Goal: Task Accomplishment & Management: Manage account settings

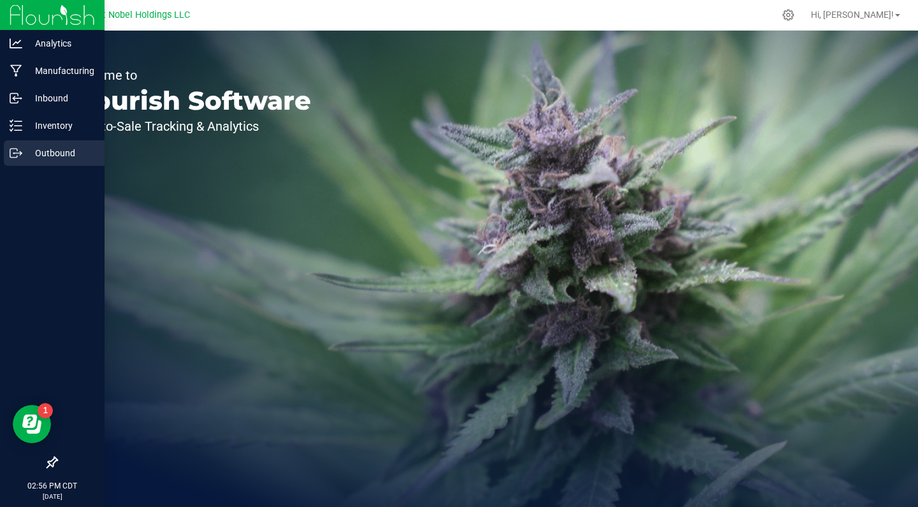
click at [77, 150] on p "Outbound" at bounding box center [60, 152] width 77 height 15
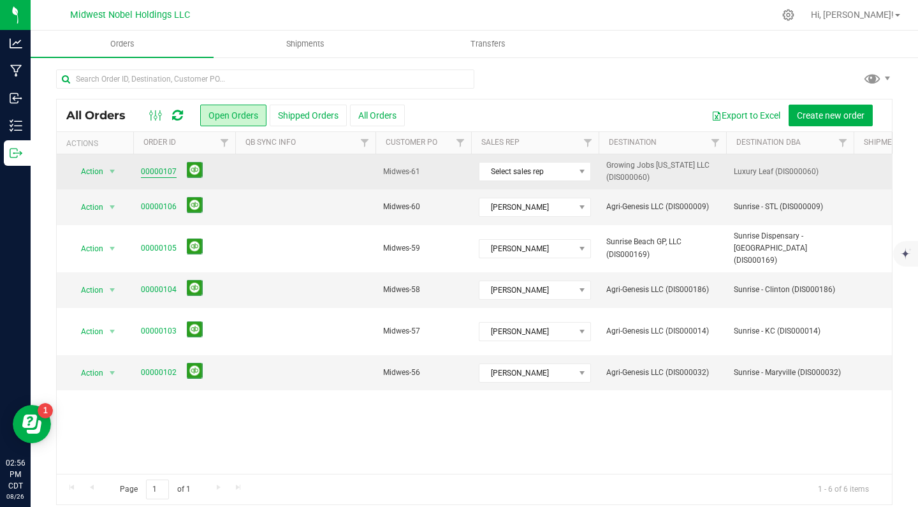
click at [160, 172] on link "00000107" at bounding box center [159, 172] width 36 height 12
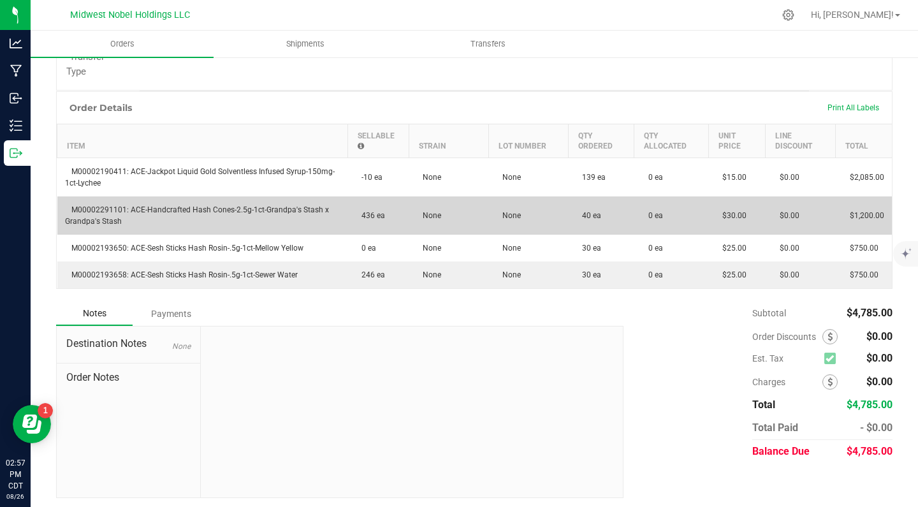
scroll to position [307, 0]
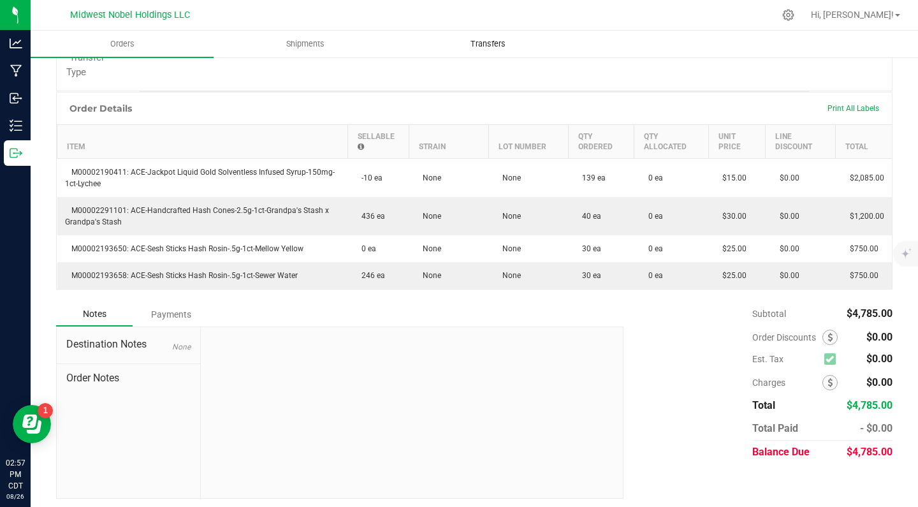
click at [485, 37] on uib-tab-heading "Transfers" at bounding box center [488, 44] width 182 height 26
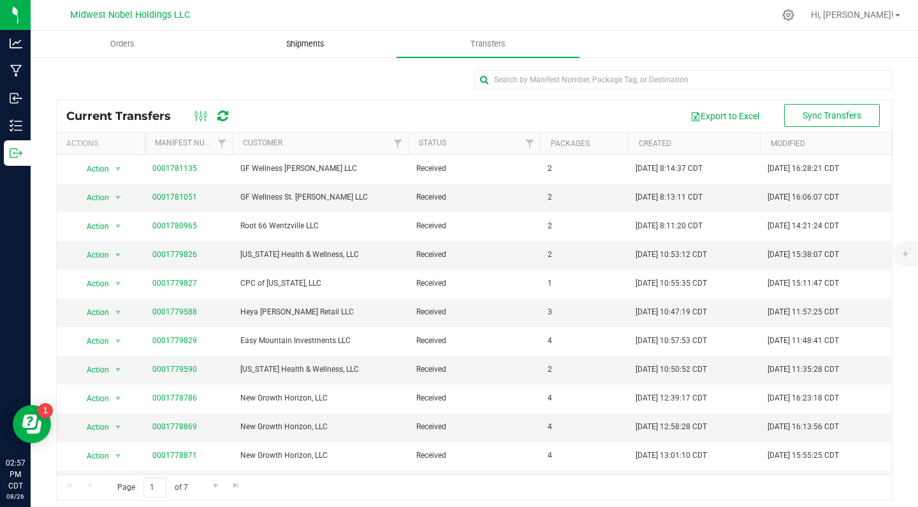
click at [307, 42] on span "Shipments" at bounding box center [305, 43] width 73 height 11
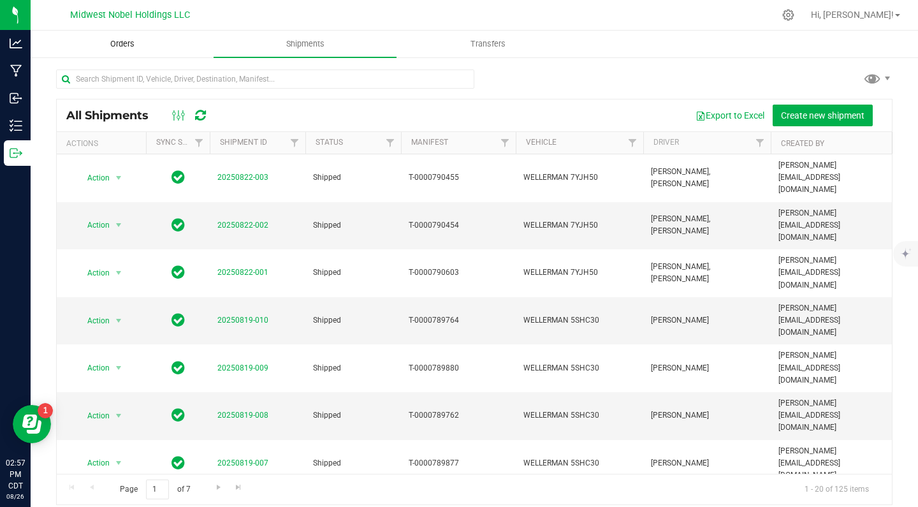
click at [131, 45] on span "Orders" at bounding box center [122, 43] width 59 height 11
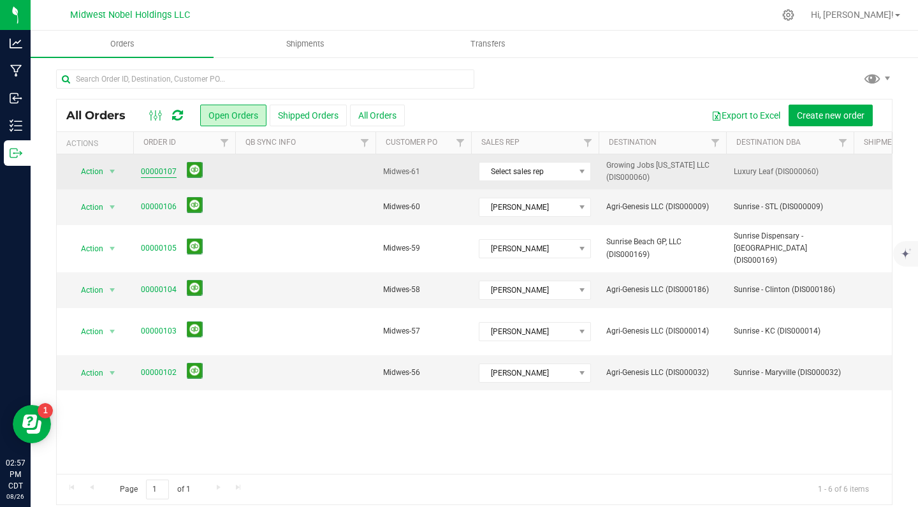
click at [167, 173] on link "00000107" at bounding box center [159, 172] width 36 height 12
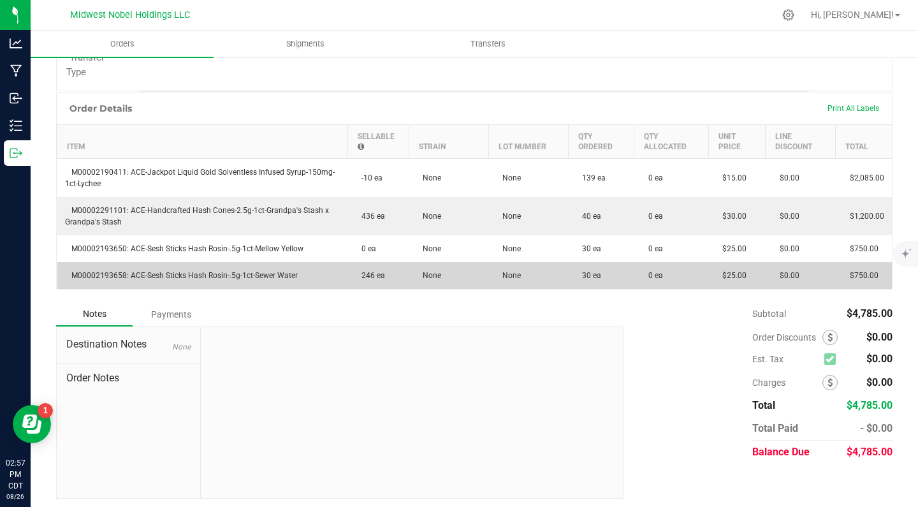
scroll to position [290, 0]
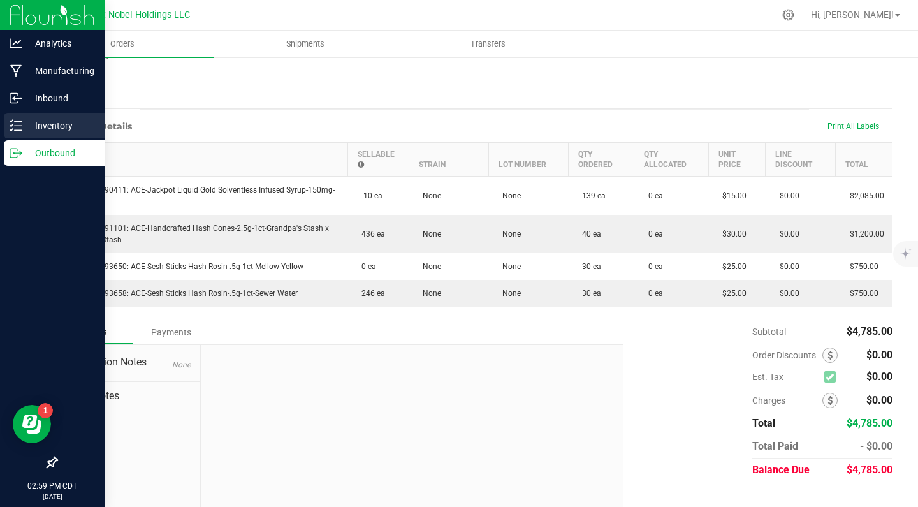
click at [52, 128] on p "Inventory" at bounding box center [60, 125] width 77 height 15
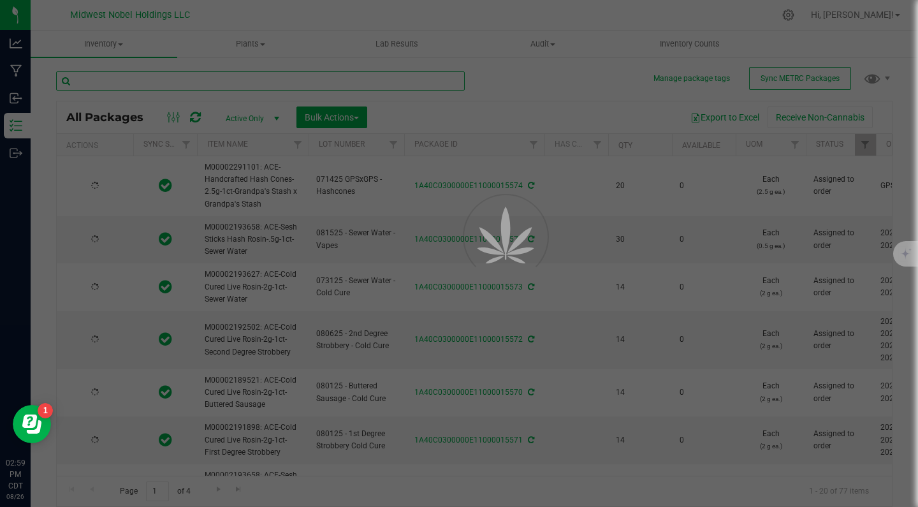
click at [228, 87] on input "text" at bounding box center [260, 80] width 409 height 19
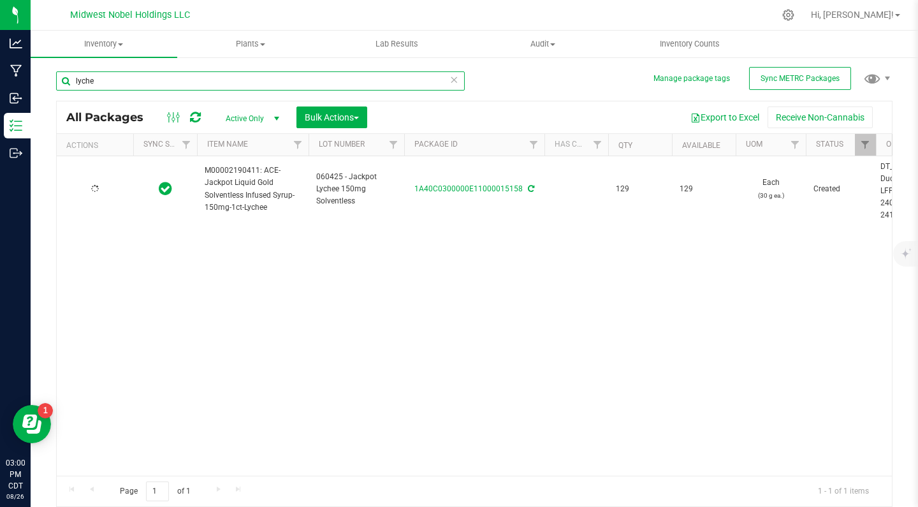
type input "lychee"
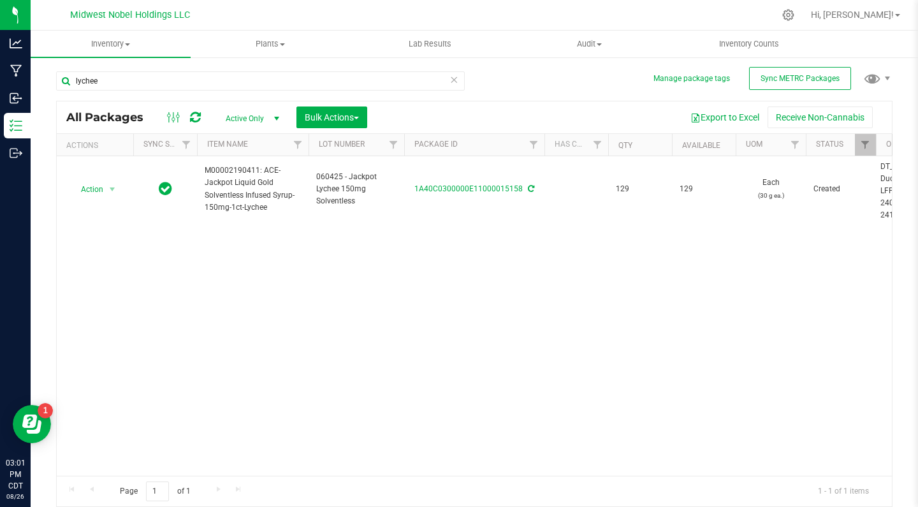
click at [457, 78] on icon at bounding box center [454, 78] width 9 height 15
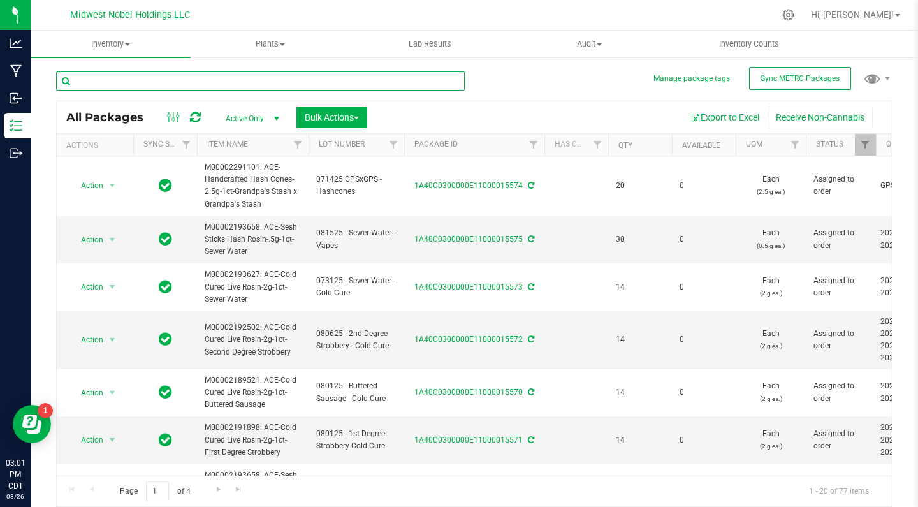
click at [400, 82] on input "text" at bounding box center [260, 80] width 409 height 19
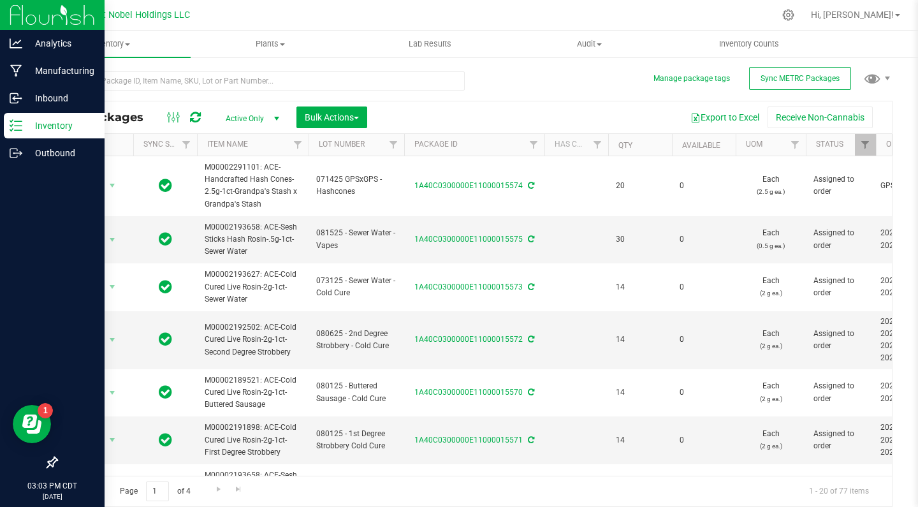
click at [15, 124] on icon at bounding box center [16, 125] width 13 height 13
click at [25, 124] on p "Inventory" at bounding box center [60, 125] width 77 height 15
click at [47, 120] on p "Inventory" at bounding box center [60, 125] width 77 height 15
click at [56, 120] on p "Inventory" at bounding box center [60, 125] width 77 height 15
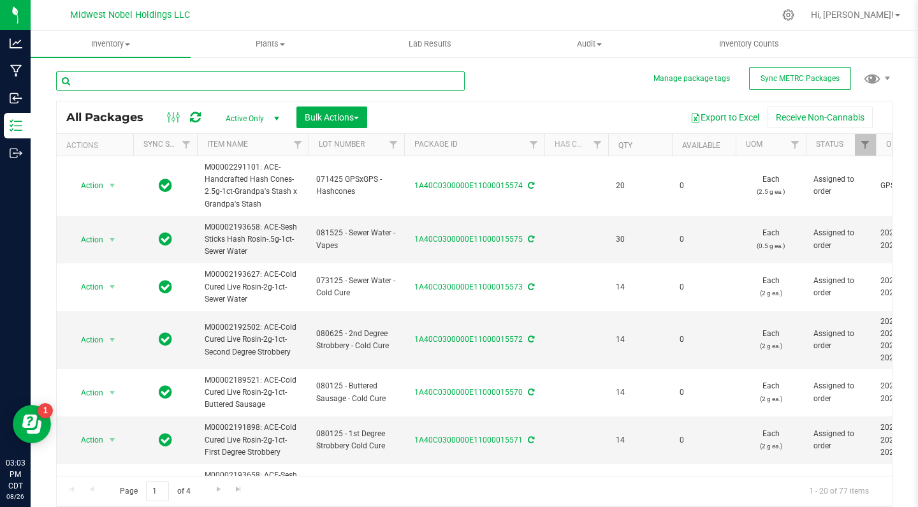
click at [124, 85] on input "text" at bounding box center [260, 80] width 409 height 19
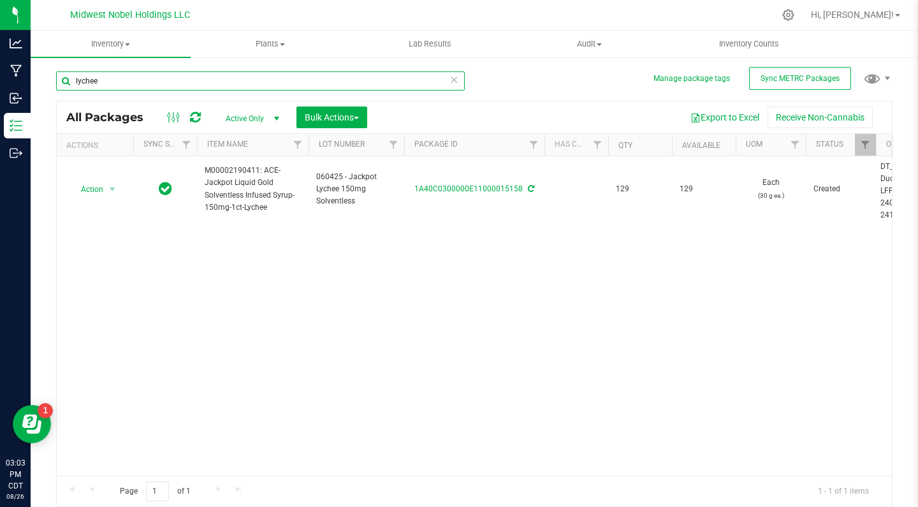
type input "lychee"
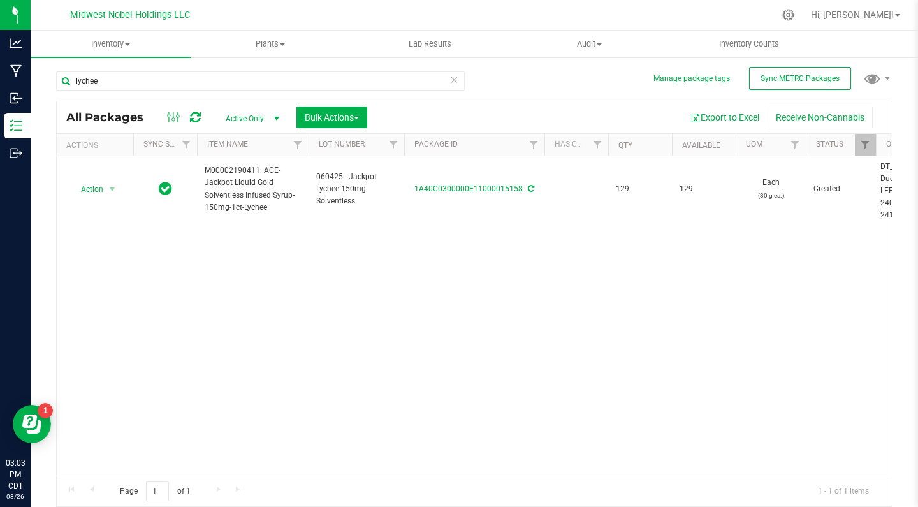
click at [780, 90] on div "lychee All Packages Active Only Active Only Lab Samples Locked All External Int…" at bounding box center [474, 283] width 837 height 448
click at [780, 84] on button "Sync METRC Packages" at bounding box center [800, 78] width 102 height 23
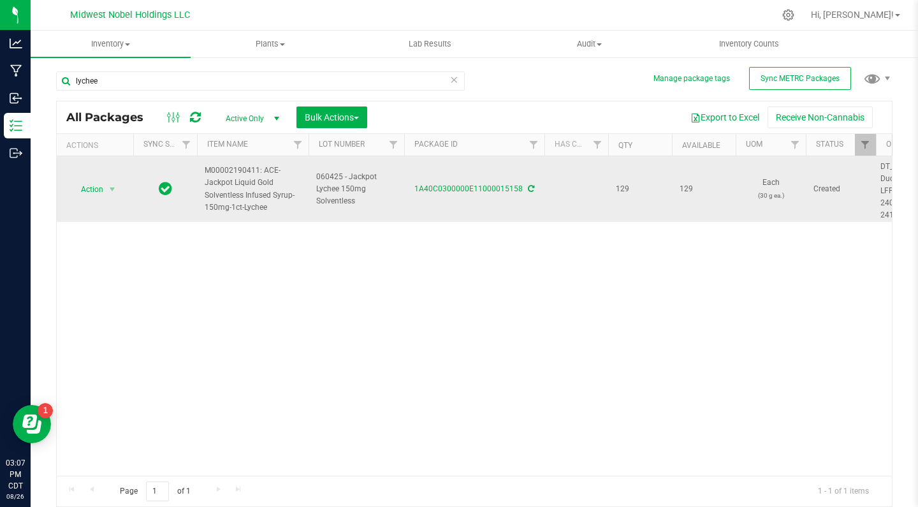
click at [360, 197] on span "060425 - Jackpot Lychee 150mg Solventless" at bounding box center [356, 189] width 80 height 37
click at [369, 194] on input "060425 - Jackpot Lychee 150mg Solventless" at bounding box center [353, 189] width 91 height 20
click at [329, 189] on input "060425 - Jackpot Lychee 150mg Solventless" at bounding box center [353, 189] width 91 height 20
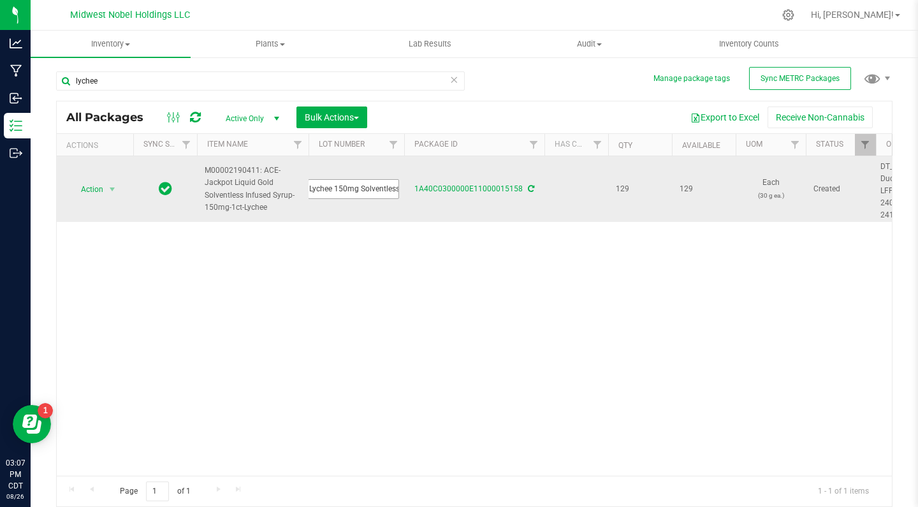
click at [329, 189] on input "060425 - Jackpot Lychee 150mg Solventless" at bounding box center [353, 189] width 91 height 20
click at [376, 194] on input "Luxury leaf 082625" at bounding box center [353, 189] width 91 height 20
drag, startPoint x: 385, startPoint y: 190, endPoint x: 264, endPoint y: 178, distance: 121.8
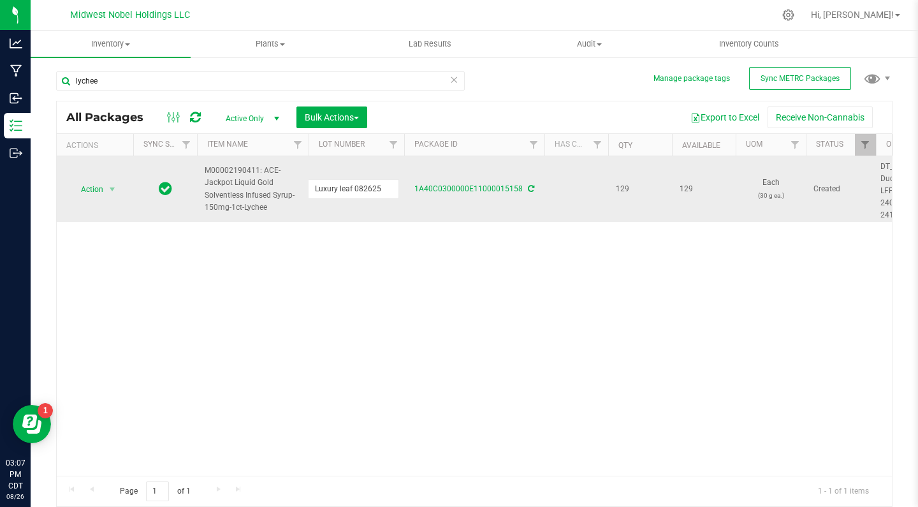
type input "Luxury leaf 082625"
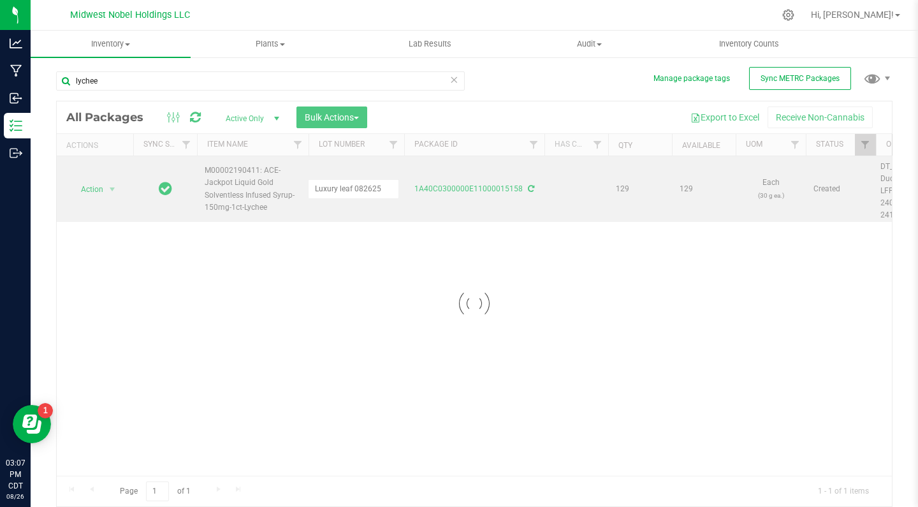
click at [350, 209] on div "Loading... All Packages Active Only Active Only Lab Samples Locked All External…" at bounding box center [474, 304] width 837 height 406
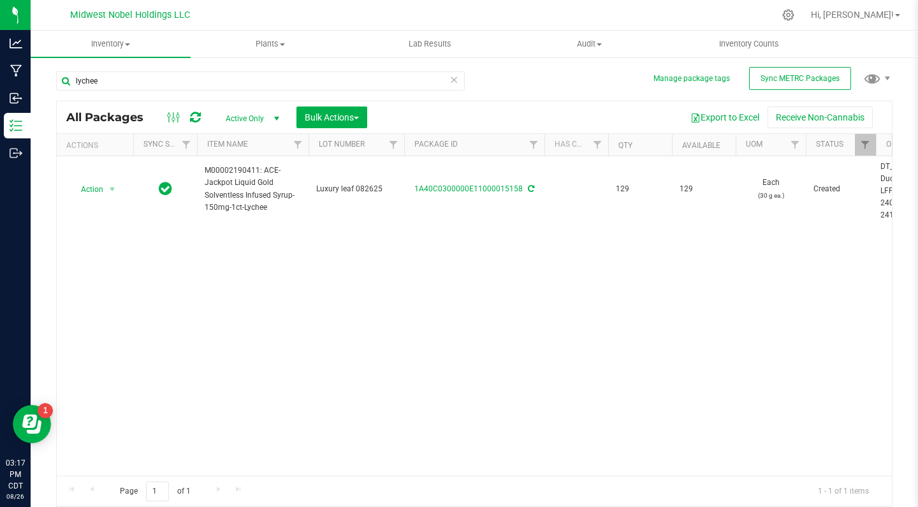
click at [457, 84] on icon at bounding box center [454, 78] width 9 height 15
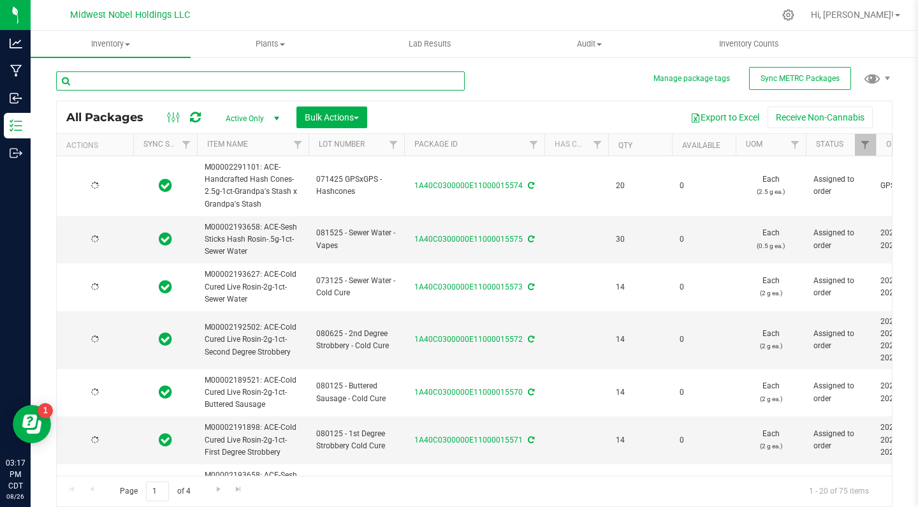
click at [423, 85] on input "text" at bounding box center [260, 80] width 409 height 19
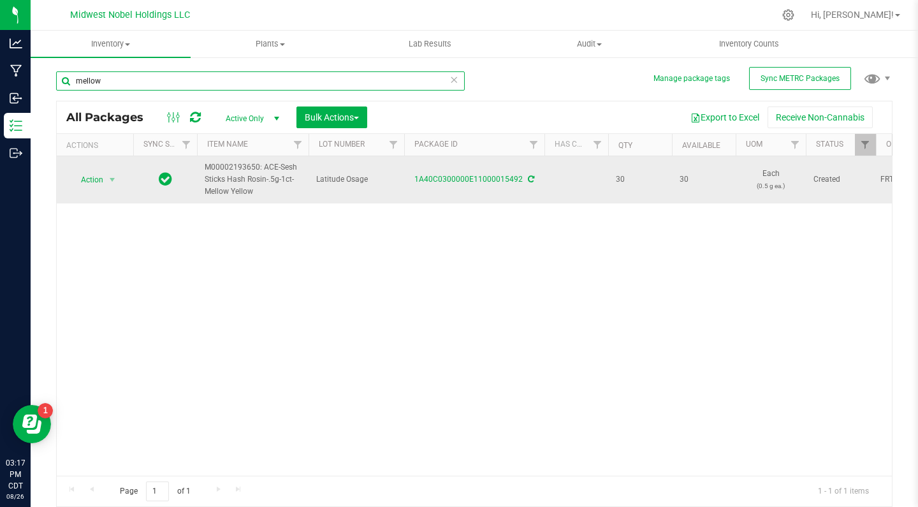
type input "mellow"
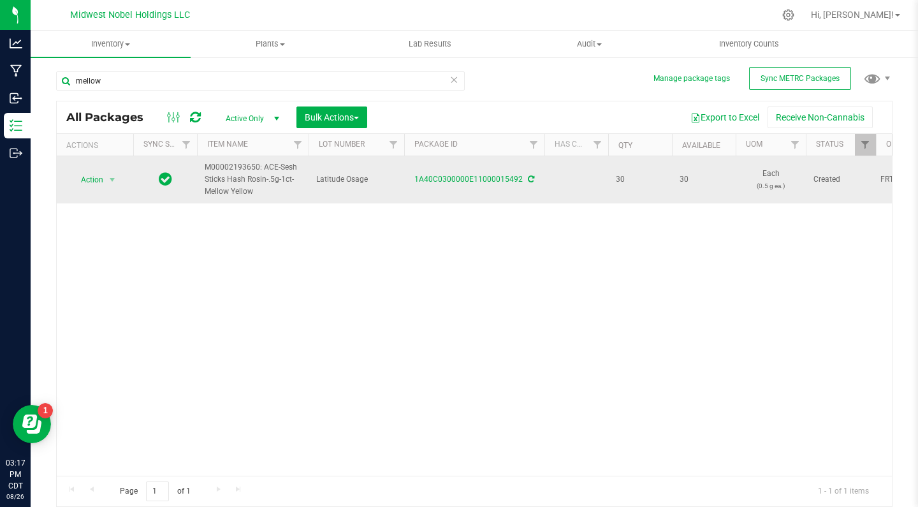
click at [371, 182] on span "Latitude Osage" at bounding box center [356, 179] width 80 height 12
drag, startPoint x: 374, startPoint y: 181, endPoint x: 260, endPoint y: 175, distance: 115.0
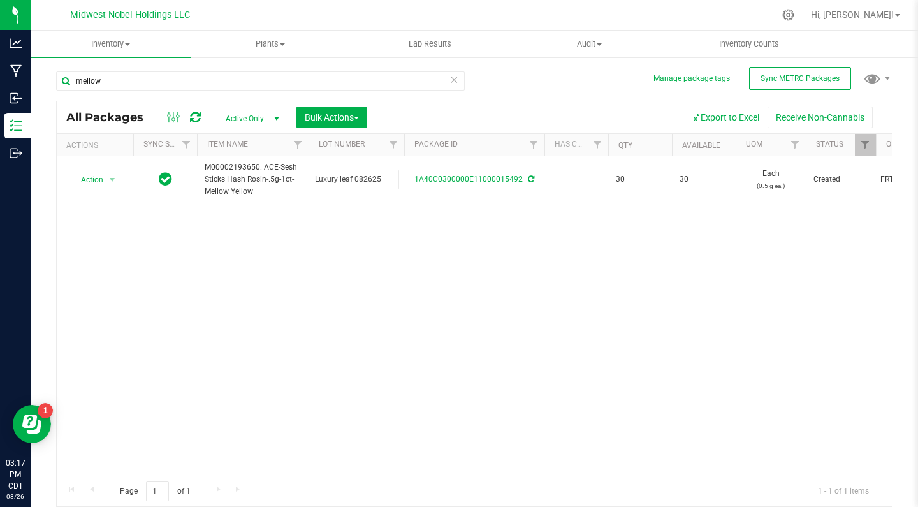
type input "Luxury leaf 082625"
click at [459, 259] on div "All Packages Active Only Active Only Lab Samples Locked All External Internal B…" at bounding box center [474, 304] width 837 height 406
click at [454, 76] on icon at bounding box center [454, 78] width 9 height 15
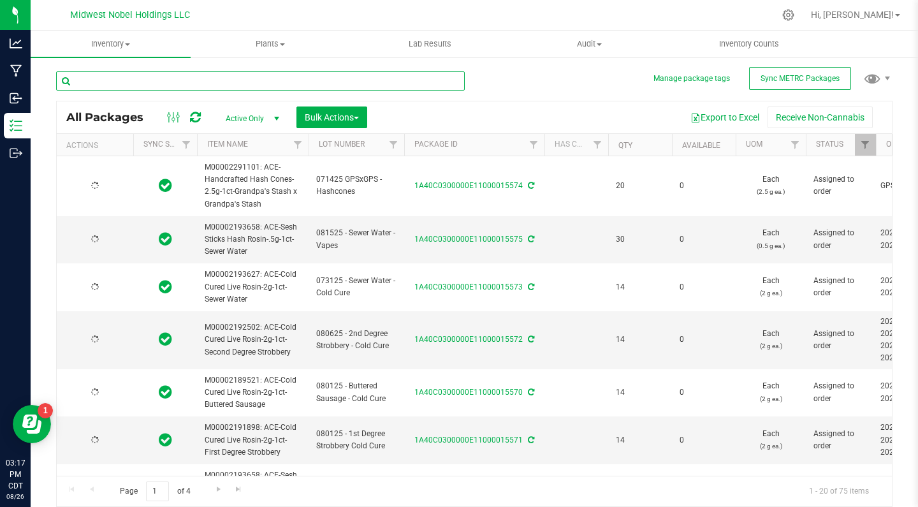
click at [423, 81] on input "text" at bounding box center [260, 80] width 409 height 19
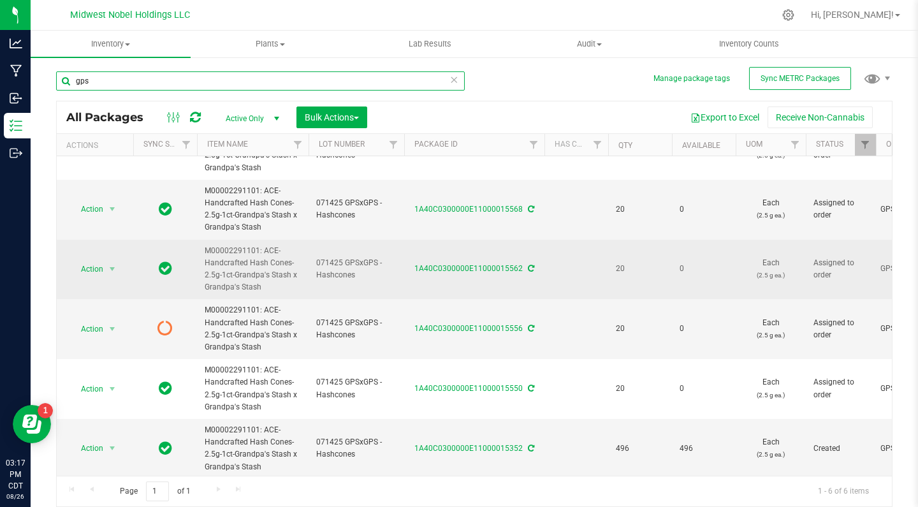
scroll to position [36, 0]
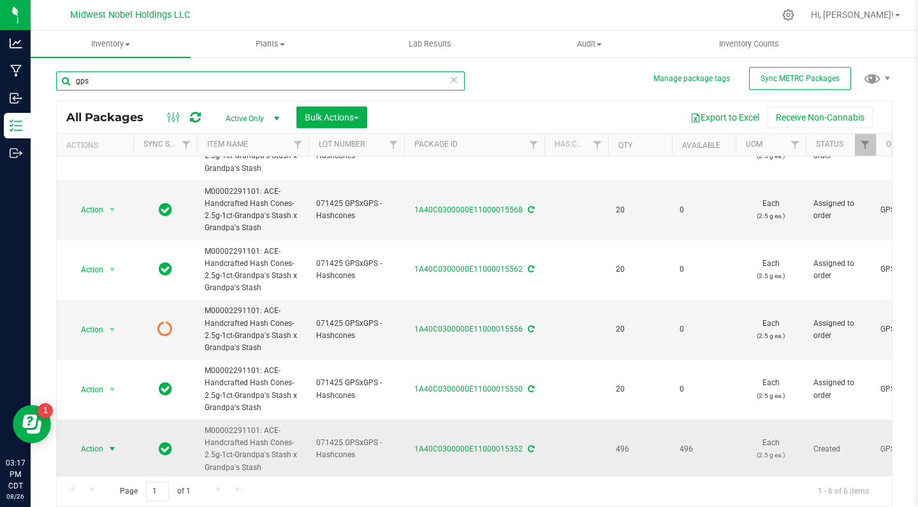
type input "gps"
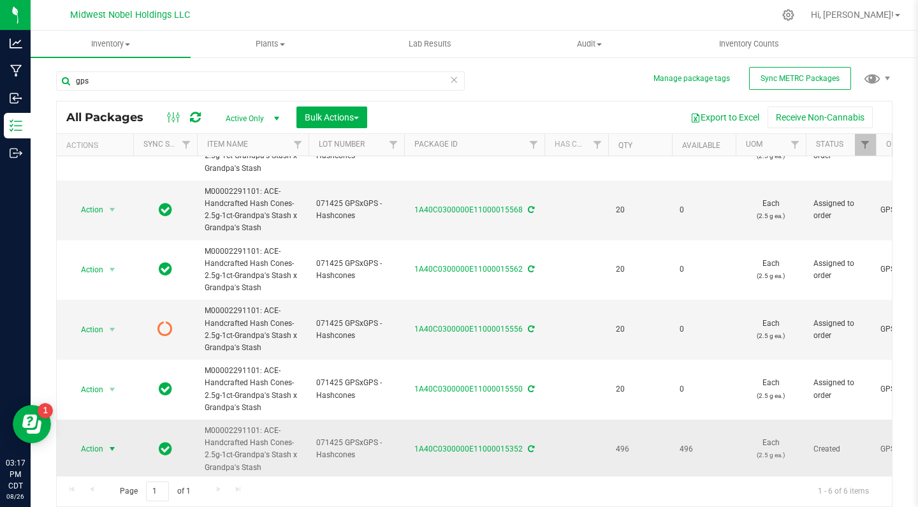
click at [85, 443] on span "Action" at bounding box center [87, 449] width 34 height 18
click at [101, 444] on span "Action" at bounding box center [87, 449] width 34 height 18
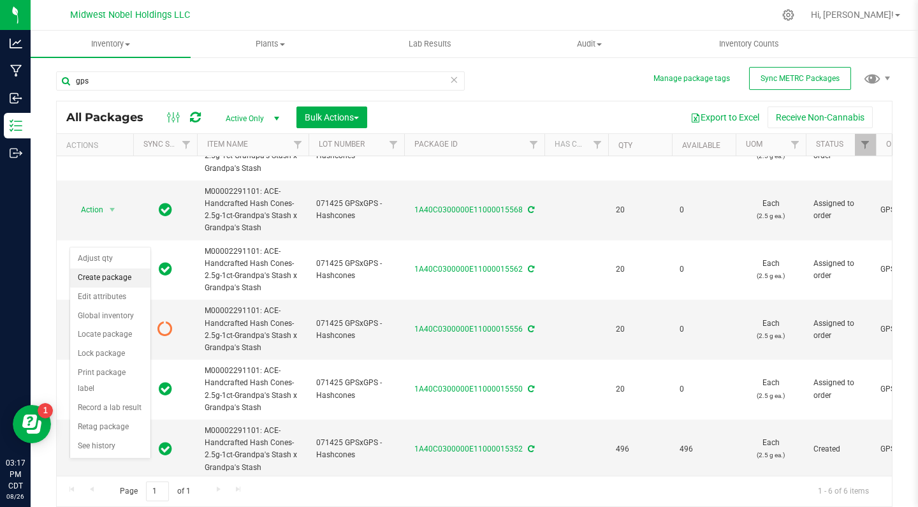
click at [115, 282] on li "Create package" at bounding box center [110, 277] width 80 height 19
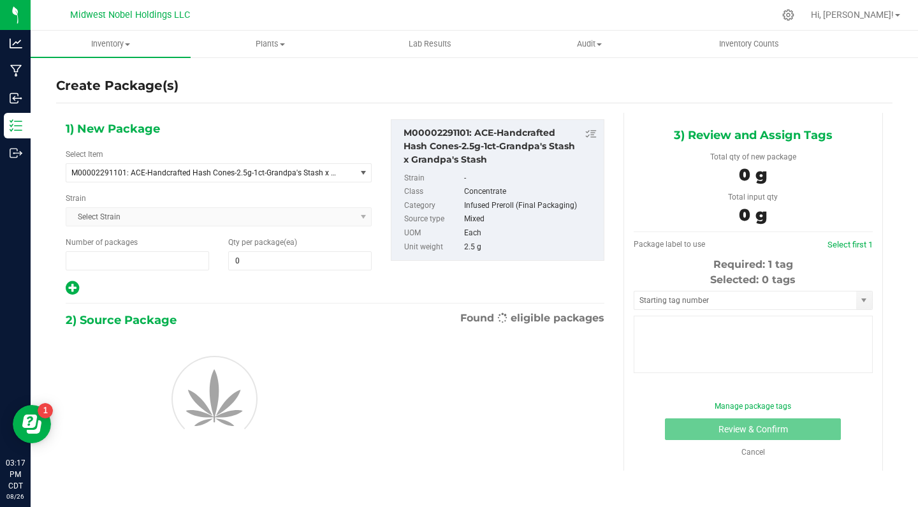
type input "1"
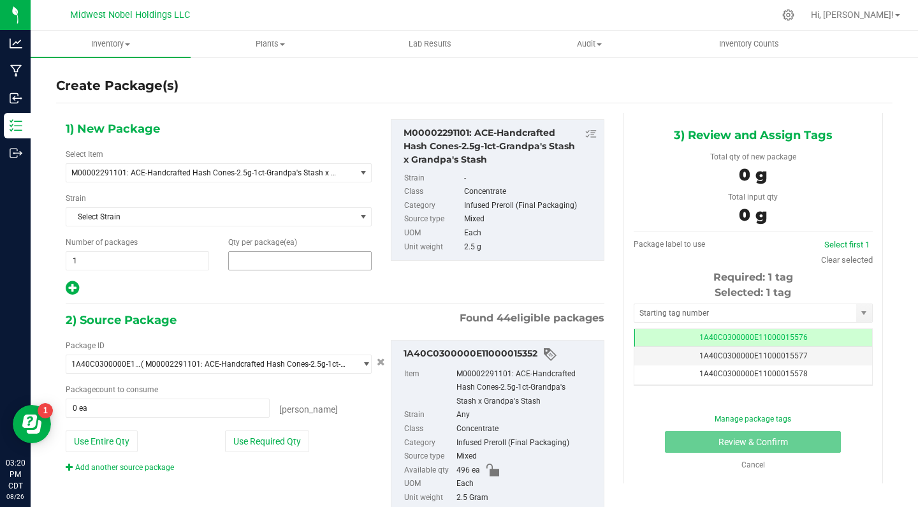
click at [278, 259] on span at bounding box center [299, 260] width 143 height 19
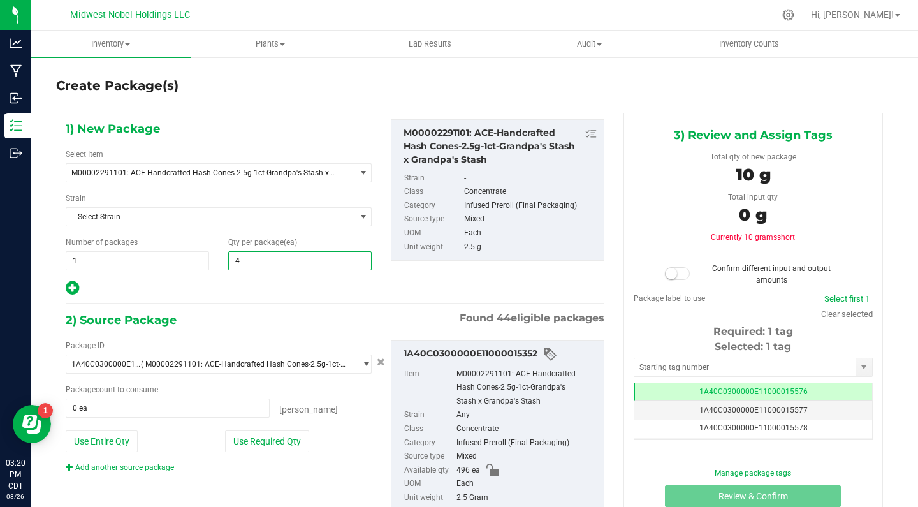
type input "40"
click at [348, 297] on div "1) New Package Select Item M00002291101: ACE-Handcrafted Hash Cones-2.5g-1ct-Gr…" at bounding box center [335, 333] width 558 height 440
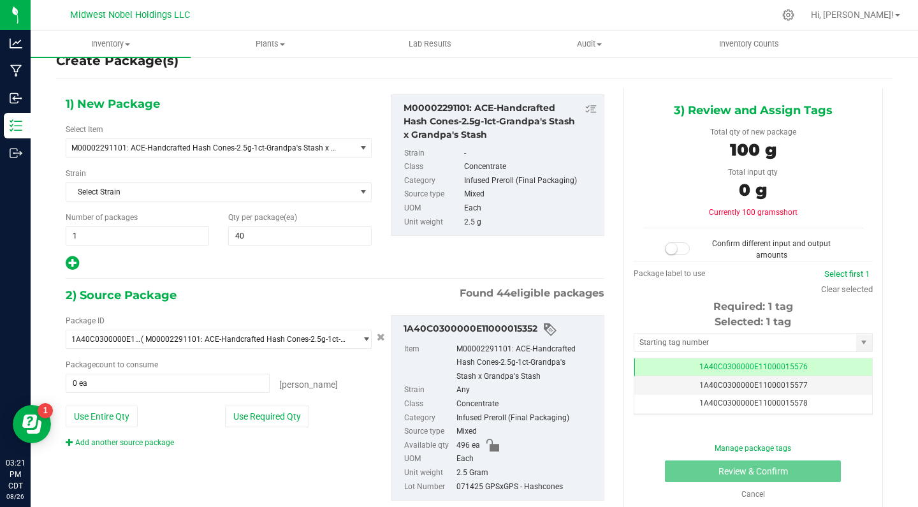
scroll to position [44, 0]
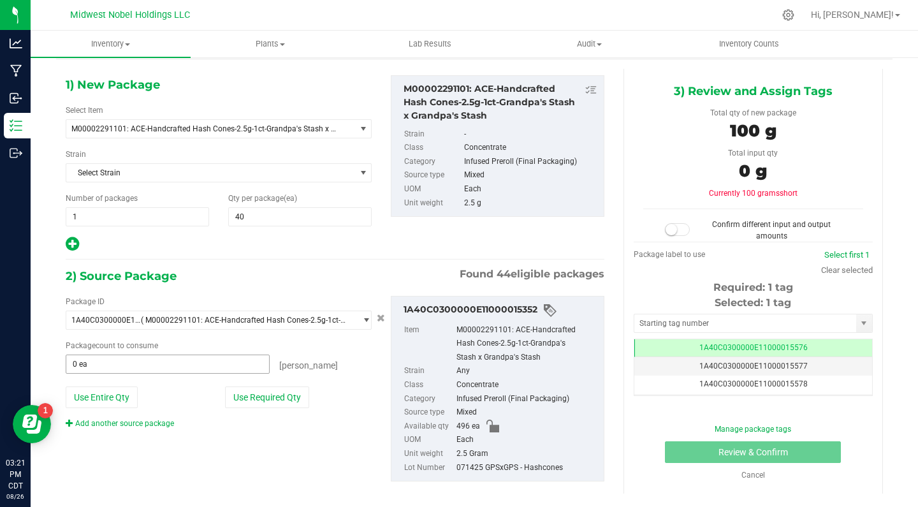
click at [210, 372] on span "0 ea 0" at bounding box center [168, 364] width 204 height 19
click at [210, 365] on span at bounding box center [168, 364] width 204 height 19
type input "40"
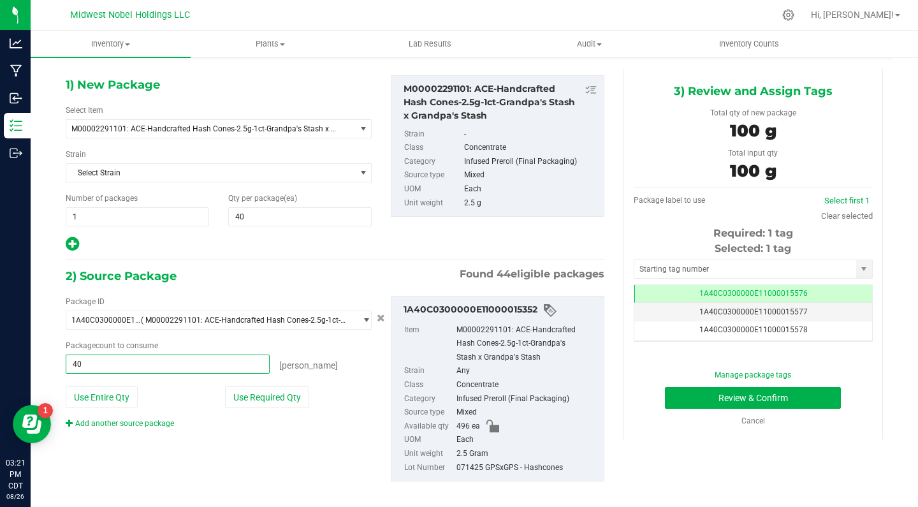
type input "40 ea"
click at [332, 340] on div "Package count to consume" at bounding box center [219, 345] width 306 height 11
click at [742, 404] on button "Review & Confirm" at bounding box center [753, 398] width 176 height 22
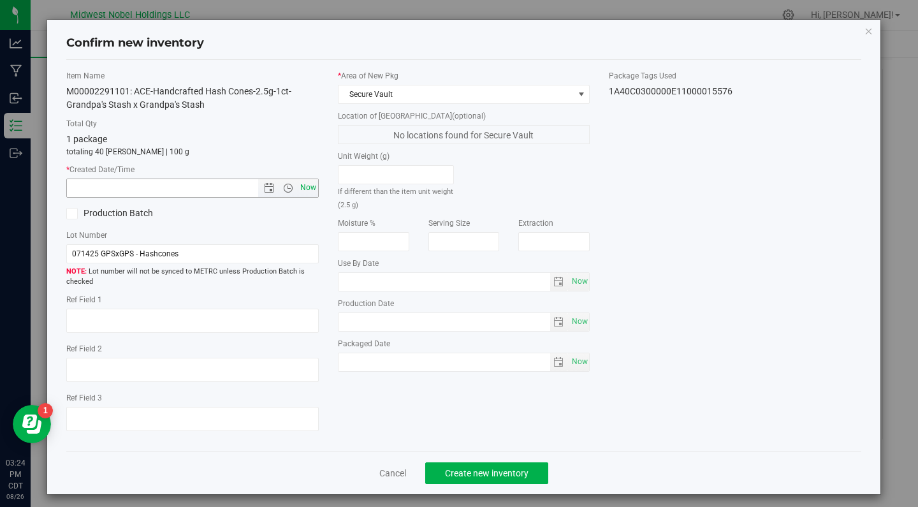
click at [313, 189] on span "Now" at bounding box center [308, 188] width 22 height 18
type input "8/26/2025 3:24 PM"
drag, startPoint x: 214, startPoint y: 252, endPoint x: 8, endPoint y: 249, distance: 205.4
click at [8, 249] on div "Confirm new inventory Item Name M00002291101: ACE-Handcrafted Hash Cones-2.5g-1…" at bounding box center [464, 253] width 928 height 507
paste input "Luxury leaf 082625"
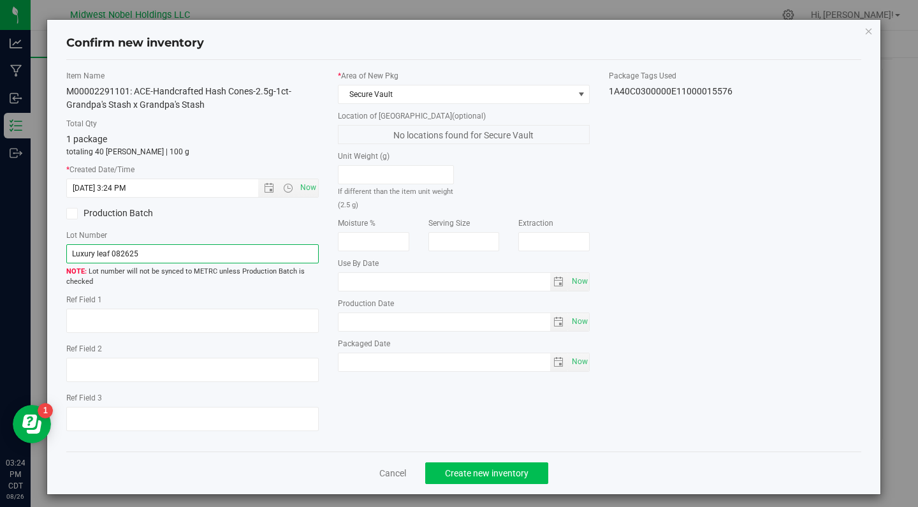
type input "Luxury leaf 082625"
click at [511, 476] on span "Create new inventory" at bounding box center [487, 473] width 84 height 10
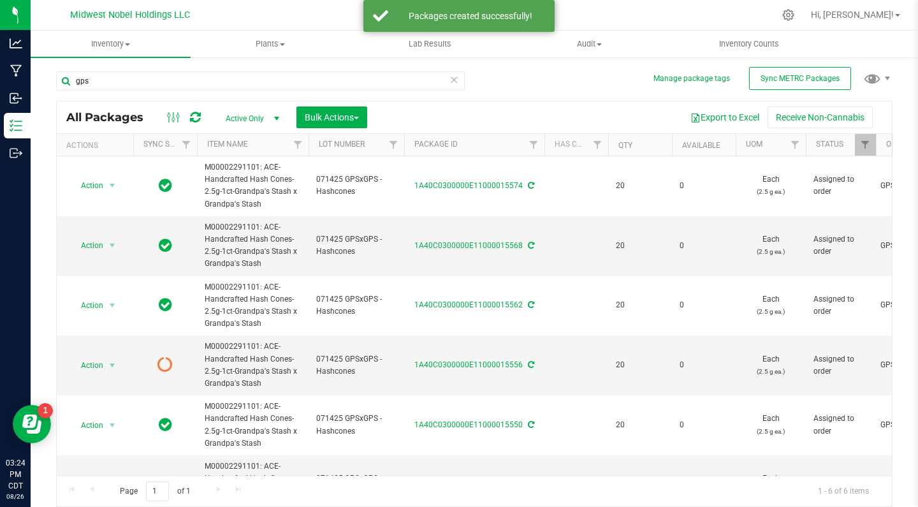
click at [456, 81] on icon at bounding box center [454, 78] width 9 height 15
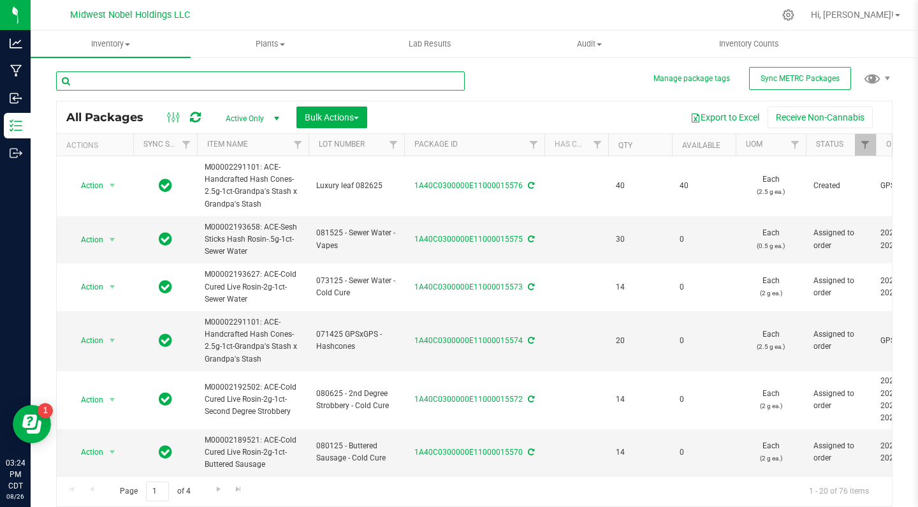
click at [441, 89] on input "text" at bounding box center [260, 80] width 409 height 19
click at [372, 79] on input "text" at bounding box center [260, 80] width 409 height 19
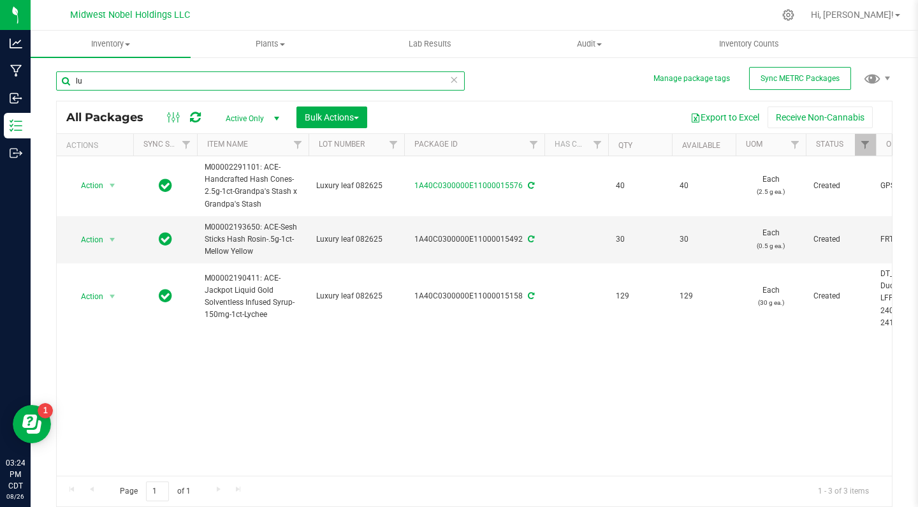
type input "l"
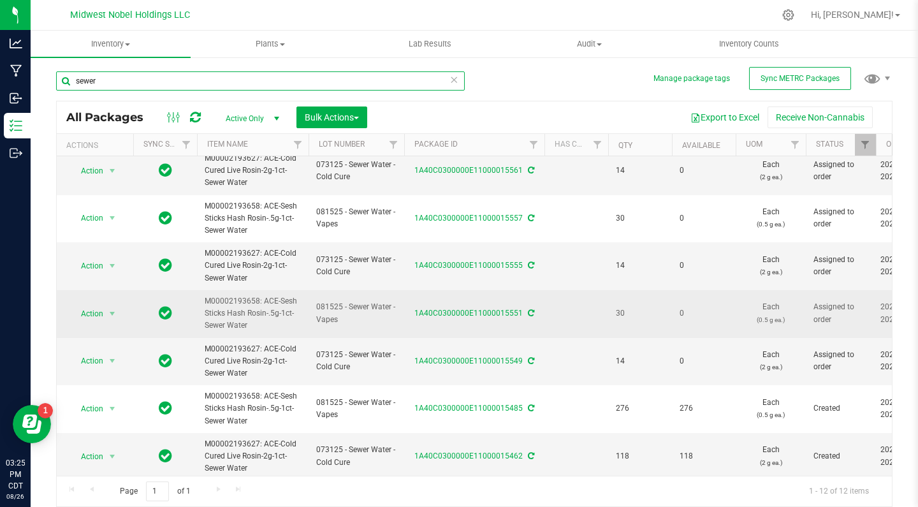
scroll to position [246, 0]
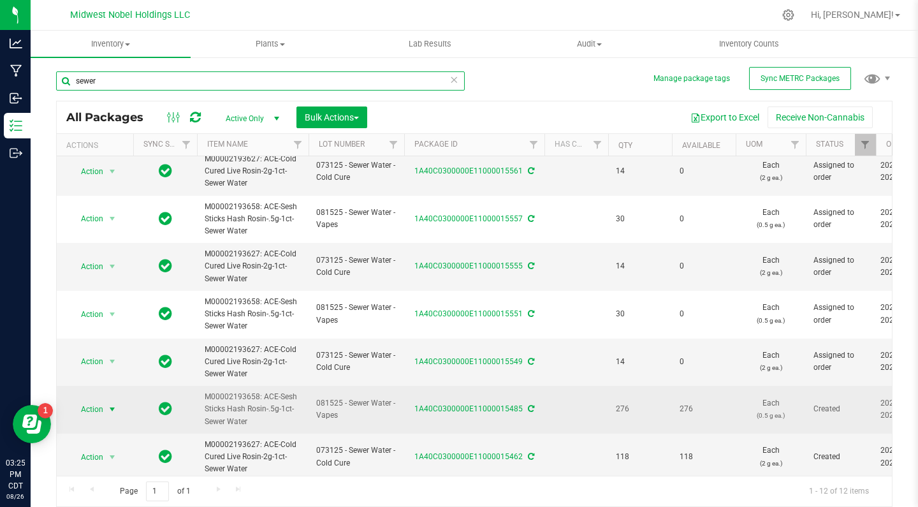
type input "sewer"
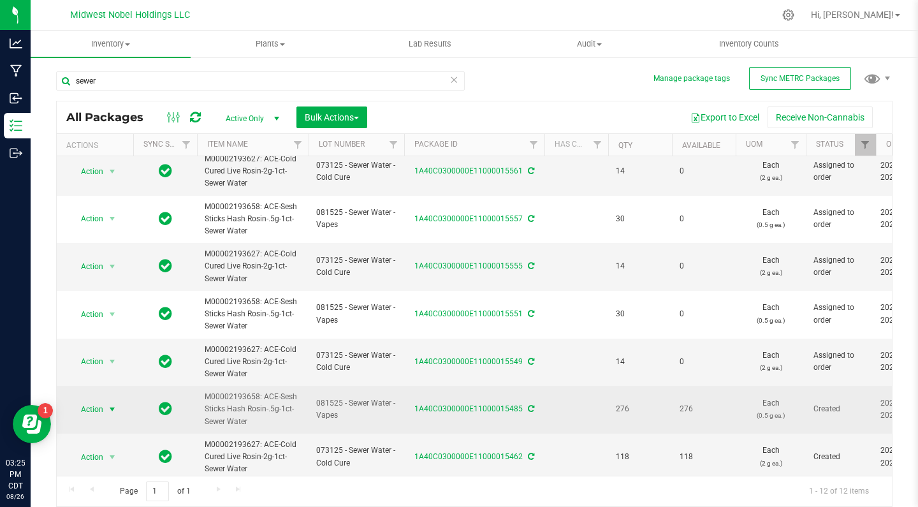
click at [98, 402] on span "Action" at bounding box center [87, 409] width 34 height 18
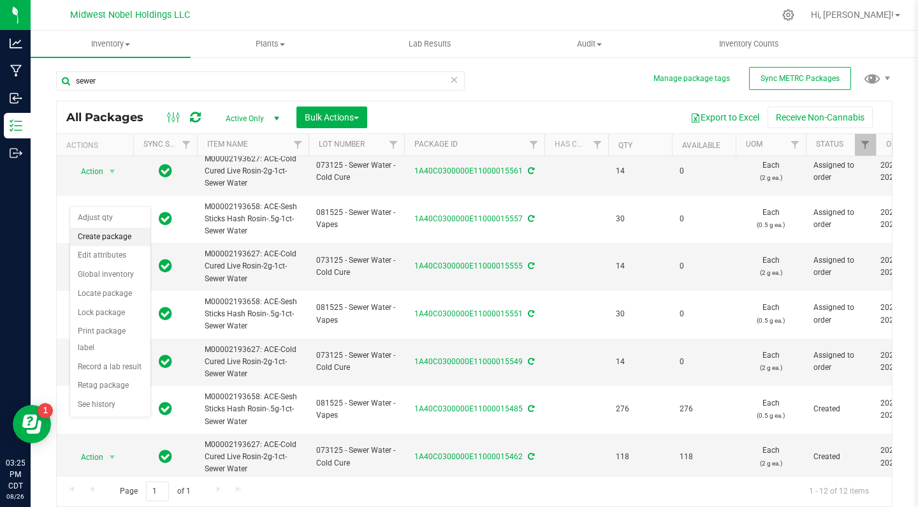
click at [116, 231] on li "Create package" at bounding box center [110, 237] width 80 height 19
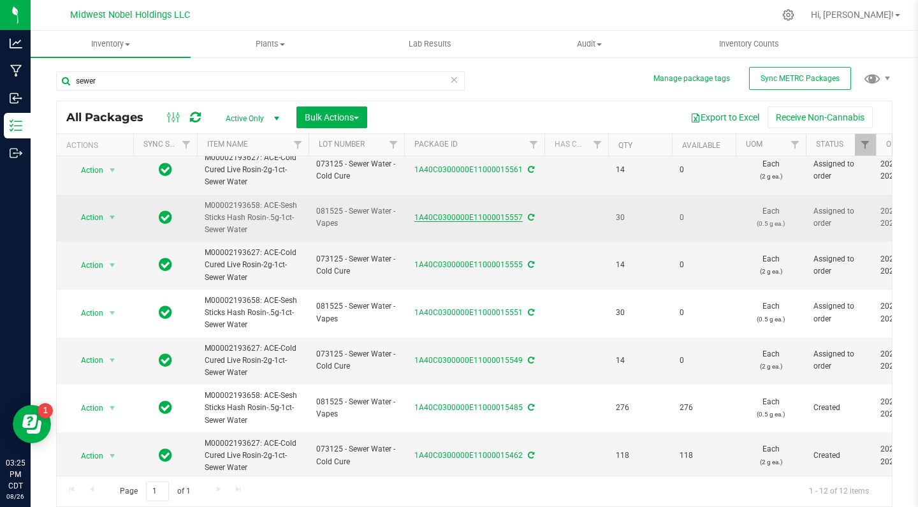
scroll to position [246, 0]
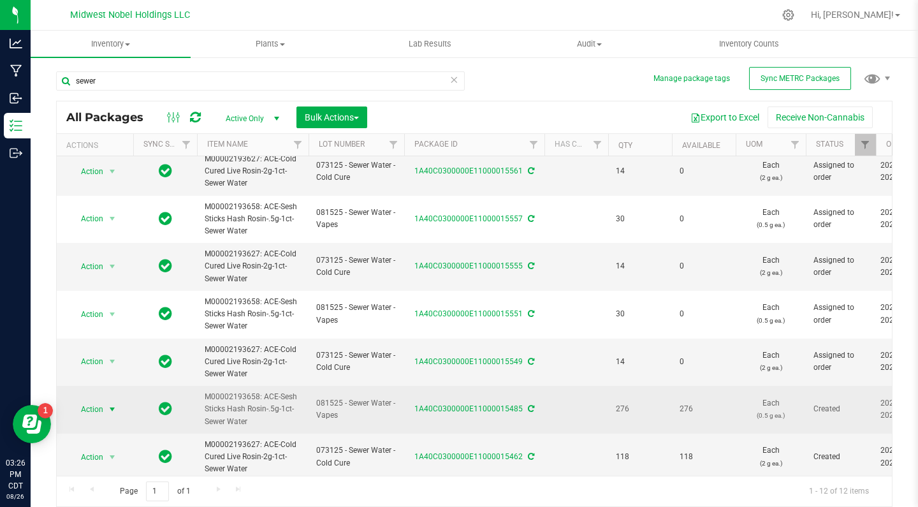
click at [94, 402] on span "Action" at bounding box center [87, 409] width 34 height 18
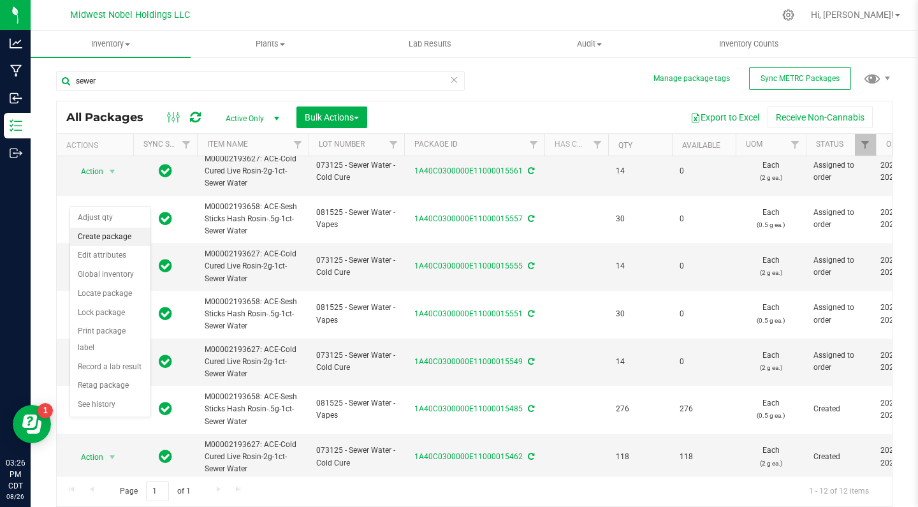
click at [128, 241] on li "Create package" at bounding box center [110, 237] width 80 height 19
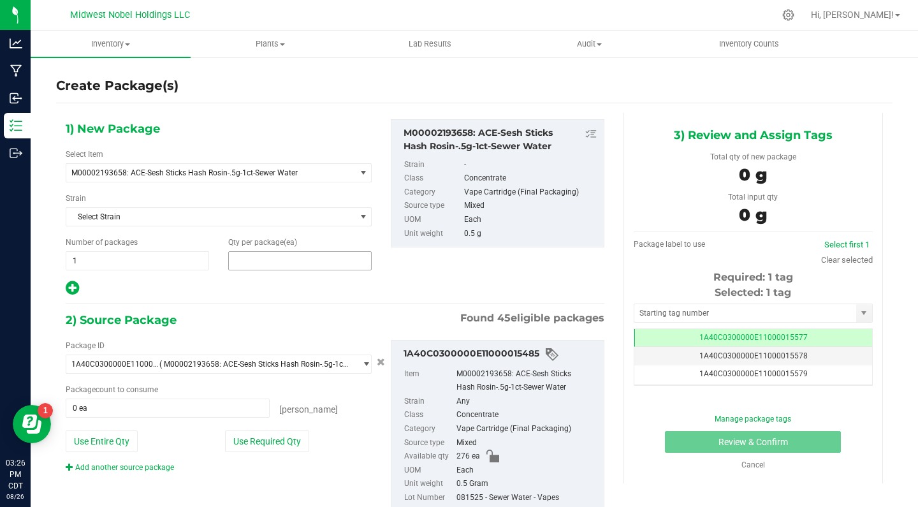
click at [251, 261] on span at bounding box center [299, 260] width 143 height 19
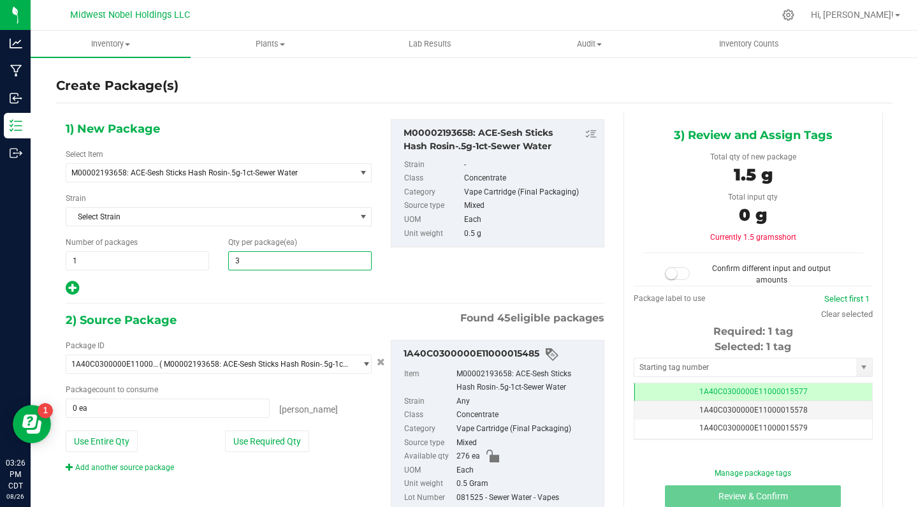
type input "30"
click at [174, 408] on span at bounding box center [168, 408] width 204 height 19
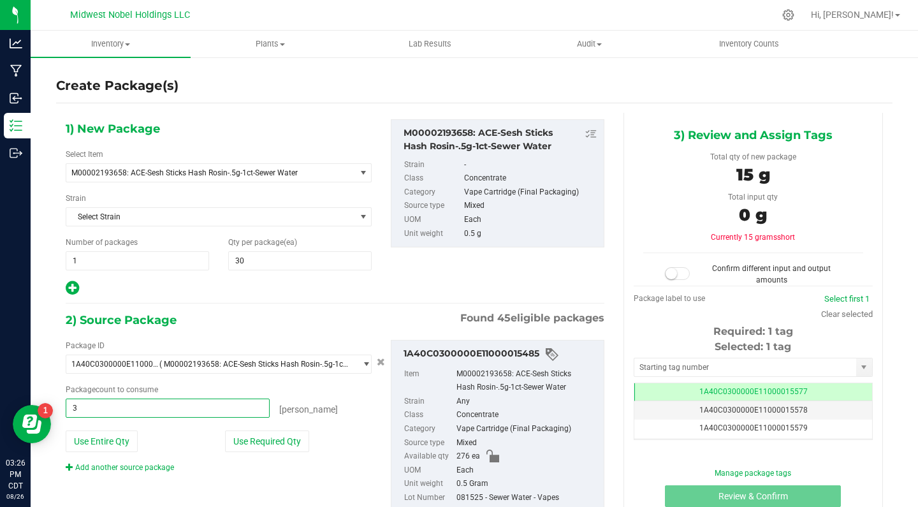
type input "30"
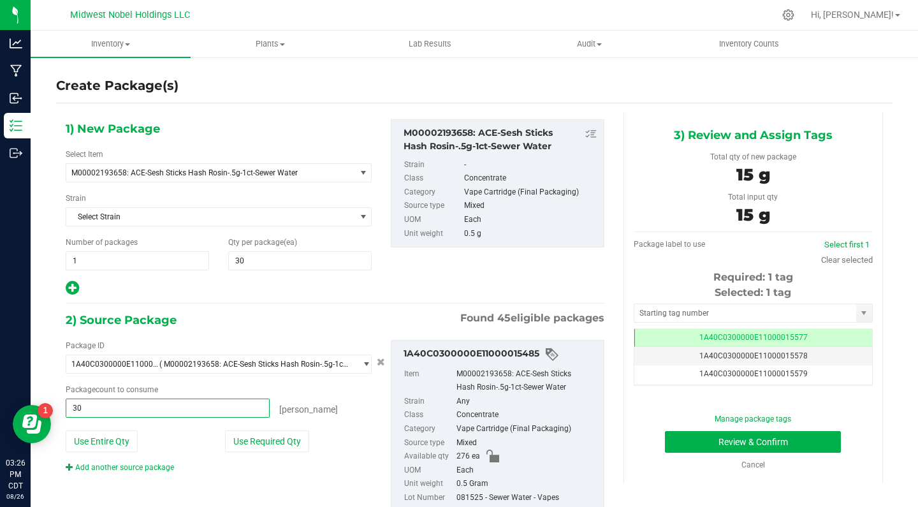
type input "30 ea"
click at [365, 412] on div "eaches" at bounding box center [321, 408] width 102 height 18
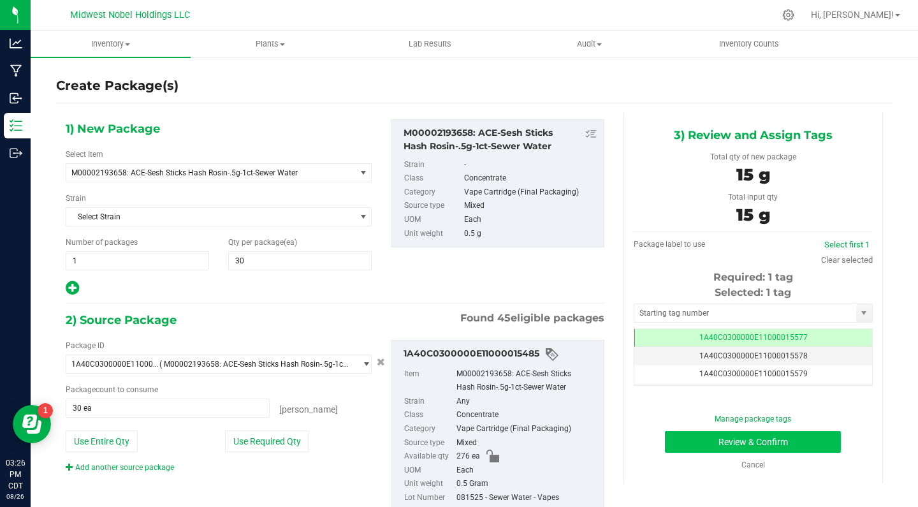
click at [681, 439] on button "Review & Confirm" at bounding box center [753, 442] width 176 height 22
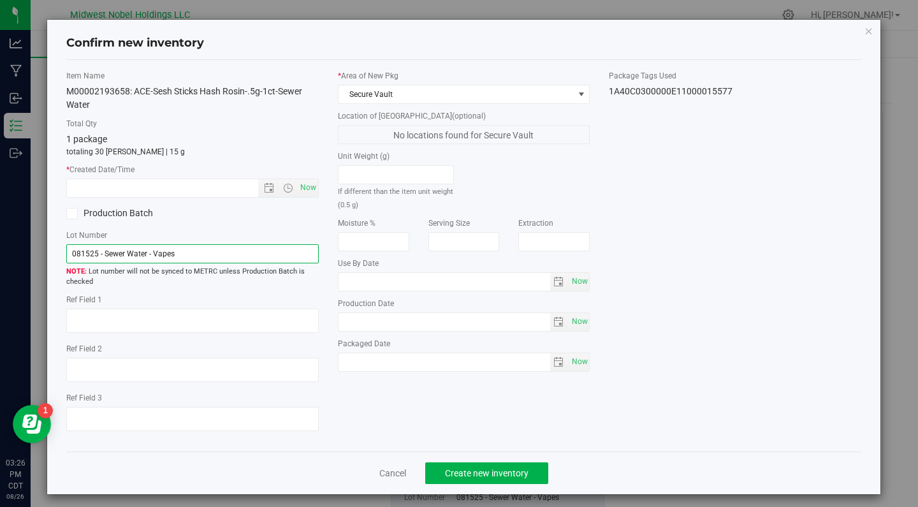
drag, startPoint x: 211, startPoint y: 254, endPoint x: 0, endPoint y: 233, distance: 212.1
click at [0, 234] on div "Confirm new inventory Item Name M00002193658: ACE-Sesh Sticks Hash Rosin-.5g-1c…" at bounding box center [464, 253] width 928 height 507
paste input "Luxury leaf 082625"
type input "Luxury leaf 082625"
click at [311, 191] on span "Now" at bounding box center [308, 188] width 22 height 18
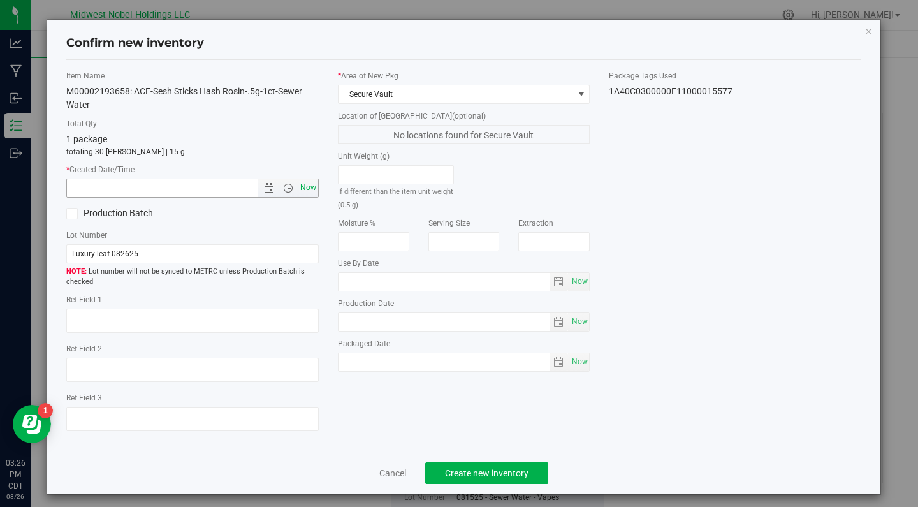
type input "8/26/2025 3:26 PM"
click at [480, 480] on button "Create new inventory" at bounding box center [486, 473] width 123 height 22
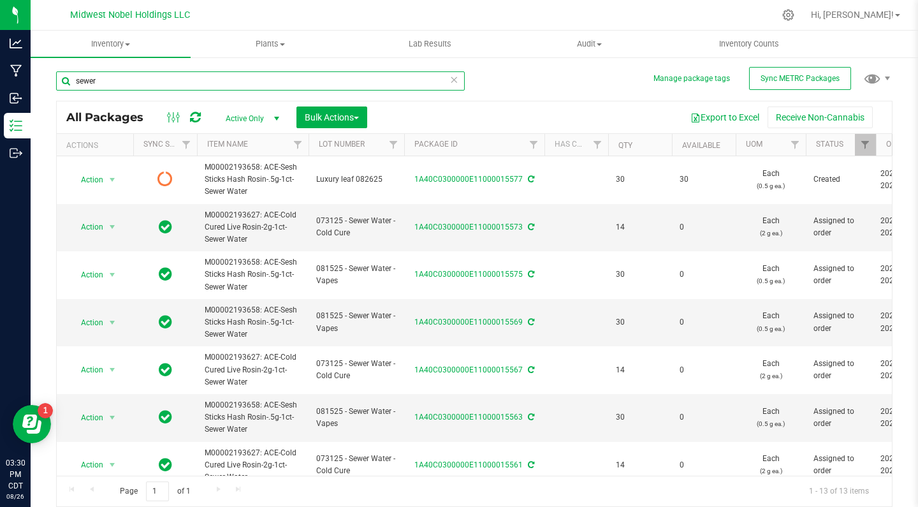
click at [263, 85] on input "sewer" at bounding box center [260, 80] width 409 height 19
drag, startPoint x: 263, startPoint y: 85, endPoint x: 42, endPoint y: 112, distance: 222.3
click at [45, 110] on div "Manage package tags Sync METRC Packages sewer All Packages Active Only Active O…" at bounding box center [475, 250] width 888 height 389
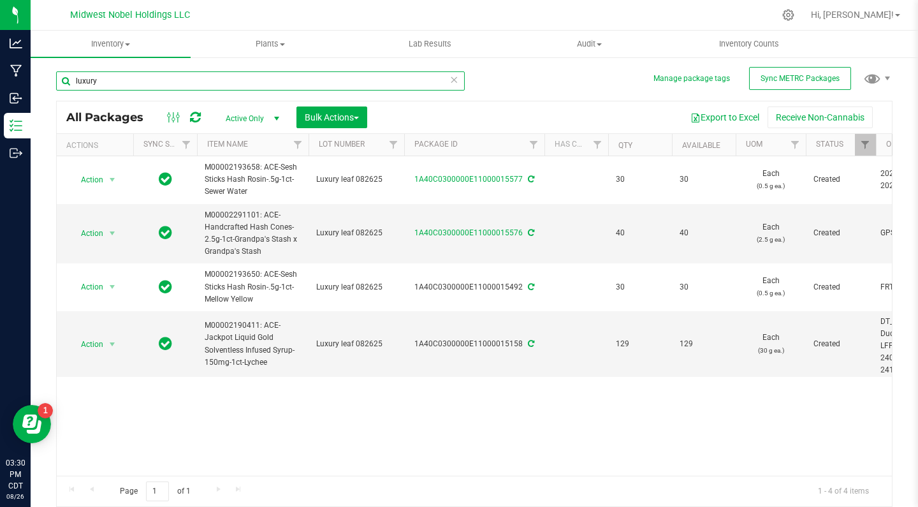
click at [462, 78] on input "luxury" at bounding box center [260, 80] width 409 height 19
type input "luxury"
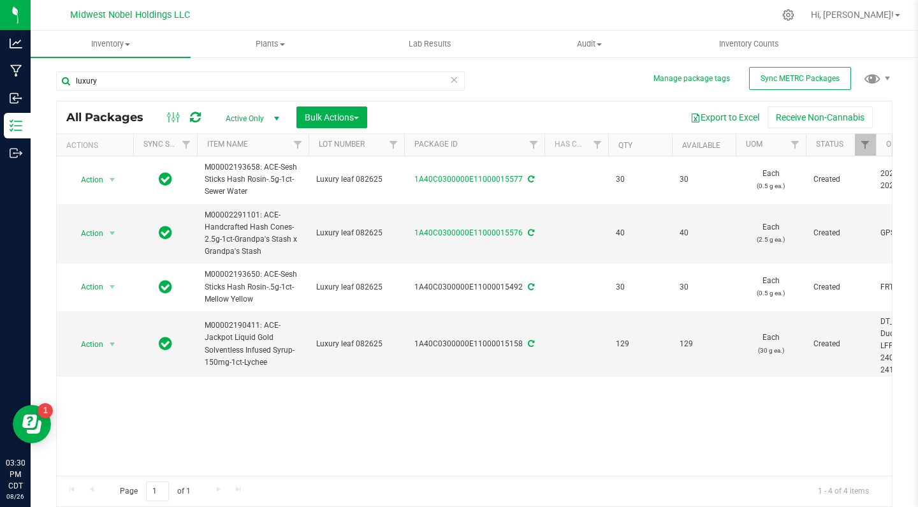
click at [456, 78] on icon at bounding box center [454, 78] width 9 height 15
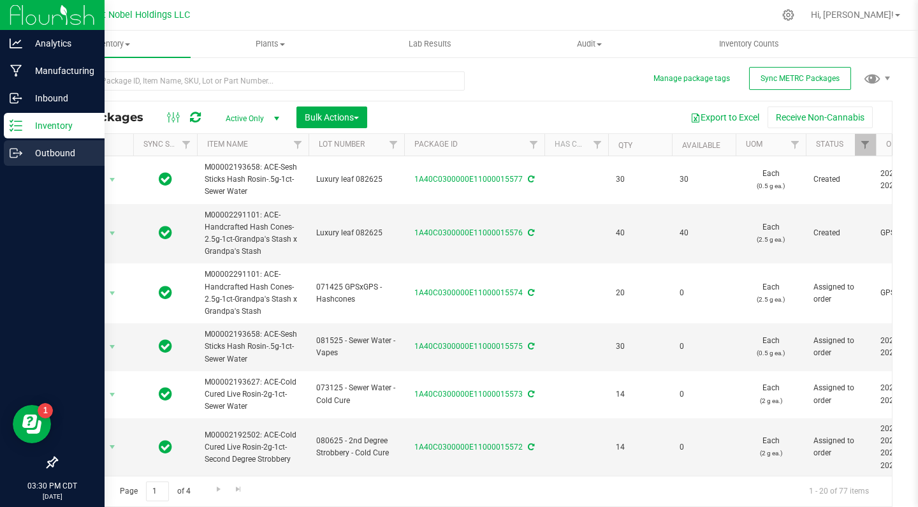
click at [31, 149] on p "Outbound" at bounding box center [60, 152] width 77 height 15
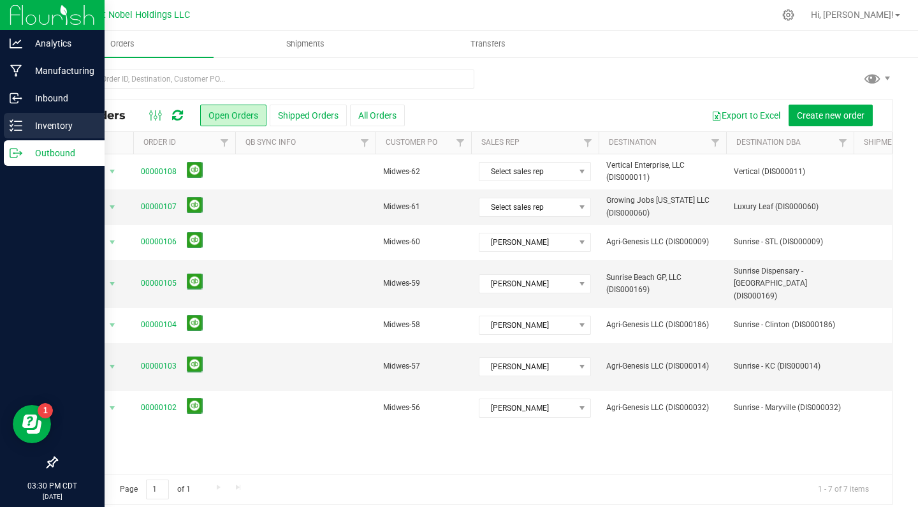
click at [44, 130] on p "Inventory" at bounding box center [60, 125] width 77 height 15
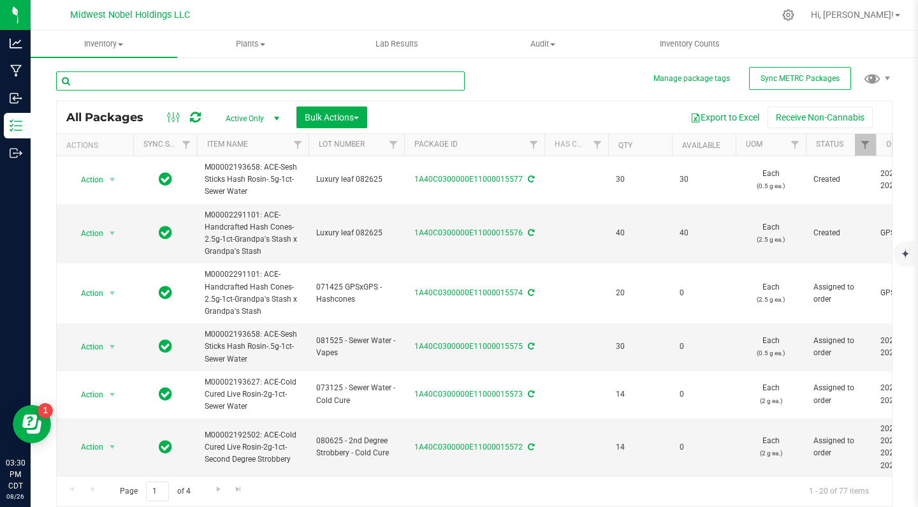
click at [165, 77] on input "text" at bounding box center [260, 80] width 409 height 19
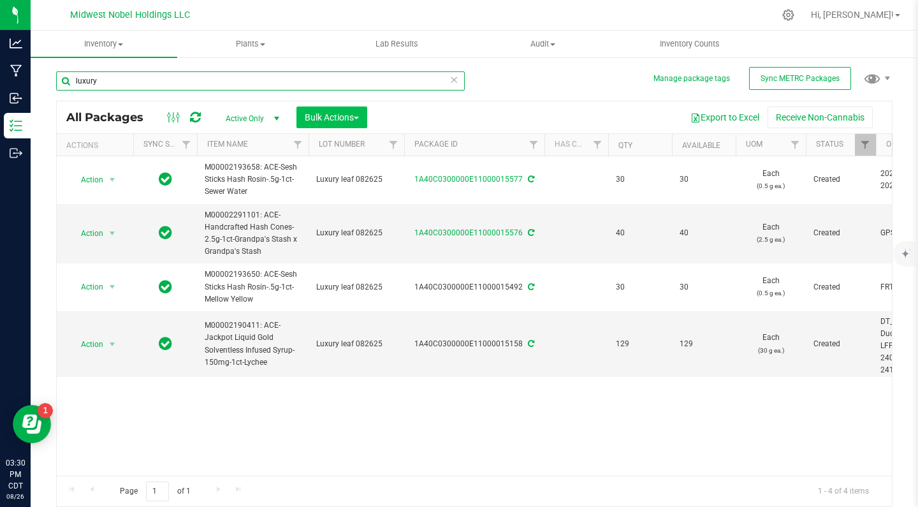
type input "luxury"
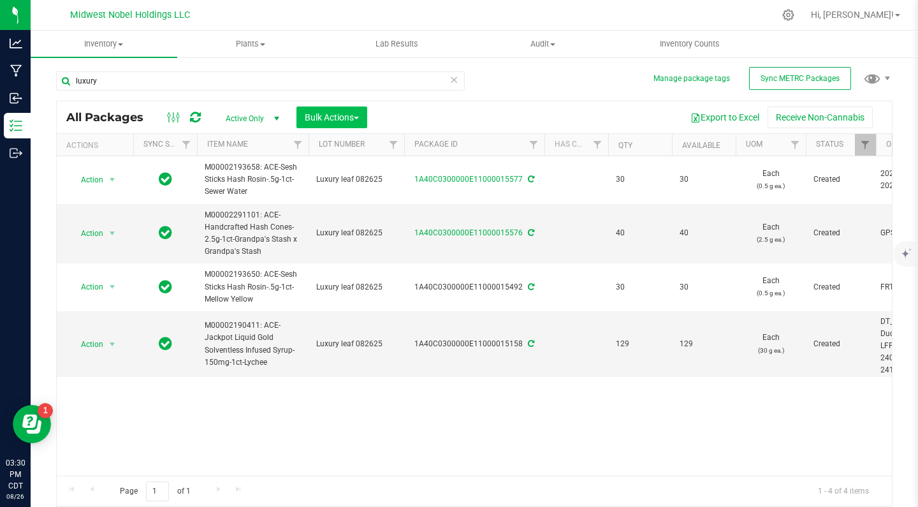
click at [326, 115] on span "Bulk Actions" at bounding box center [332, 117] width 54 height 10
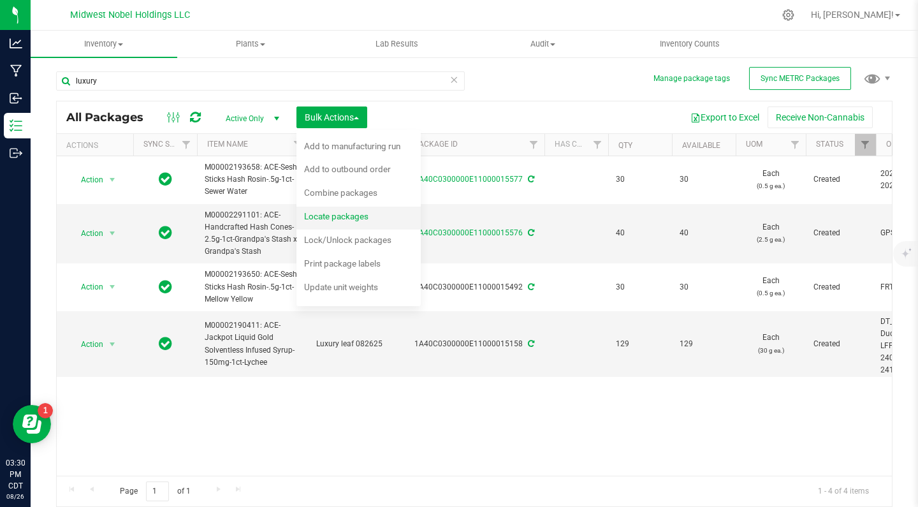
click at [365, 217] on span "Locate packages" at bounding box center [336, 216] width 64 height 10
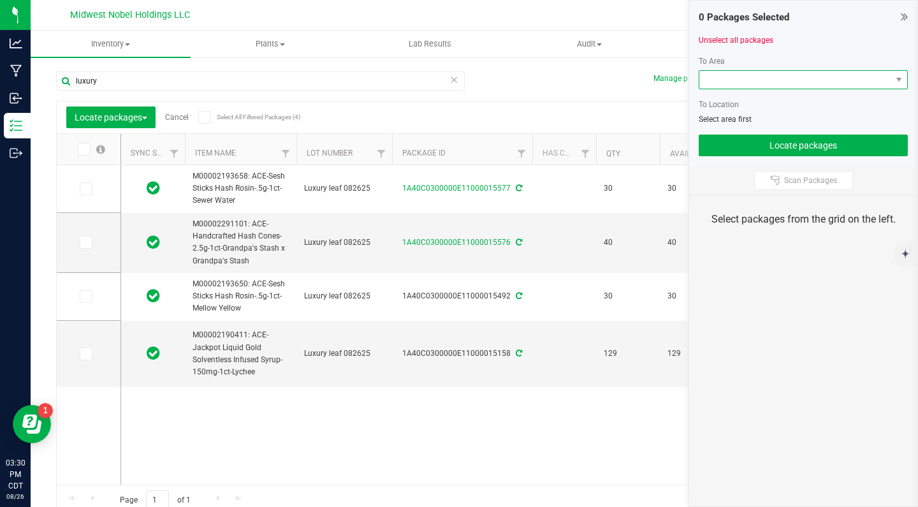
click at [779, 76] on span at bounding box center [796, 80] width 192 height 18
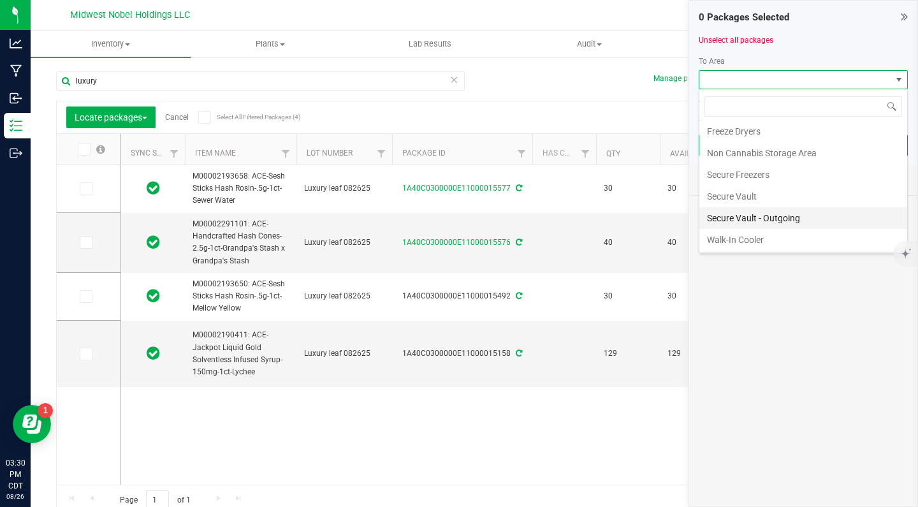
scroll to position [24, 0]
click at [791, 214] on li "Secure Vault - Outgoing" at bounding box center [804, 218] width 208 height 22
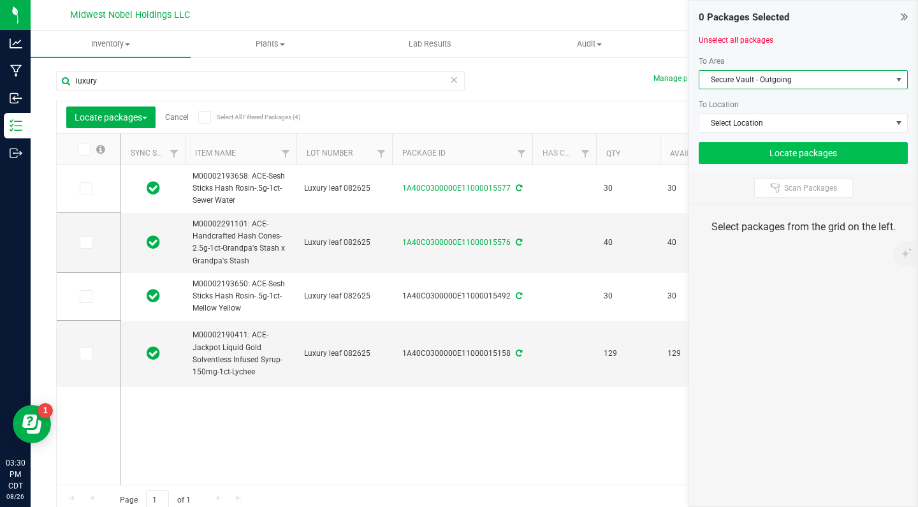
click at [789, 158] on button "Locate packages" at bounding box center [803, 153] width 209 height 22
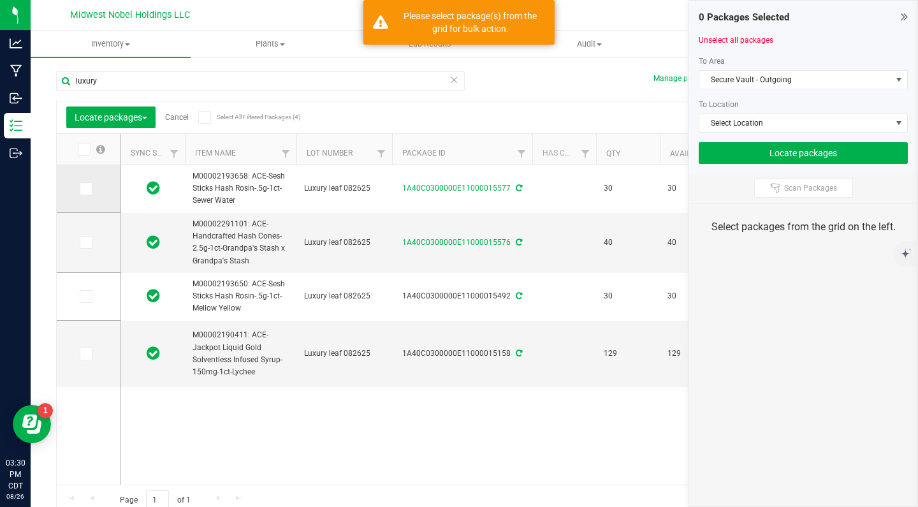
click at [80, 192] on span at bounding box center [86, 188] width 13 height 13
click at [0, 0] on input "checkbox" at bounding box center [0, 0] width 0 height 0
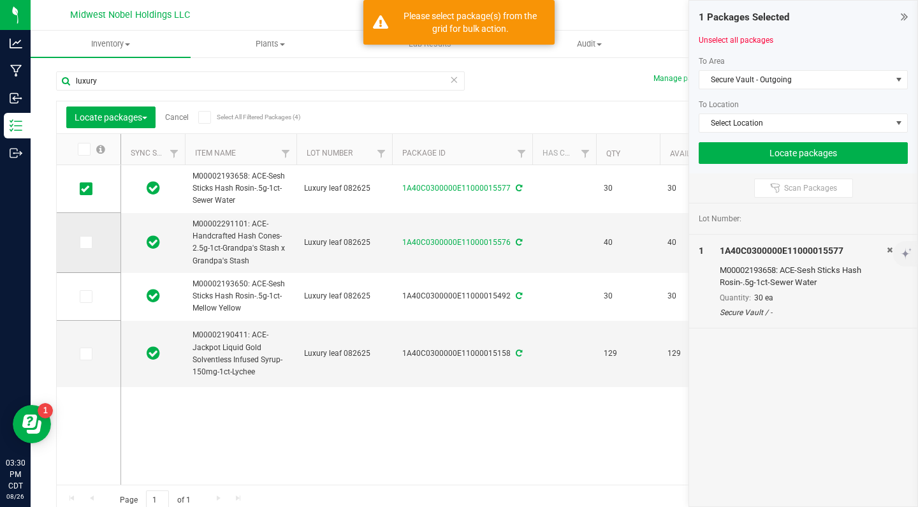
click at [81, 242] on icon at bounding box center [85, 242] width 8 height 0
click at [0, 0] on input "checkbox" at bounding box center [0, 0] width 0 height 0
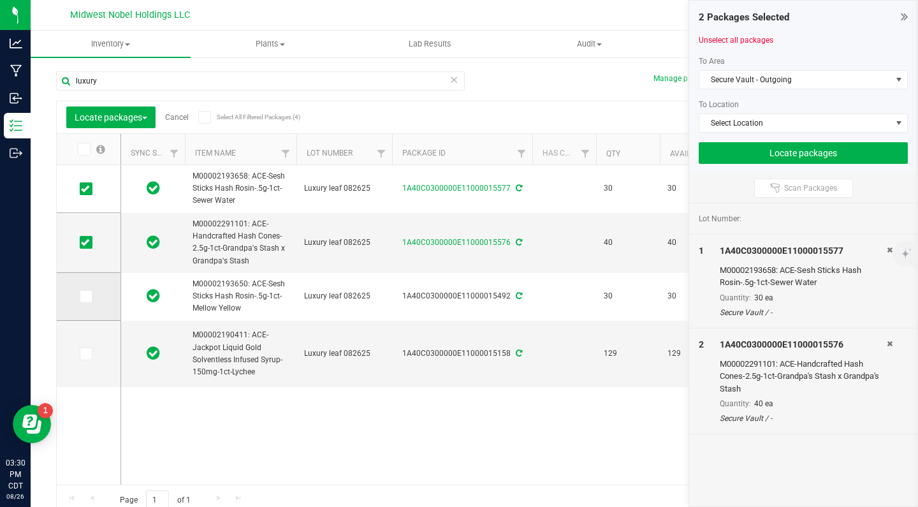
click at [81, 297] on icon at bounding box center [85, 297] width 8 height 0
click at [0, 0] on input "checkbox" at bounding box center [0, 0] width 0 height 0
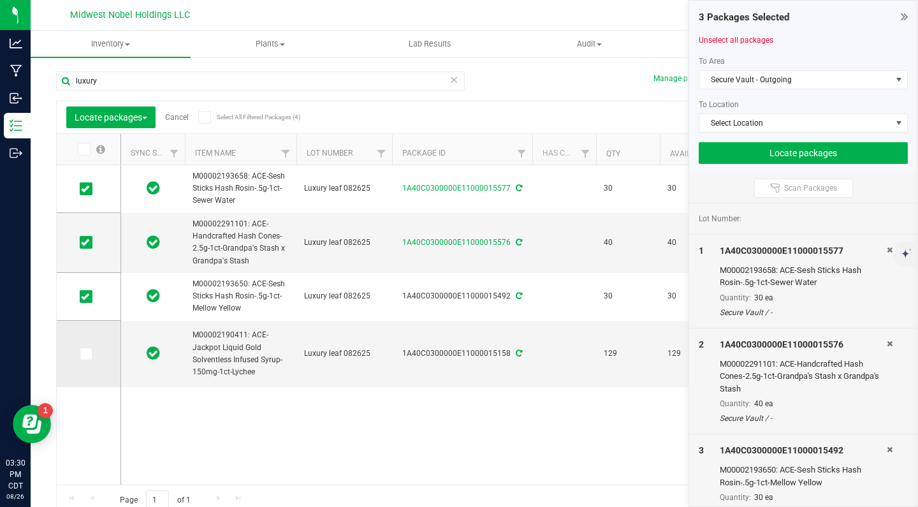
click at [80, 353] on span at bounding box center [86, 354] width 13 height 13
click at [0, 0] on input "checkbox" at bounding box center [0, 0] width 0 height 0
click at [862, 154] on button "Locate packages" at bounding box center [803, 153] width 209 height 22
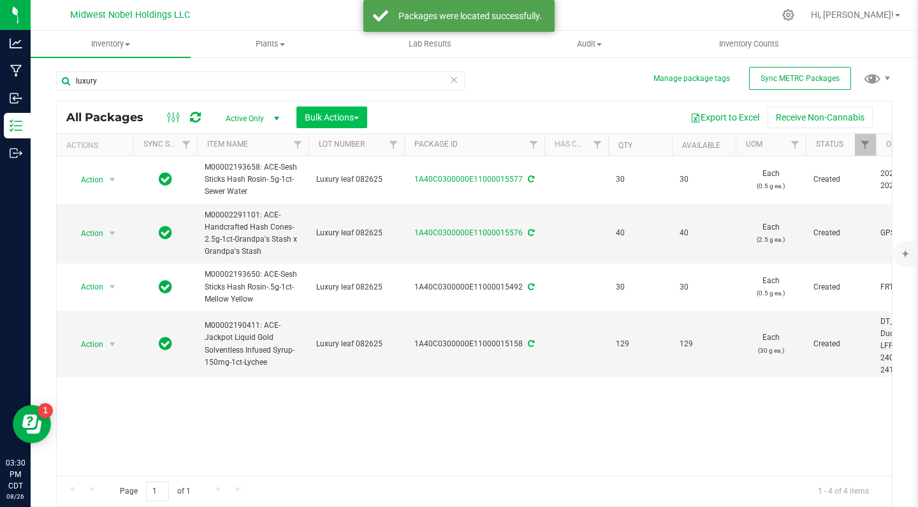
click at [323, 124] on button "Bulk Actions" at bounding box center [332, 117] width 71 height 22
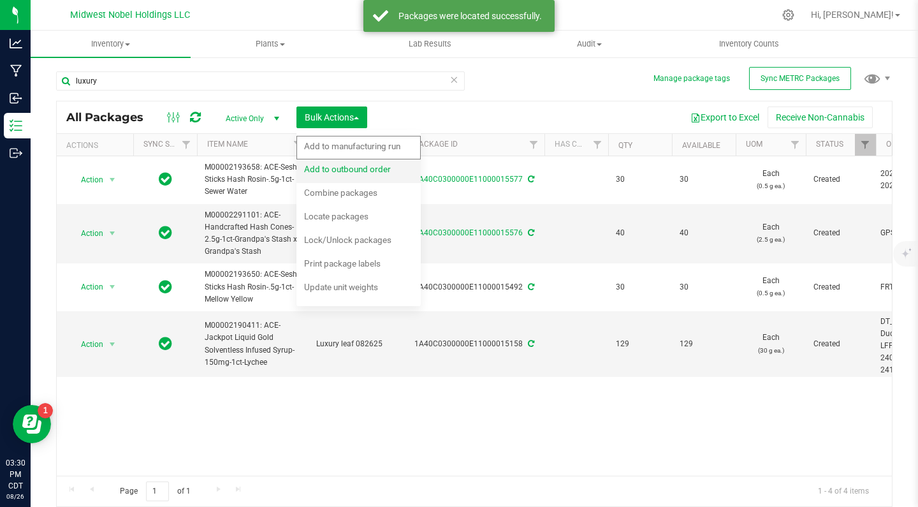
click at [358, 174] on span "Add to outbound order" at bounding box center [347, 169] width 87 height 10
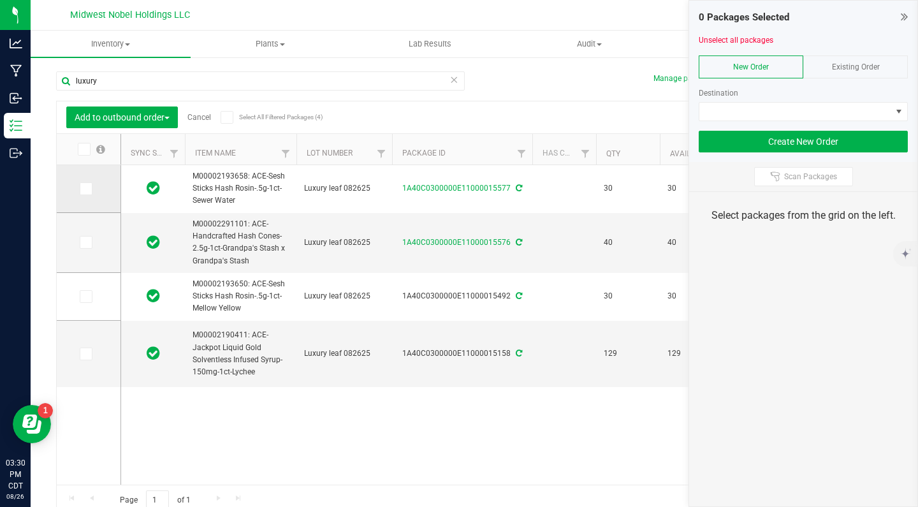
click at [80, 186] on label at bounding box center [89, 188] width 18 height 13
click at [0, 0] on input "checkbox" at bounding box center [0, 0] width 0 height 0
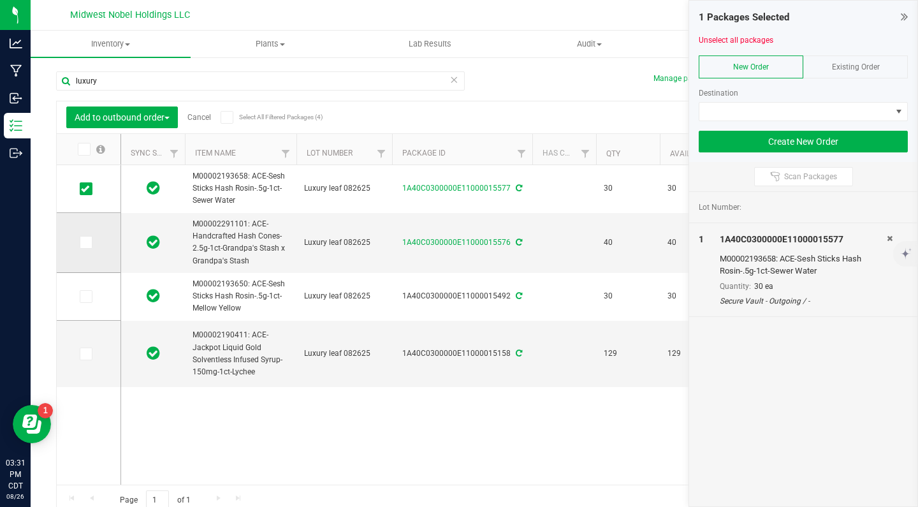
click at [80, 237] on span at bounding box center [86, 242] width 13 height 13
click at [0, 0] on input "checkbox" at bounding box center [0, 0] width 0 height 0
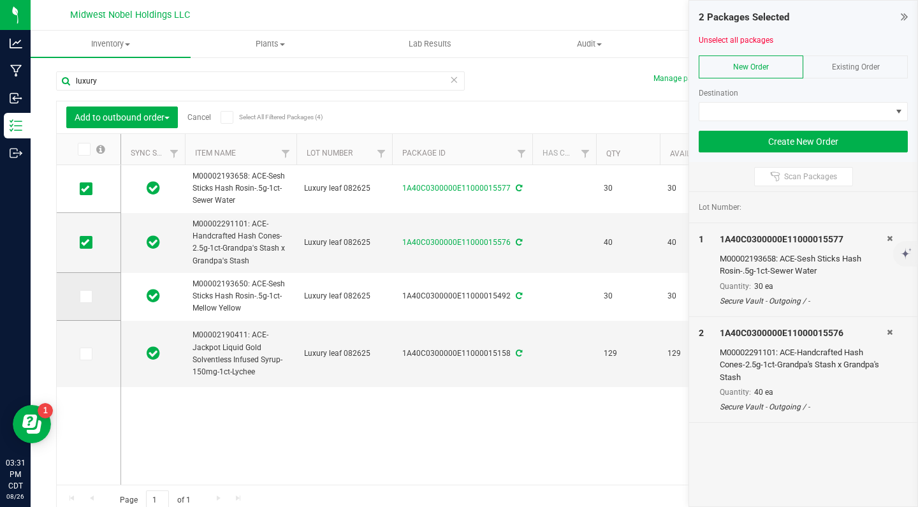
click at [81, 297] on icon at bounding box center [85, 297] width 8 height 0
click at [0, 0] on input "checkbox" at bounding box center [0, 0] width 0 height 0
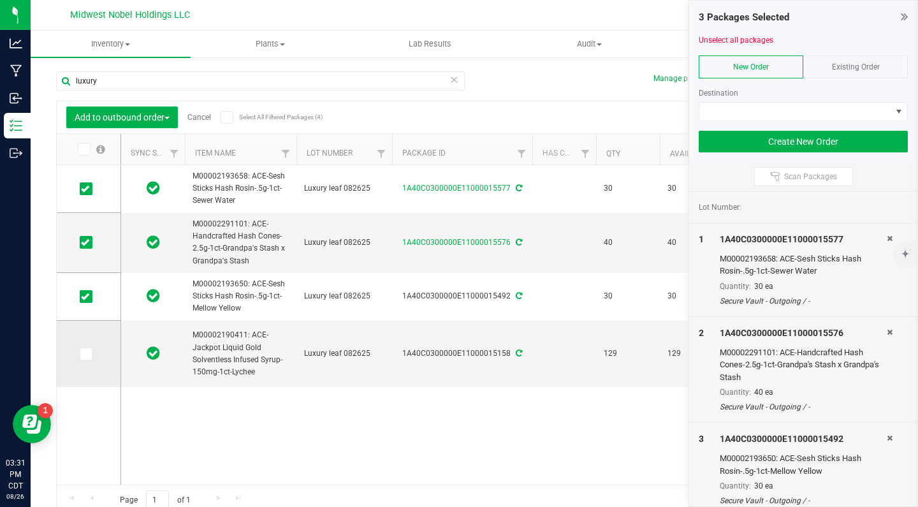
click at [81, 354] on icon at bounding box center [85, 354] width 8 height 0
click at [0, 0] on input "checkbox" at bounding box center [0, 0] width 0 height 0
click at [853, 68] on span "Existing Order" at bounding box center [856, 66] width 48 height 9
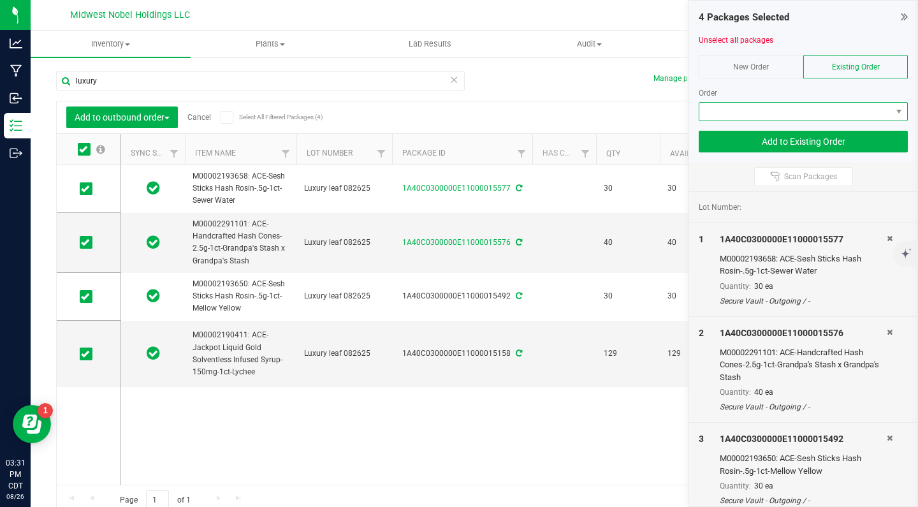
click at [859, 111] on span at bounding box center [796, 112] width 192 height 18
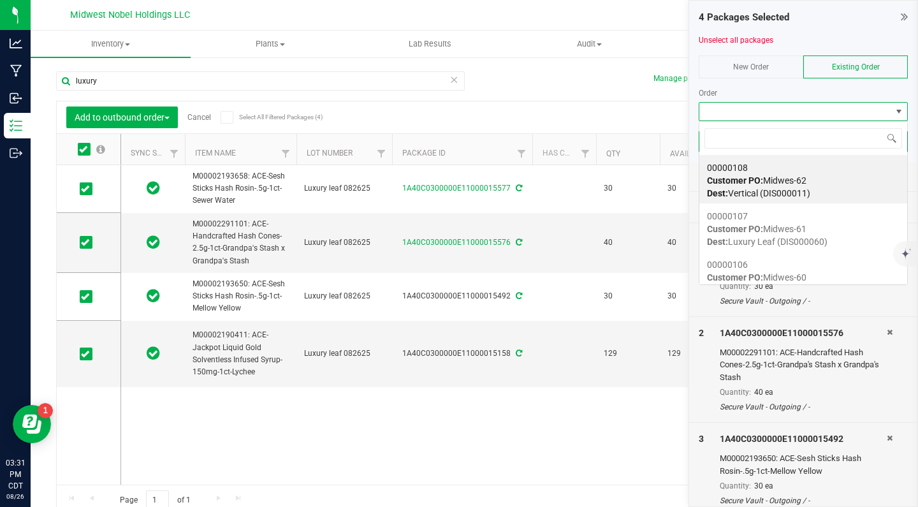
scroll to position [19, 209]
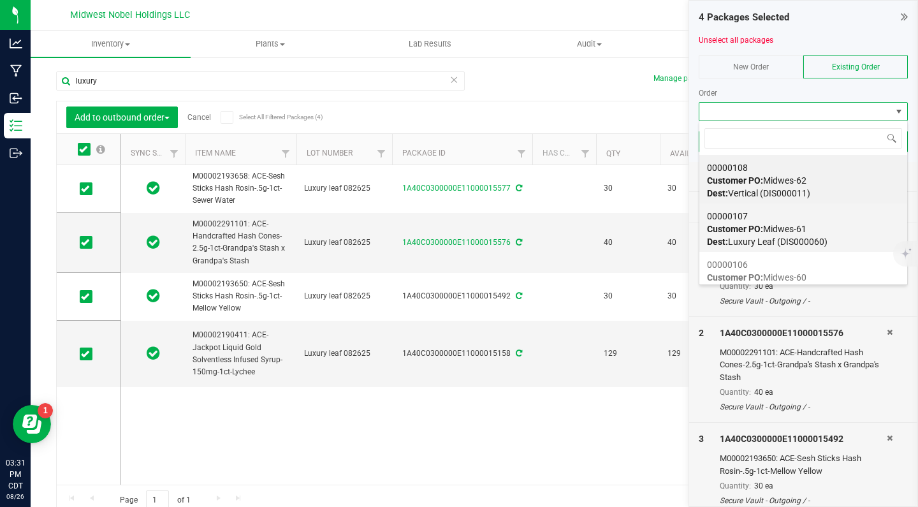
click at [806, 230] on span "Customer PO: Midwes-61" at bounding box center [756, 229] width 99 height 10
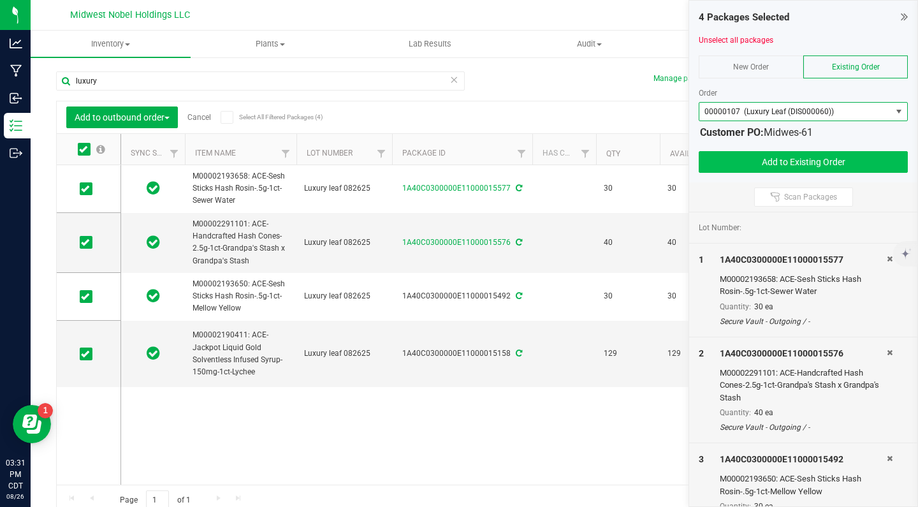
click at [775, 163] on button "Add to Existing Order" at bounding box center [803, 162] width 209 height 22
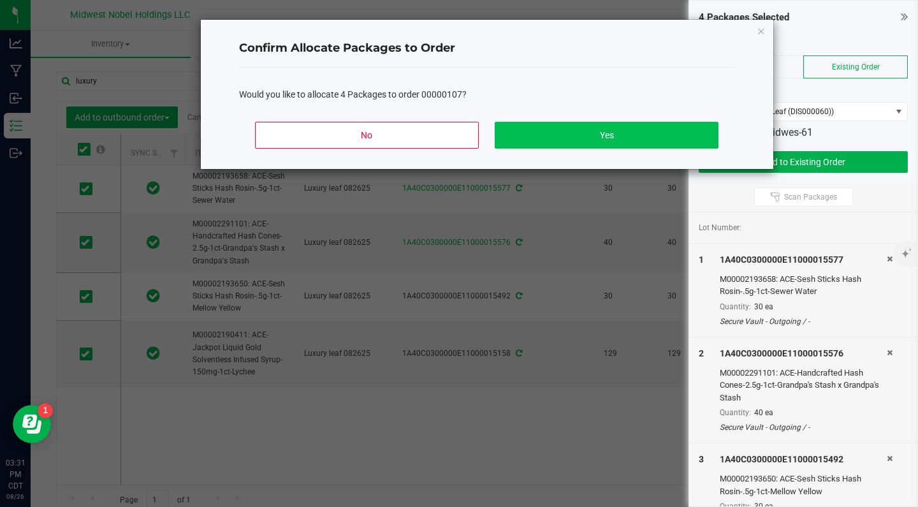
click at [640, 135] on button "Yes" at bounding box center [606, 135] width 223 height 27
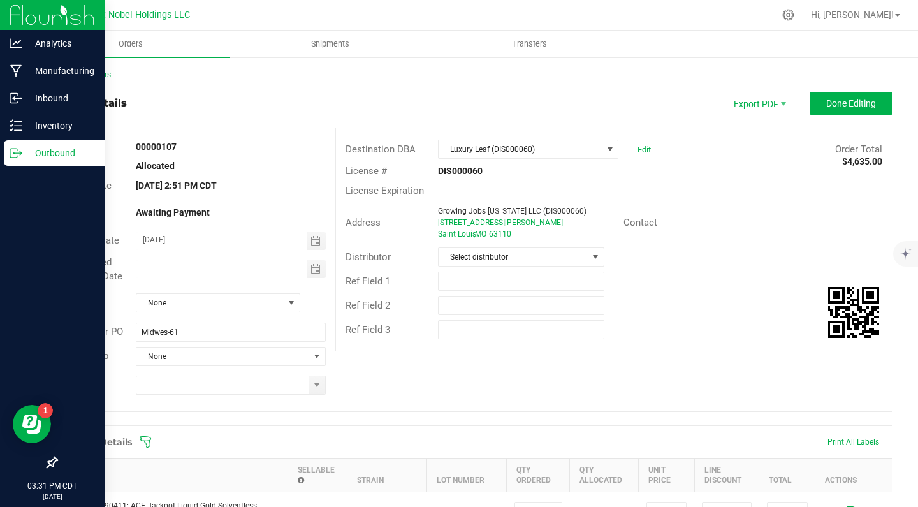
click at [55, 163] on div "Outbound" at bounding box center [54, 153] width 101 height 26
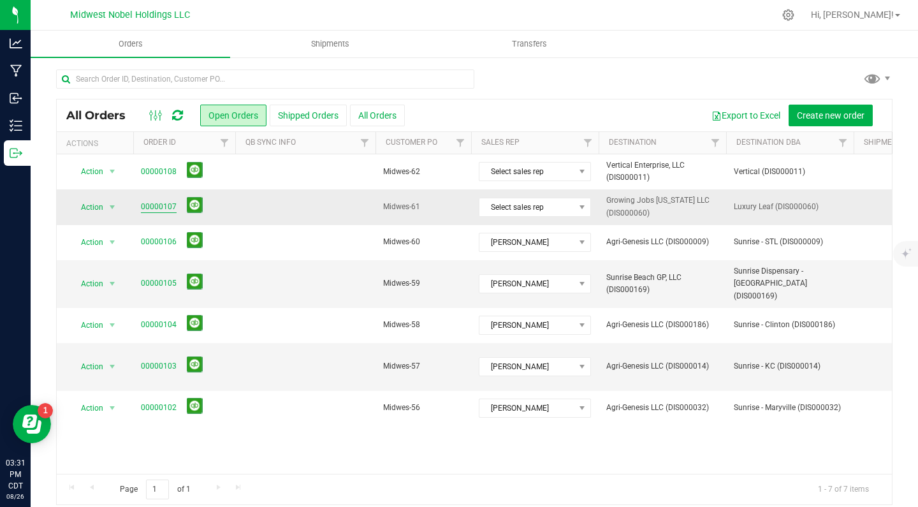
click at [152, 204] on link "00000107" at bounding box center [159, 207] width 36 height 12
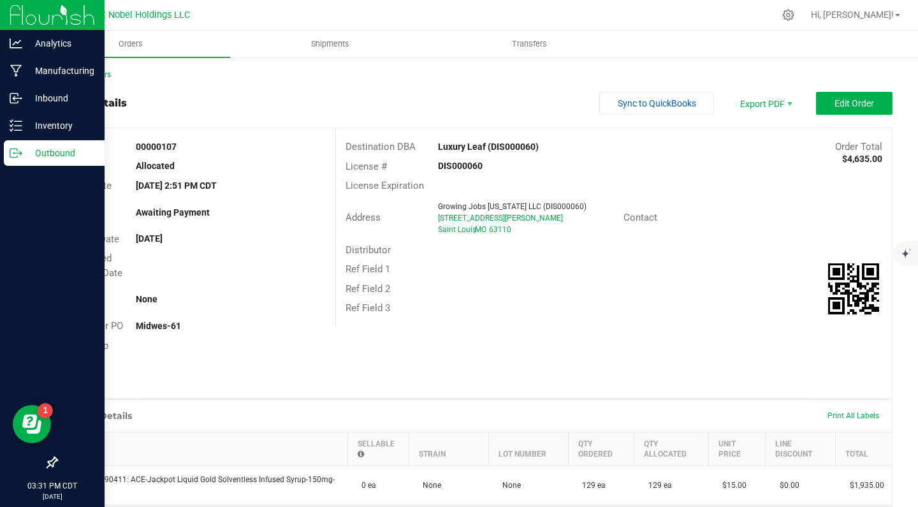
click at [55, 158] on p "Outbound" at bounding box center [60, 152] width 77 height 15
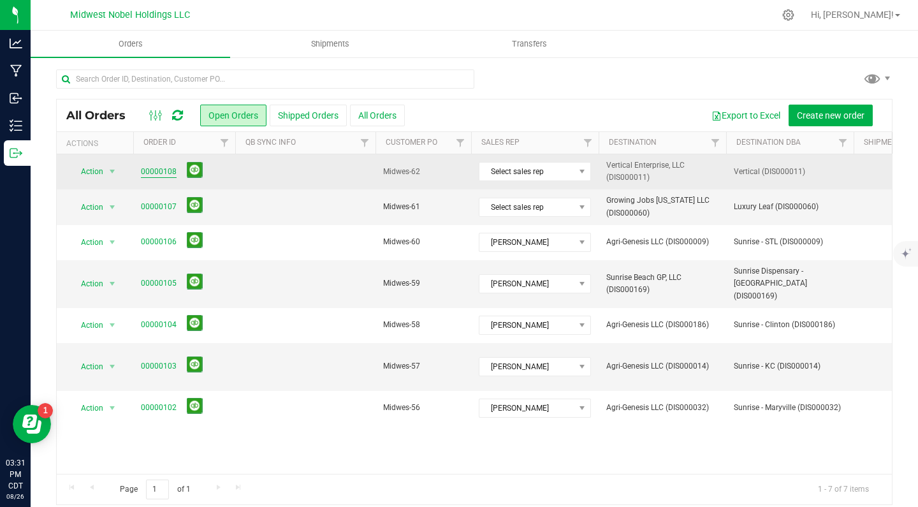
click at [155, 169] on link "00000108" at bounding box center [159, 172] width 36 height 12
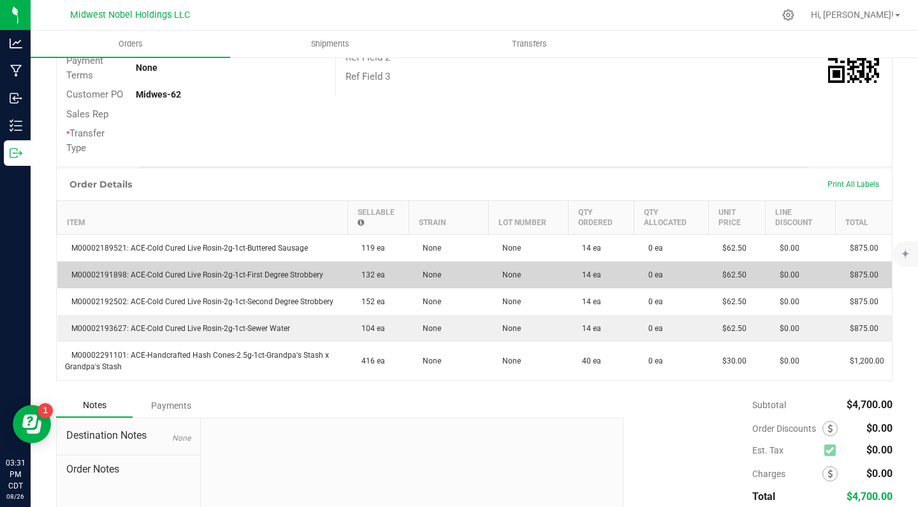
scroll to position [230, 0]
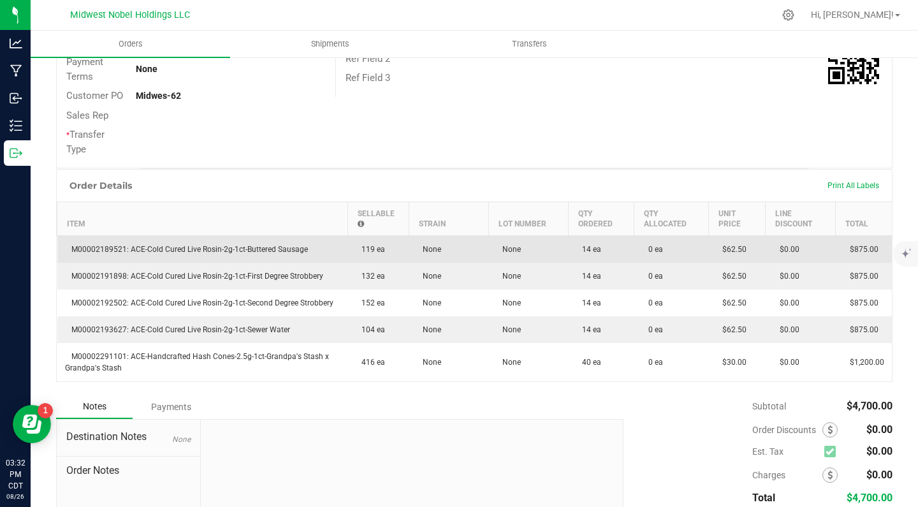
click at [405, 250] on td "119 ea" at bounding box center [378, 249] width 61 height 27
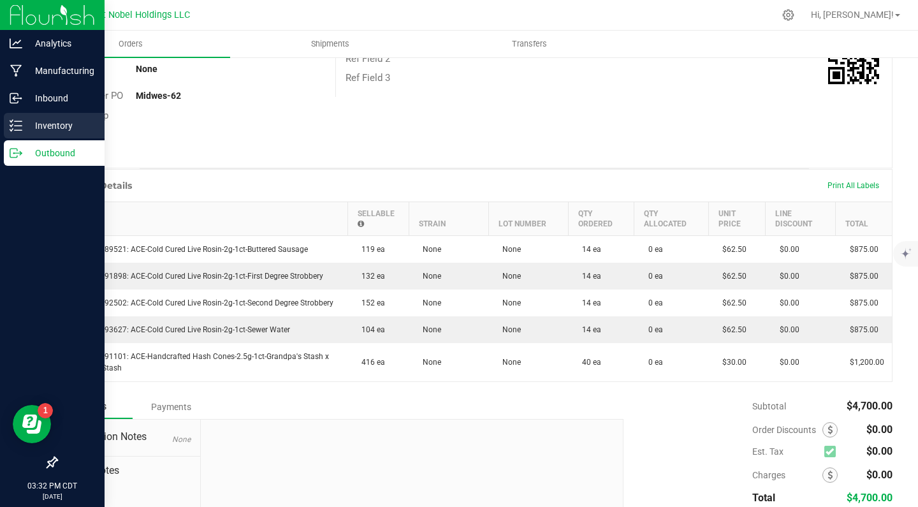
click at [71, 128] on p "Inventory" at bounding box center [60, 125] width 77 height 15
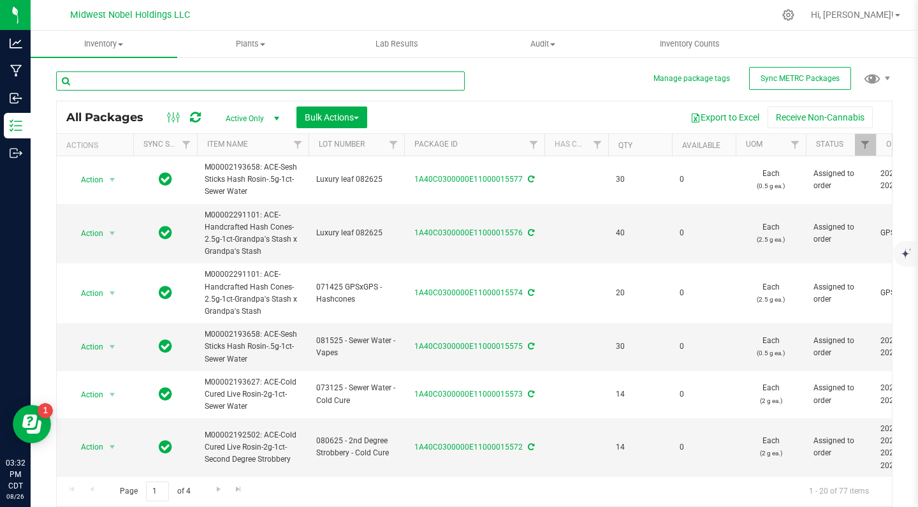
click at [225, 82] on input "text" at bounding box center [260, 80] width 409 height 19
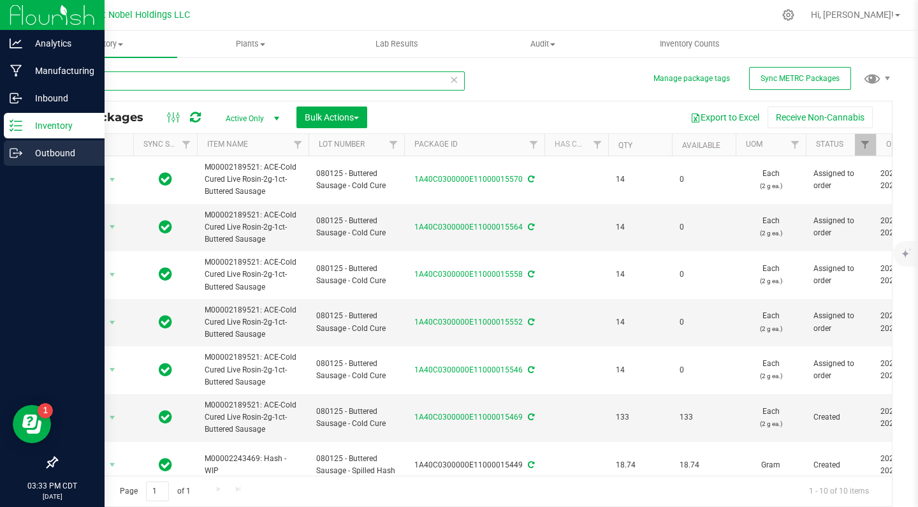
type input "buttered"
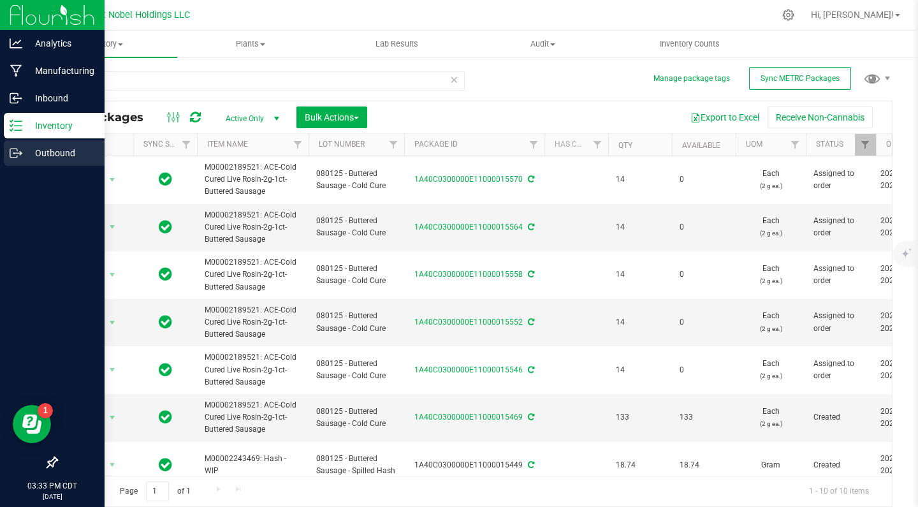
click at [60, 146] on p "Outbound" at bounding box center [60, 152] width 77 height 15
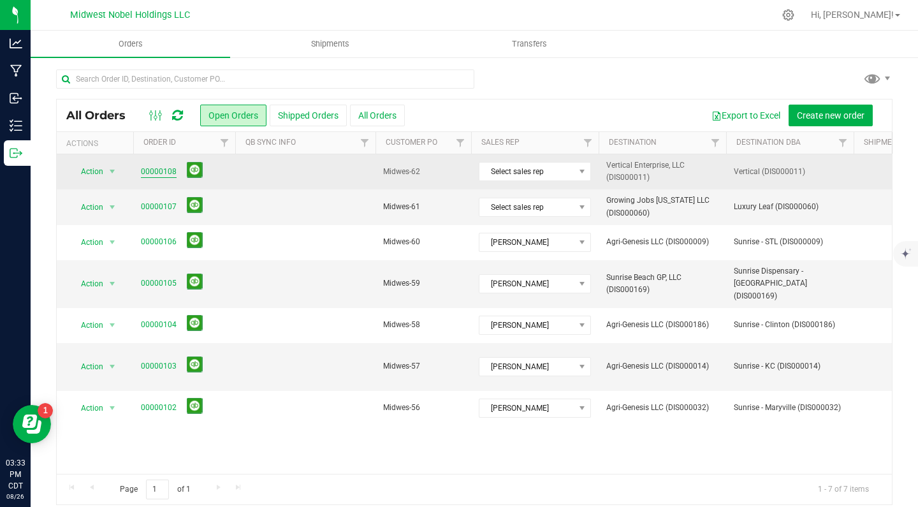
click at [149, 169] on link "00000108" at bounding box center [159, 172] width 36 height 12
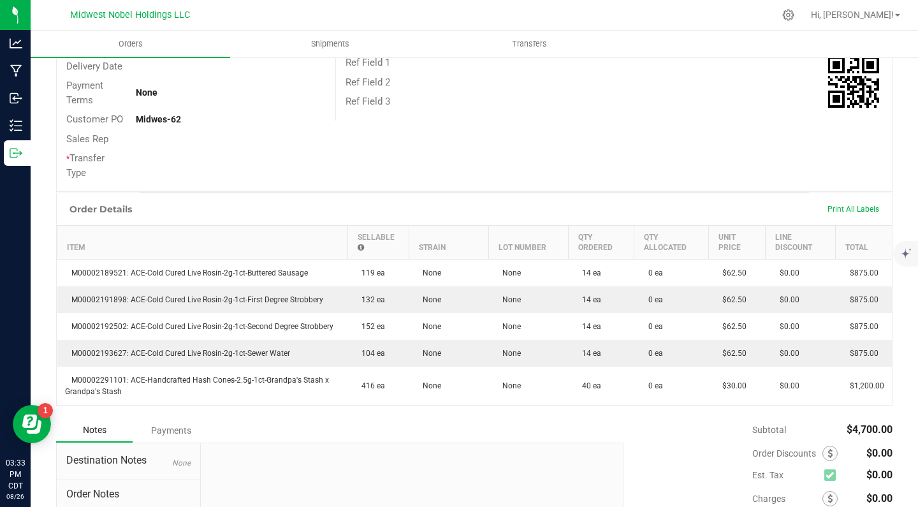
scroll to position [219, 0]
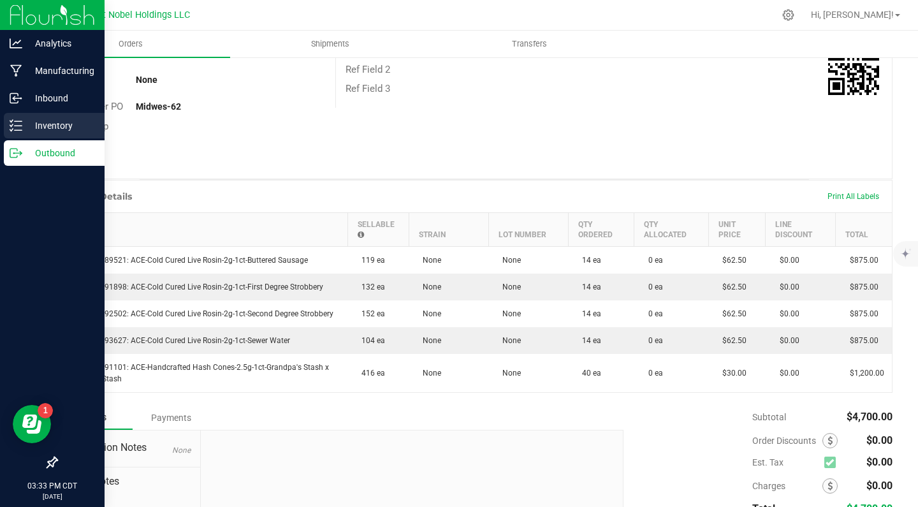
click at [43, 126] on p "Inventory" at bounding box center [60, 125] width 77 height 15
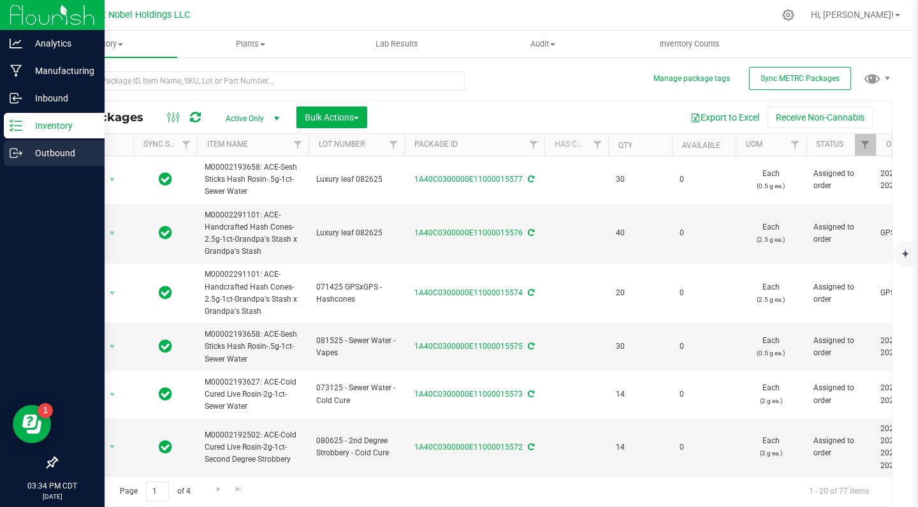
click at [82, 156] on p "Outbound" at bounding box center [60, 152] width 77 height 15
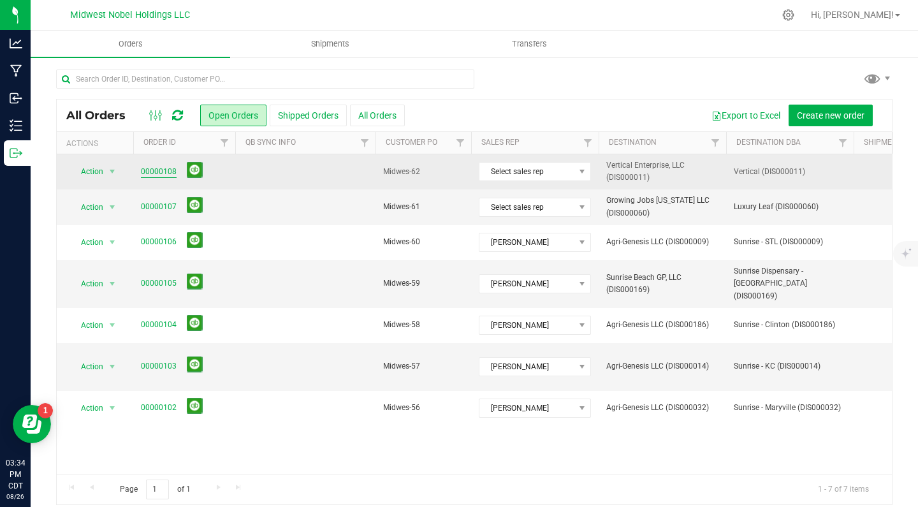
click at [170, 172] on link "00000108" at bounding box center [159, 172] width 36 height 12
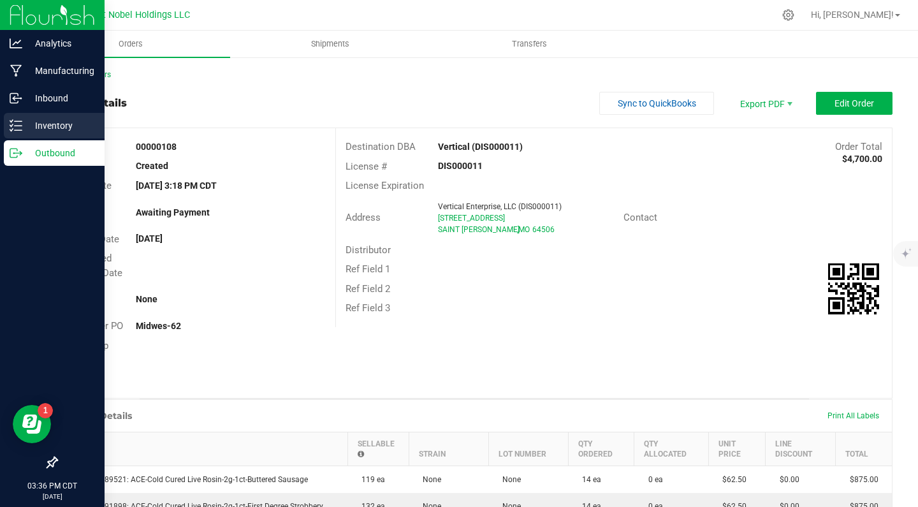
click at [55, 130] on p "Inventory" at bounding box center [60, 125] width 77 height 15
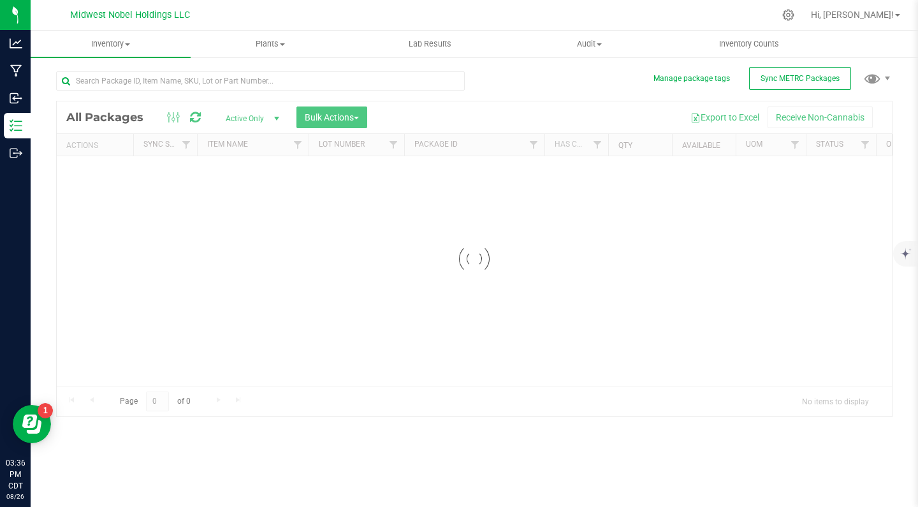
click at [226, 92] on div at bounding box center [260, 85] width 409 height 29
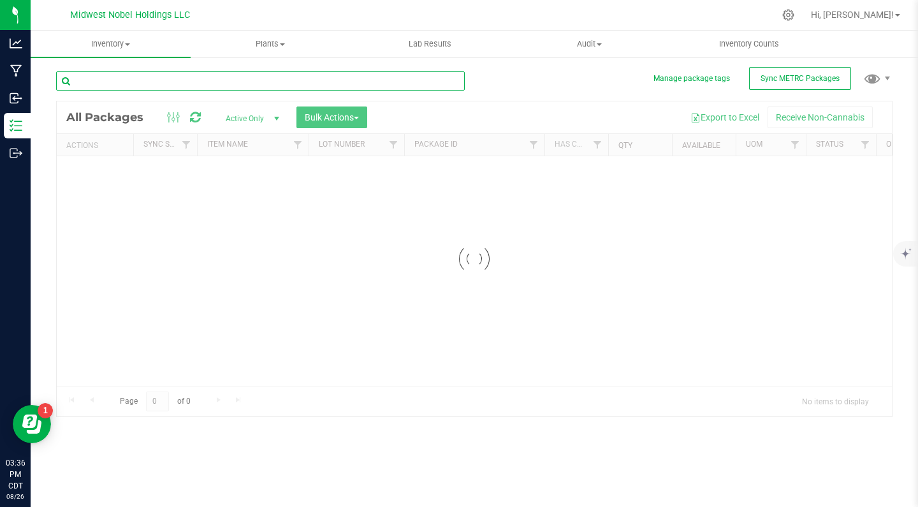
click at [226, 89] on input "text" at bounding box center [260, 80] width 409 height 19
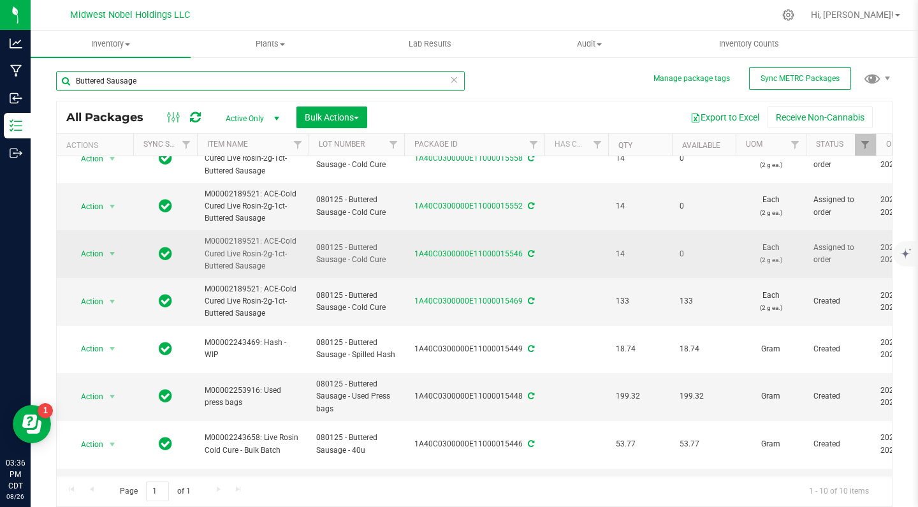
scroll to position [115, 0]
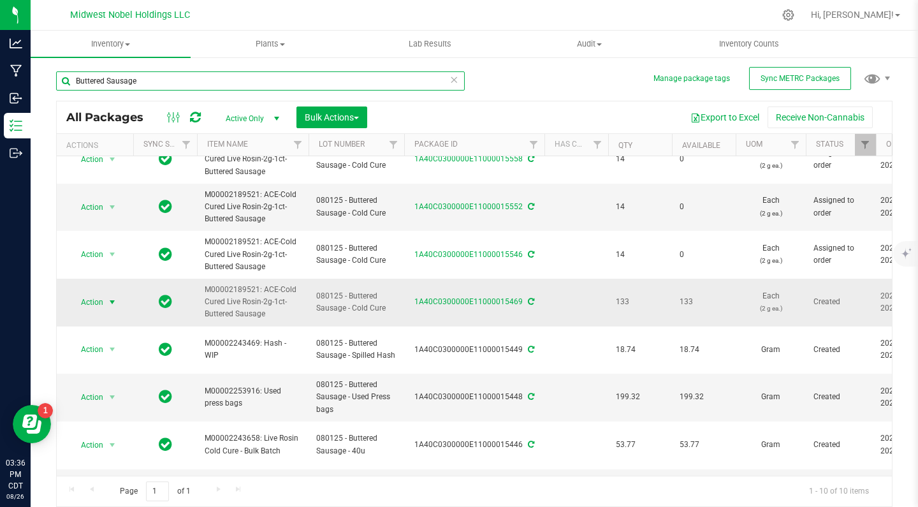
type input "Buttered Sausage"
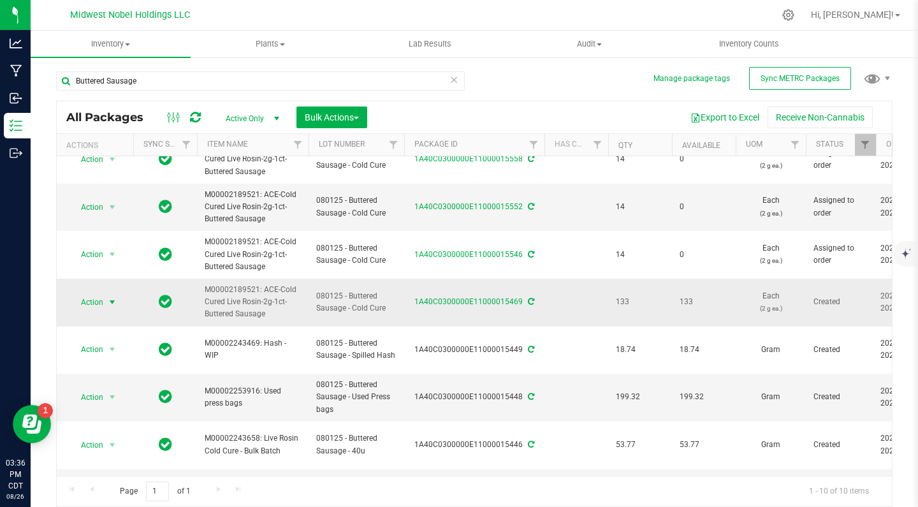
click at [87, 299] on span "Action" at bounding box center [87, 302] width 34 height 18
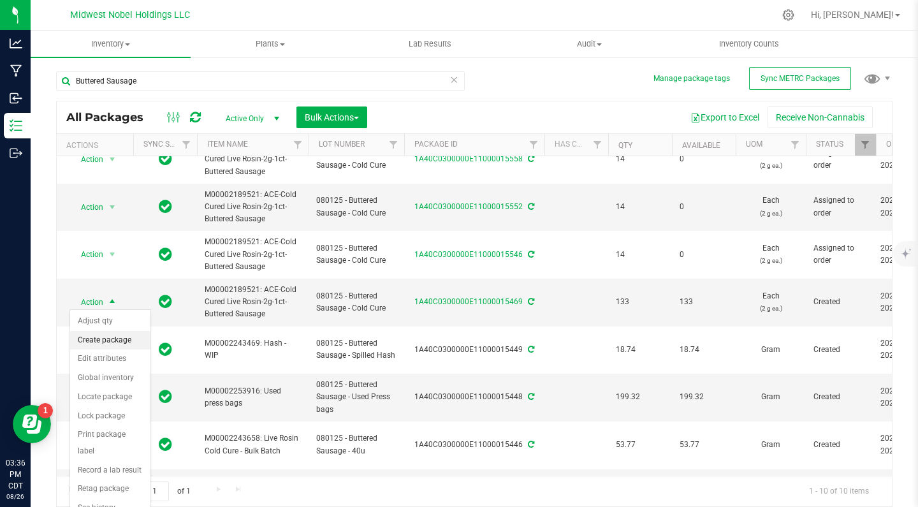
click at [116, 339] on li "Create package" at bounding box center [110, 340] width 80 height 19
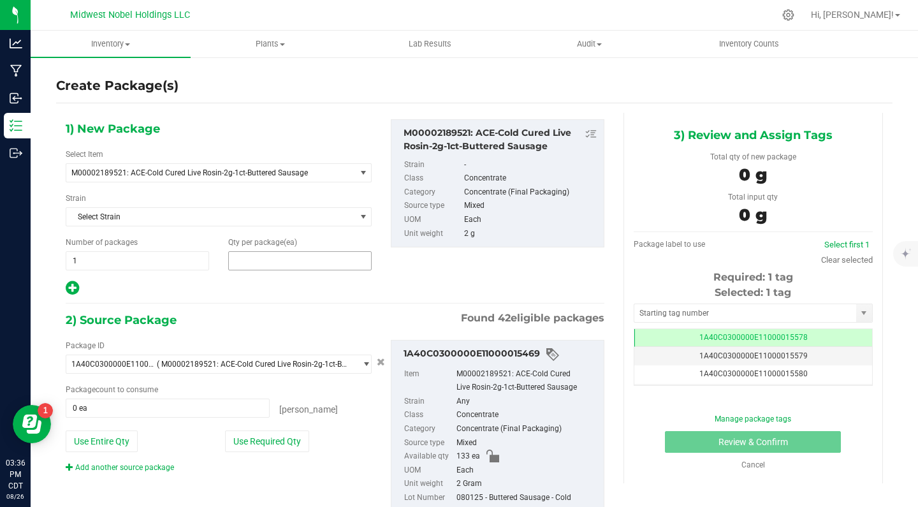
click at [265, 259] on span at bounding box center [299, 260] width 143 height 19
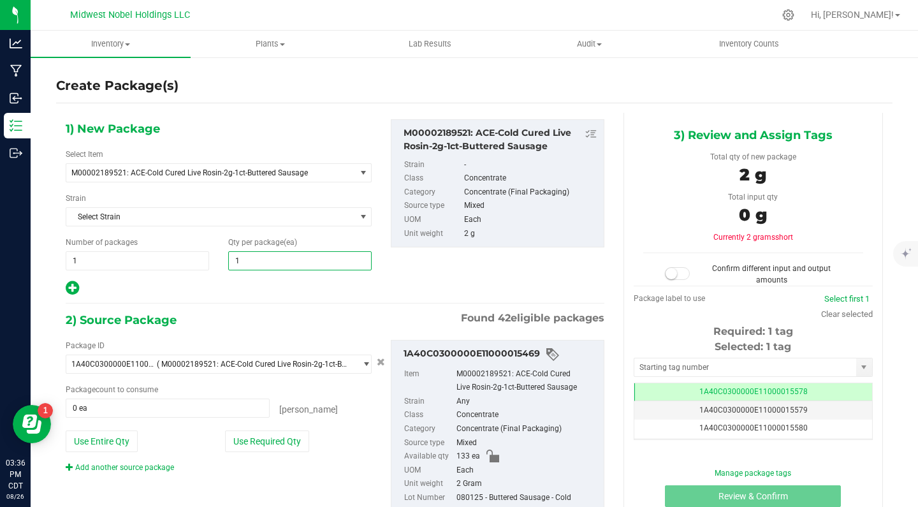
type input "14"
click at [180, 407] on span at bounding box center [168, 408] width 204 height 19
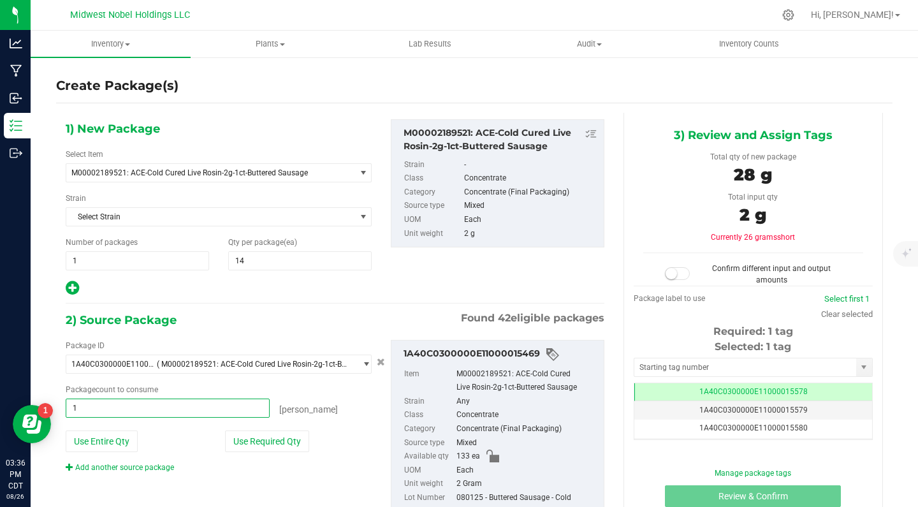
type input "14"
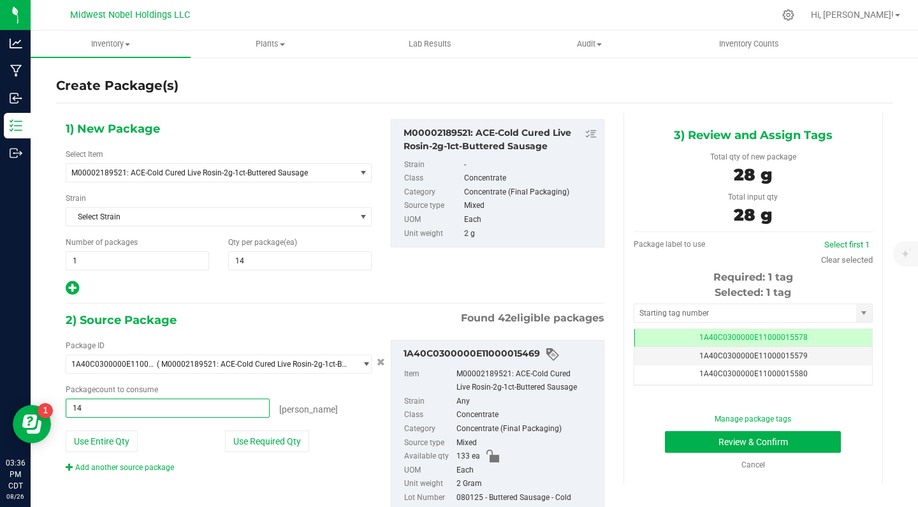
type input "14 ea"
click at [393, 294] on div "1) New Package Select Item M00002189521: ACE-Cold Cured Live Rosin-2g-1ct-Butte…" at bounding box center [335, 207] width 558 height 177
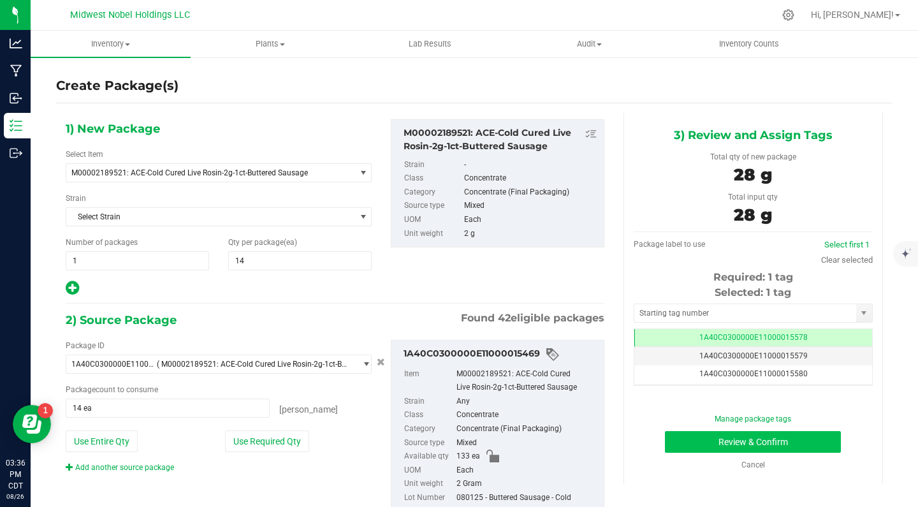
click at [742, 448] on button "Review & Confirm" at bounding box center [753, 442] width 176 height 22
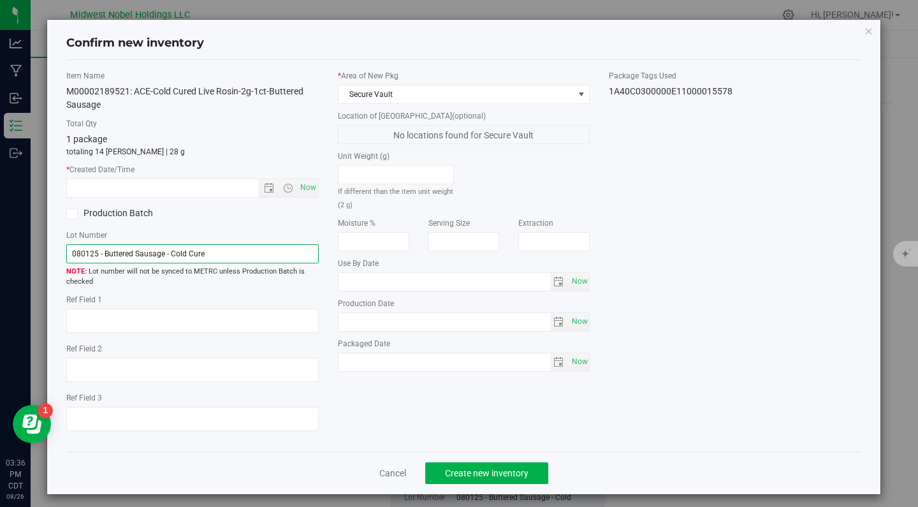
click at [217, 252] on input "080125 - Buttered Sausage - Cold Cure" at bounding box center [192, 253] width 253 height 19
drag, startPoint x: 217, startPoint y: 252, endPoint x: 0, endPoint y: 242, distance: 217.7
click at [0, 242] on div "Confirm new inventory Item Name M00002189521: ACE-Cold Cured Live Rosin-2g-1ct-…" at bounding box center [464, 253] width 928 height 507
type input "Vertical"
click at [315, 188] on span "Now" at bounding box center [308, 188] width 22 height 18
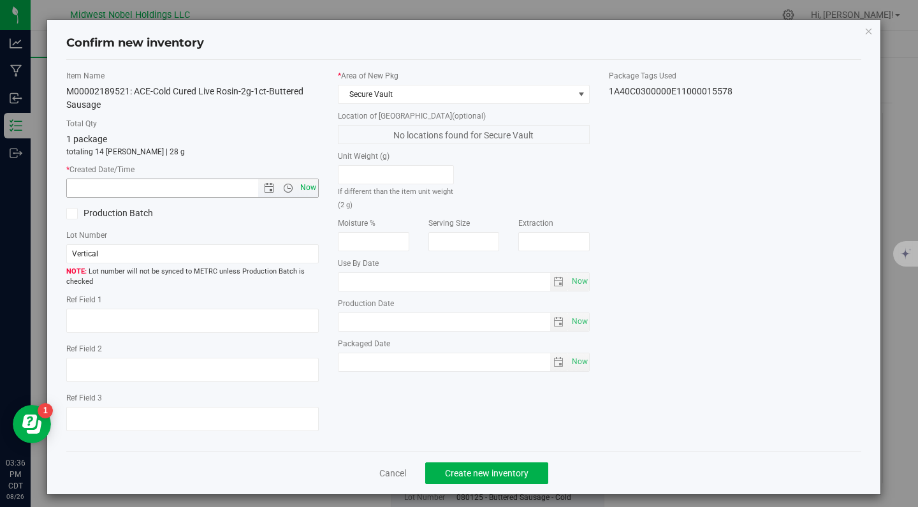
type input "8/26/2025 3:36 PM"
drag, startPoint x: 207, startPoint y: 252, endPoint x: 0, endPoint y: 242, distance: 207.5
click at [0, 242] on div "Confirm new inventory Item Name M00002189521: ACE-Cold Cured Live Rosin-2g-1ct-…" at bounding box center [464, 253] width 928 height 507
click at [664, 434] on div "Item Name M00002189521: ACE-Cold Cured Live Rosin-2g-1ct-Buttered Sausage Total…" at bounding box center [464, 255] width 815 height 371
click at [490, 99] on span "Secure Vault" at bounding box center [456, 94] width 235 height 18
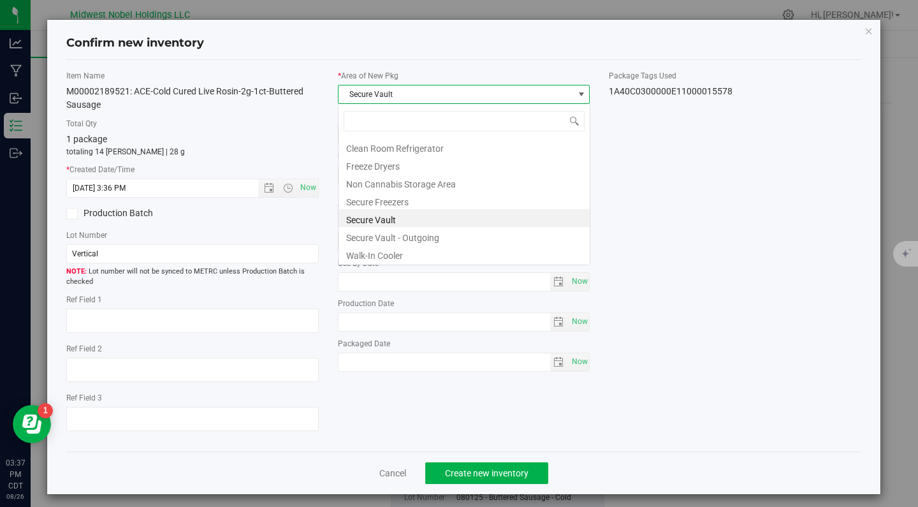
scroll to position [19, 253]
click at [497, 240] on li "Secure Vault - Outgoing" at bounding box center [464, 236] width 251 height 18
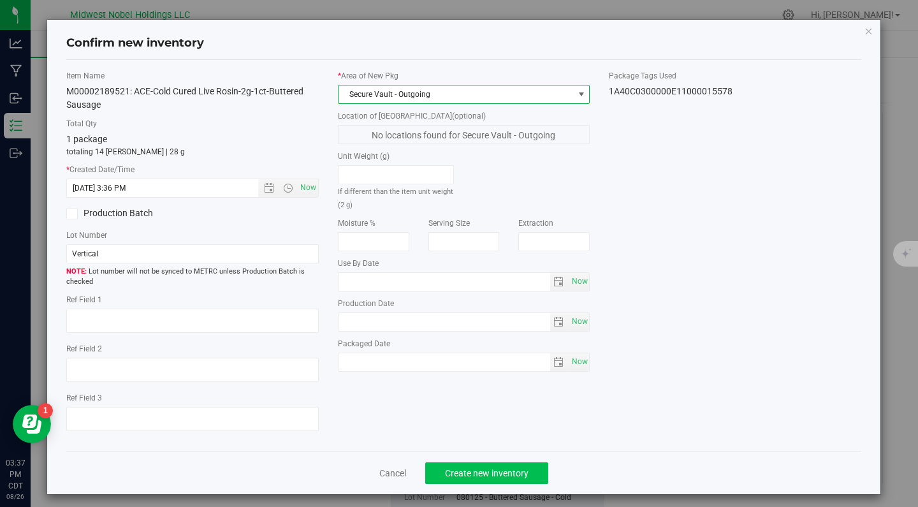
click at [511, 469] on span "Create new inventory" at bounding box center [487, 473] width 84 height 10
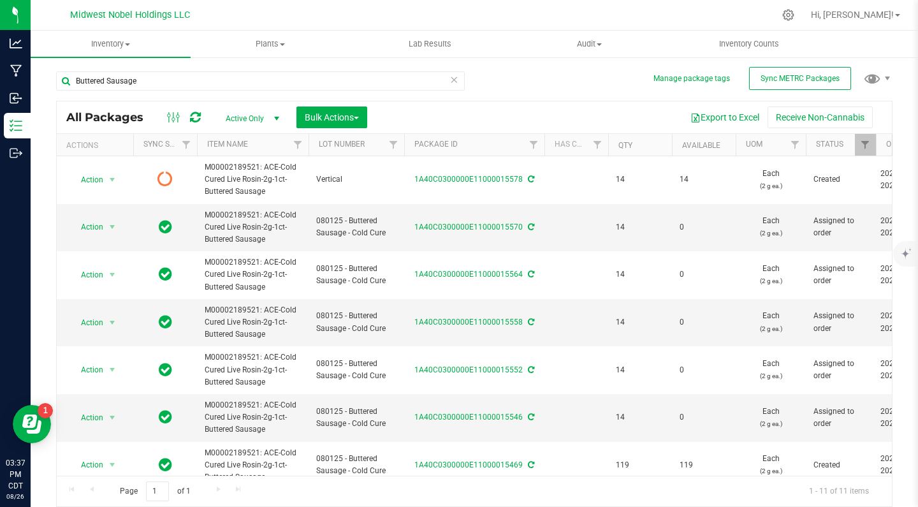
click at [453, 81] on icon at bounding box center [454, 78] width 9 height 15
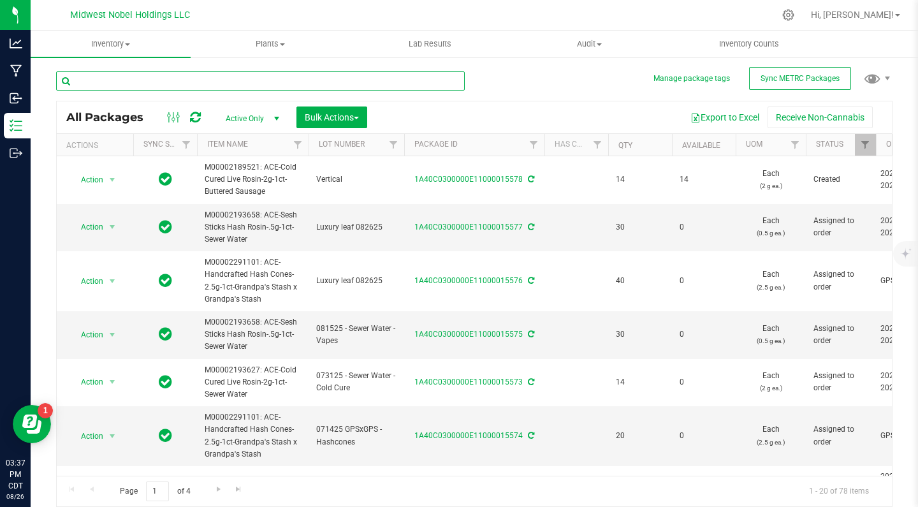
click at [453, 81] on input "text" at bounding box center [260, 80] width 409 height 19
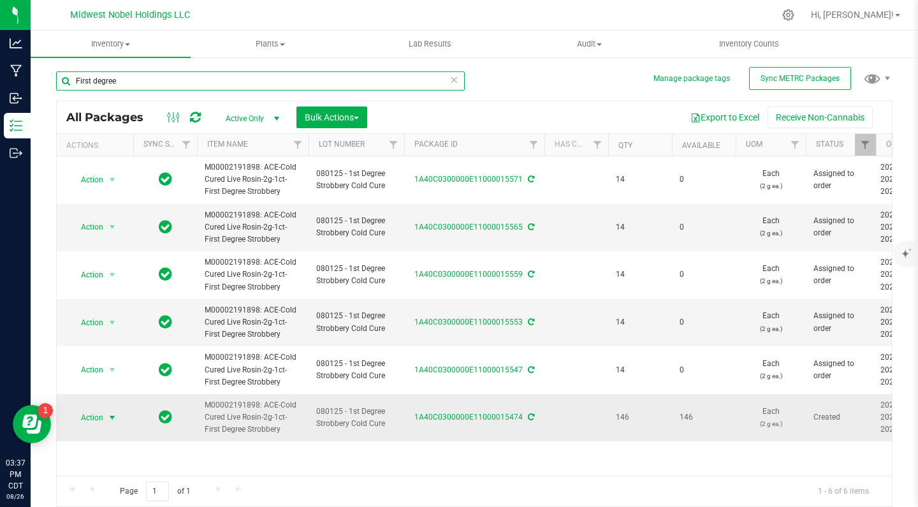
type input "First degree"
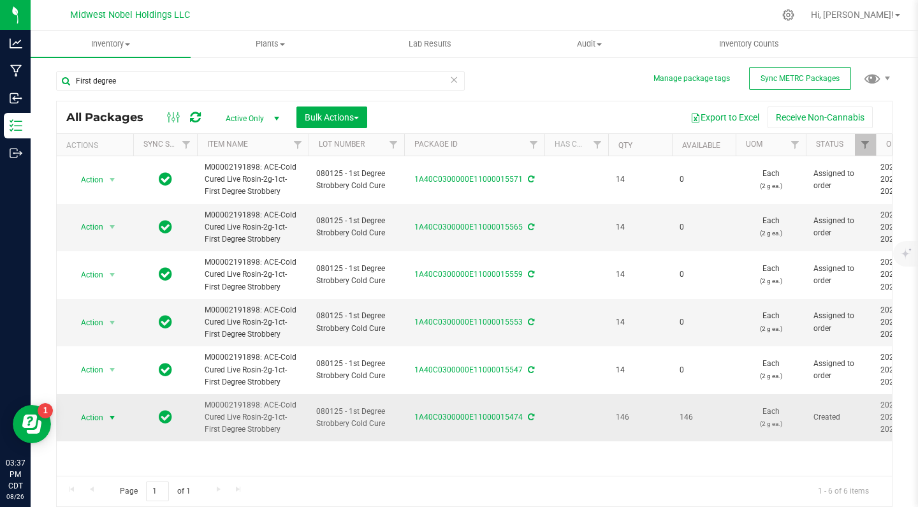
click at [78, 411] on span "Action" at bounding box center [87, 418] width 34 height 18
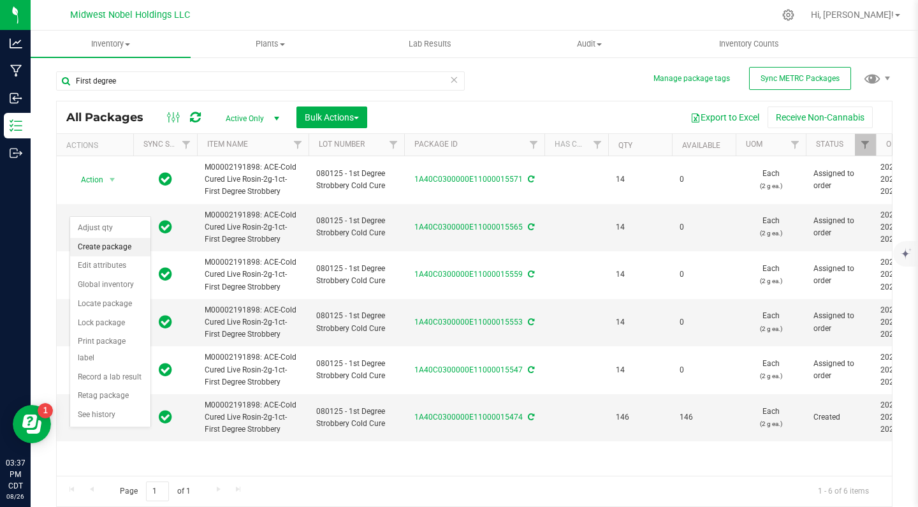
click at [125, 249] on li "Create package" at bounding box center [110, 247] width 80 height 19
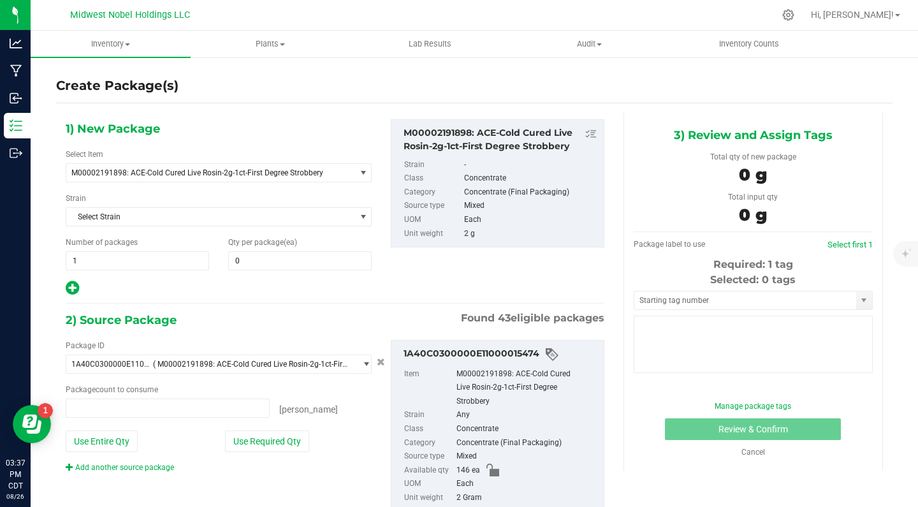
type input "0 ea"
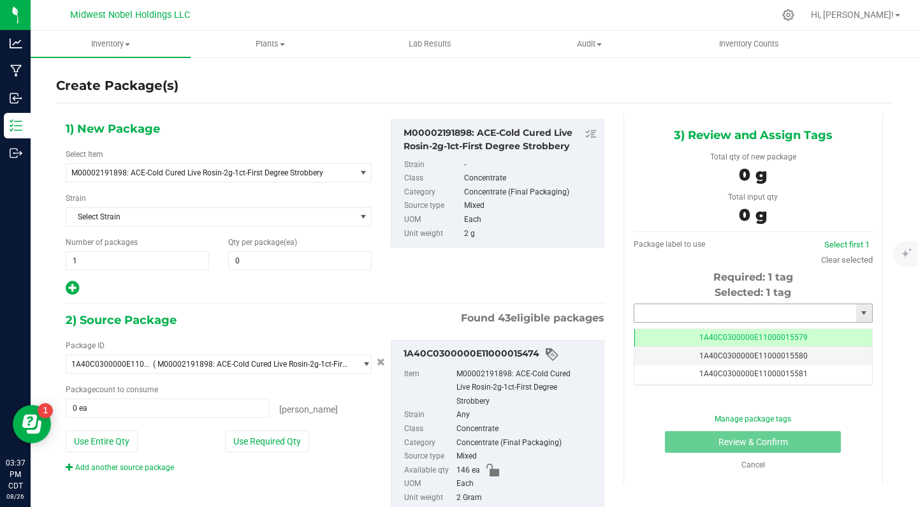
click at [699, 318] on input "text" at bounding box center [746, 313] width 222 height 18
click at [263, 256] on span at bounding box center [299, 260] width 143 height 19
type input "14"
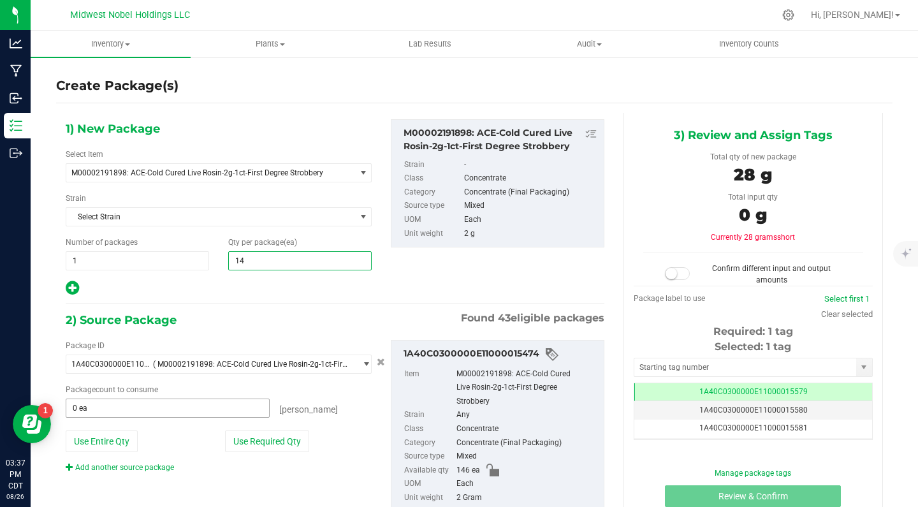
type input "14"
click at [147, 406] on span at bounding box center [168, 408] width 204 height 19
type input "14"
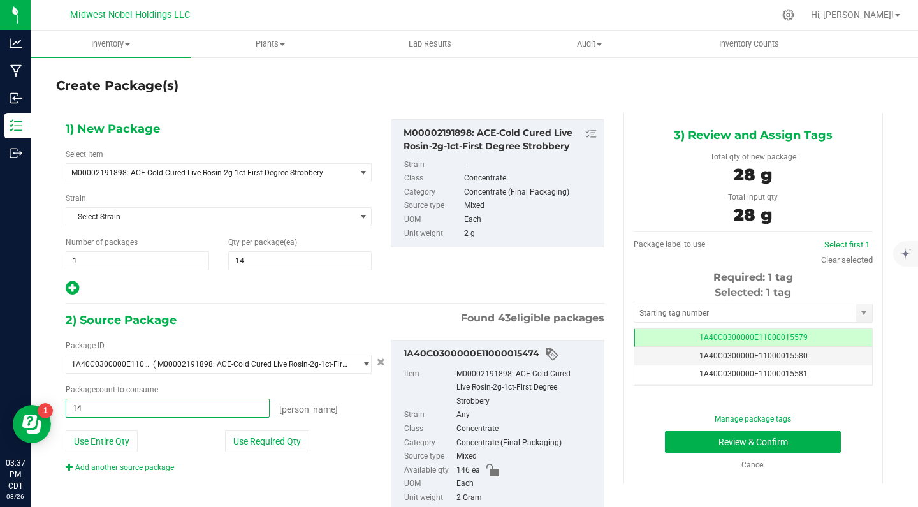
type input "14 ea"
click at [336, 400] on div "eaches" at bounding box center [321, 408] width 102 height 18
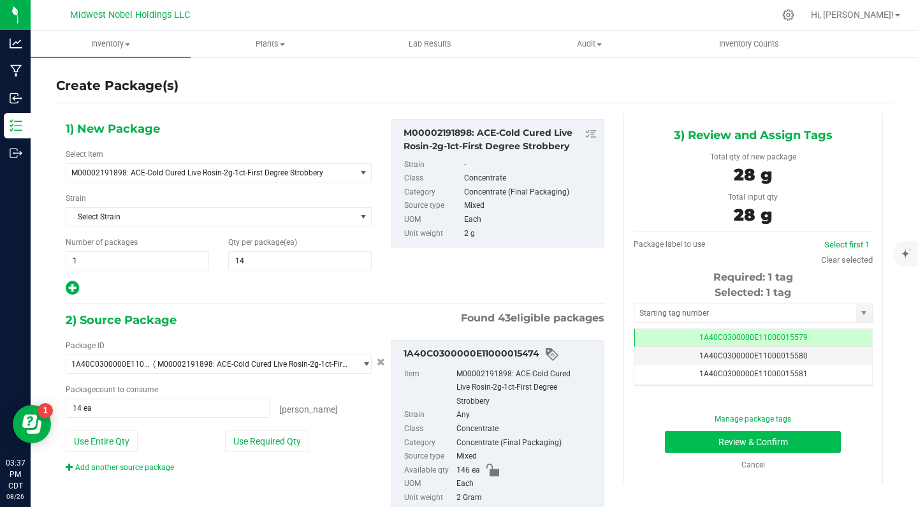
click at [686, 438] on button "Review & Confirm" at bounding box center [753, 442] width 176 height 22
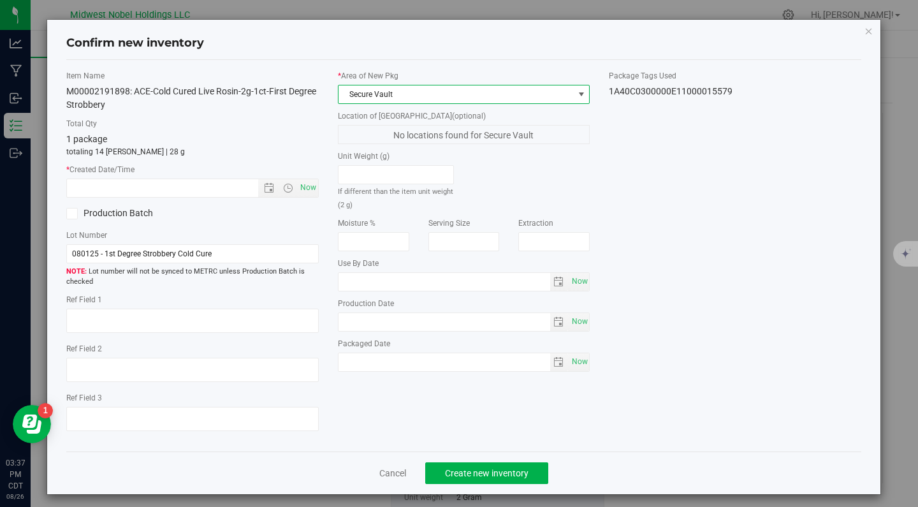
click at [440, 89] on span "Secure Vault" at bounding box center [456, 94] width 235 height 18
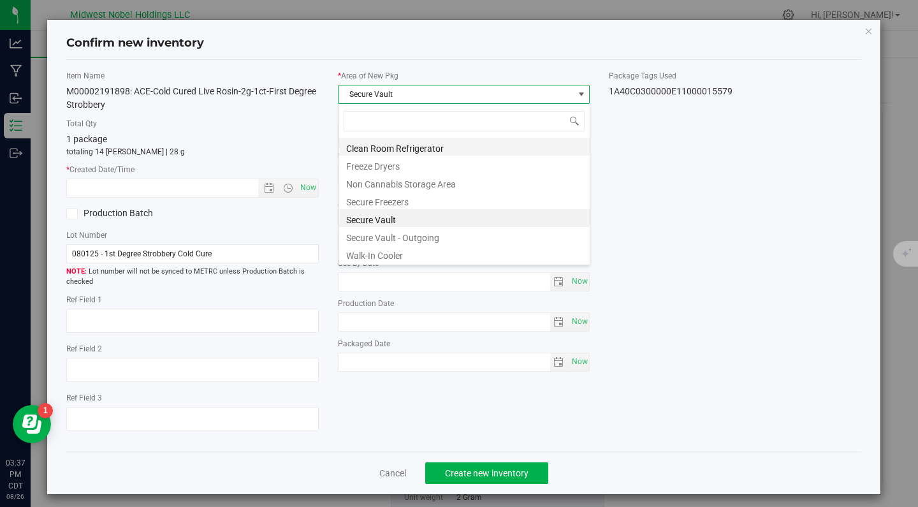
scroll to position [19, 253]
click at [448, 232] on li "Secure Vault - Outgoing" at bounding box center [464, 236] width 251 height 18
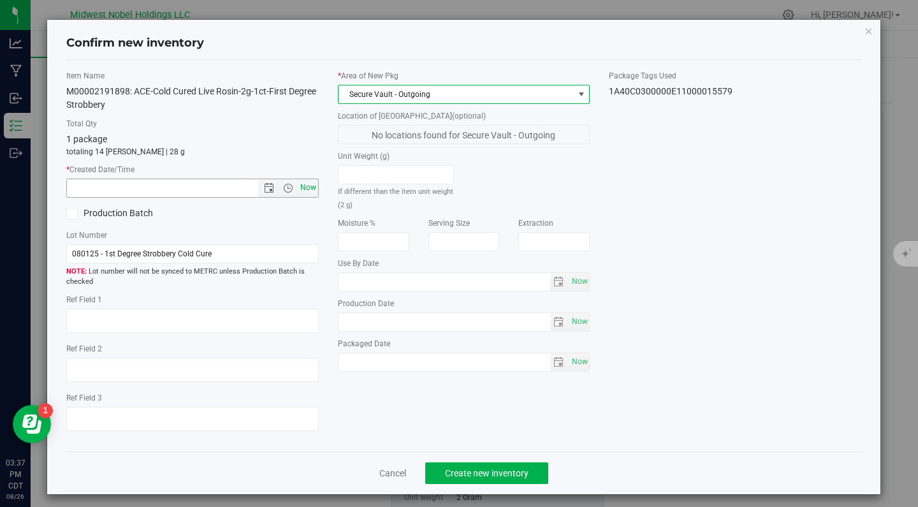
click at [306, 179] on span "Now" at bounding box center [308, 188] width 22 height 18
type input "8/26/2025 3:37 PM"
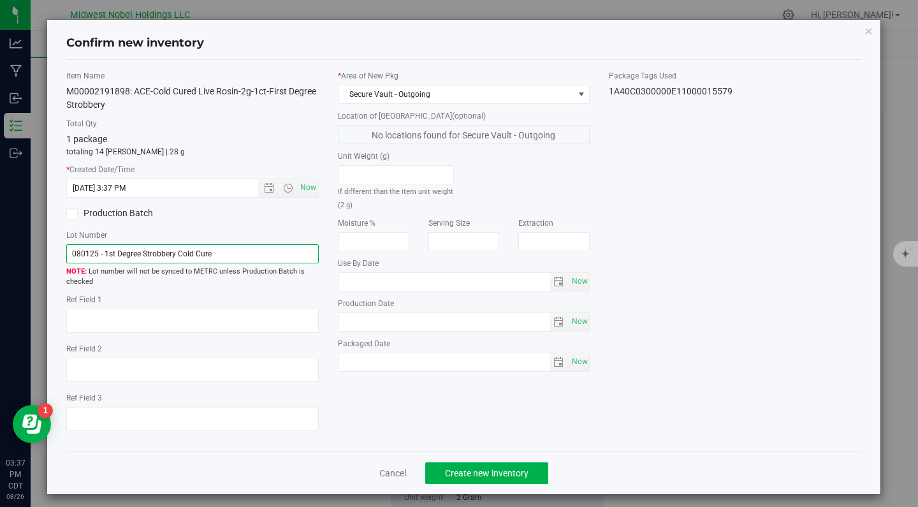
drag, startPoint x: 265, startPoint y: 249, endPoint x: 0, endPoint y: 244, distance: 264.7
click at [0, 247] on div "Confirm new inventory Item Name M00002191898: ACE-Cold Cured Live Rosin-2g-1ct-…" at bounding box center [464, 253] width 928 height 507
paste input "Vertical"
type input "Vertical"
click at [698, 435] on div "Item Name M00002191898: ACE-Cold Cured Live Rosin-2g-1ct-First Degree Strobbery…" at bounding box center [464, 255] width 815 height 371
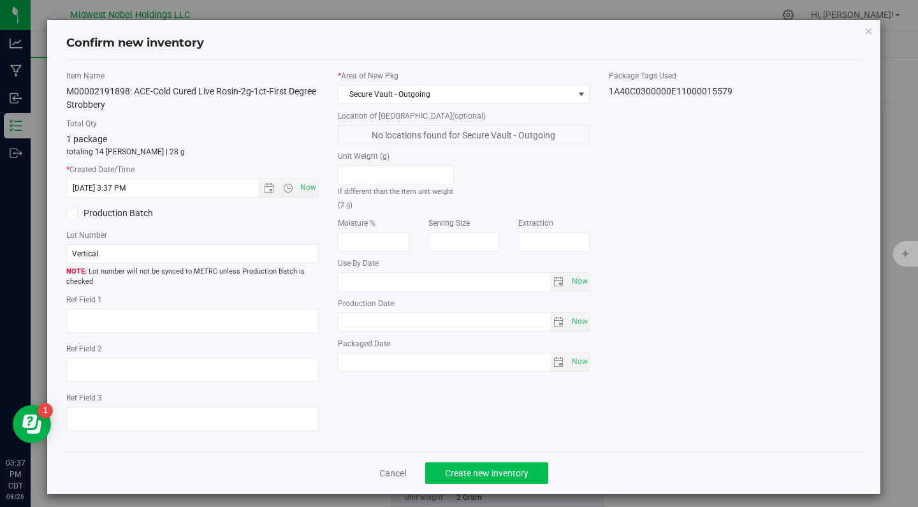
click at [487, 476] on span "Create new inventory" at bounding box center [487, 473] width 84 height 10
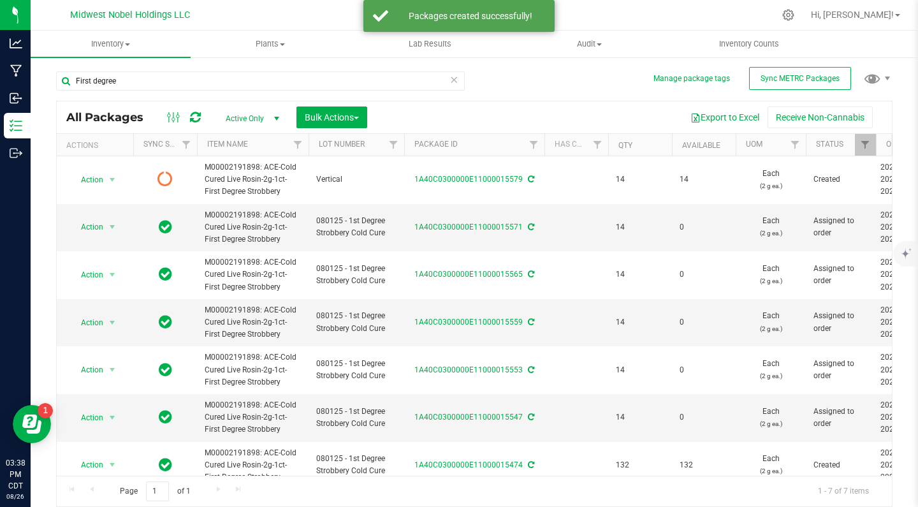
click at [457, 77] on icon at bounding box center [454, 78] width 9 height 15
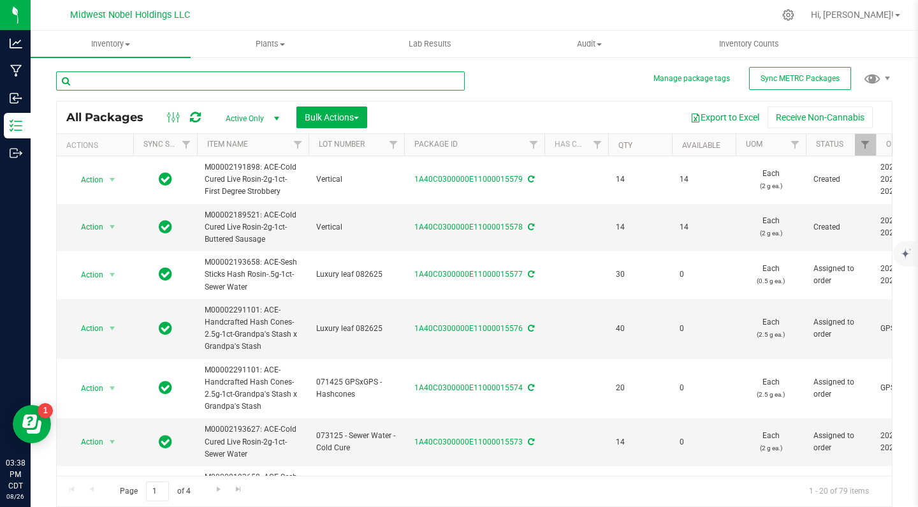
click at [451, 82] on input "text" at bounding box center [260, 80] width 409 height 19
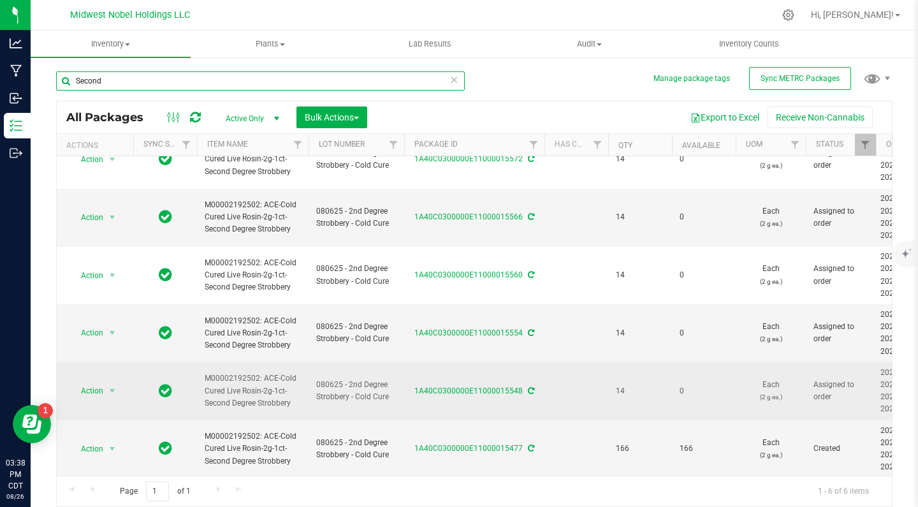
scroll to position [24, 0]
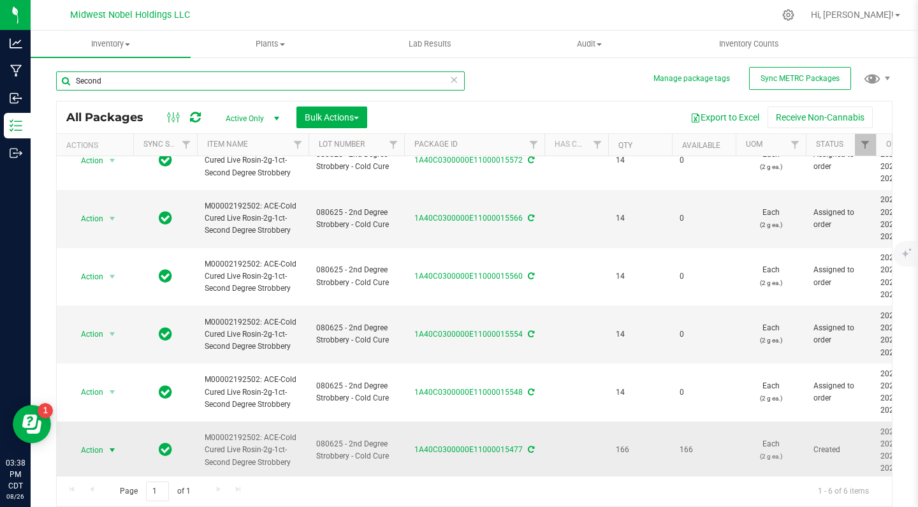
type input "Second"
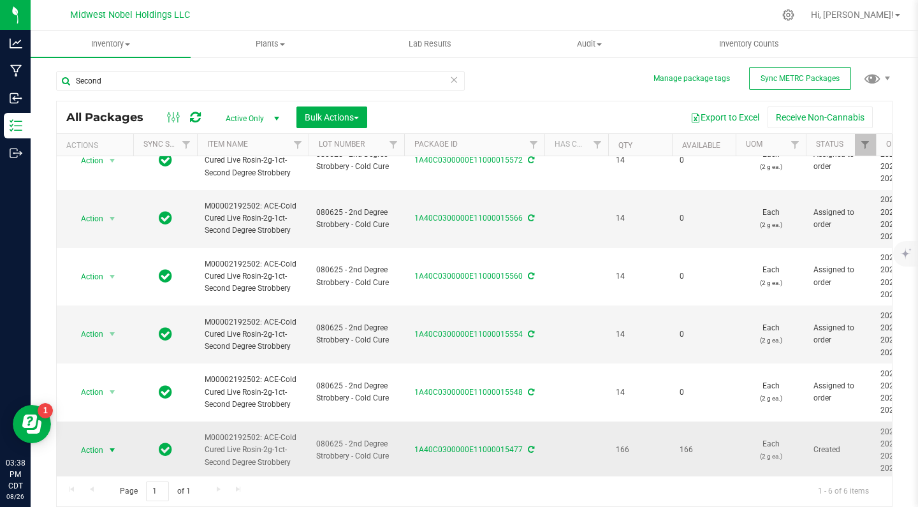
click at [103, 453] on span "Action" at bounding box center [87, 450] width 34 height 18
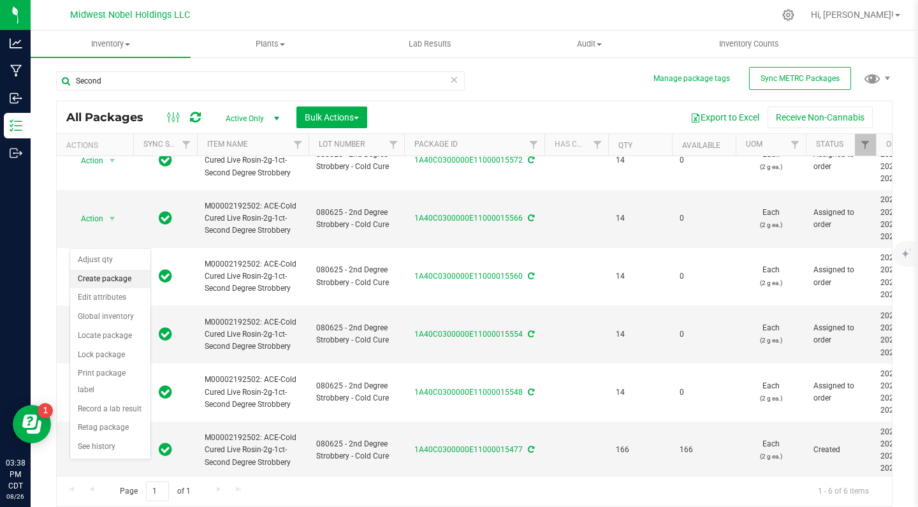
click at [131, 284] on li "Create package" at bounding box center [110, 279] width 80 height 19
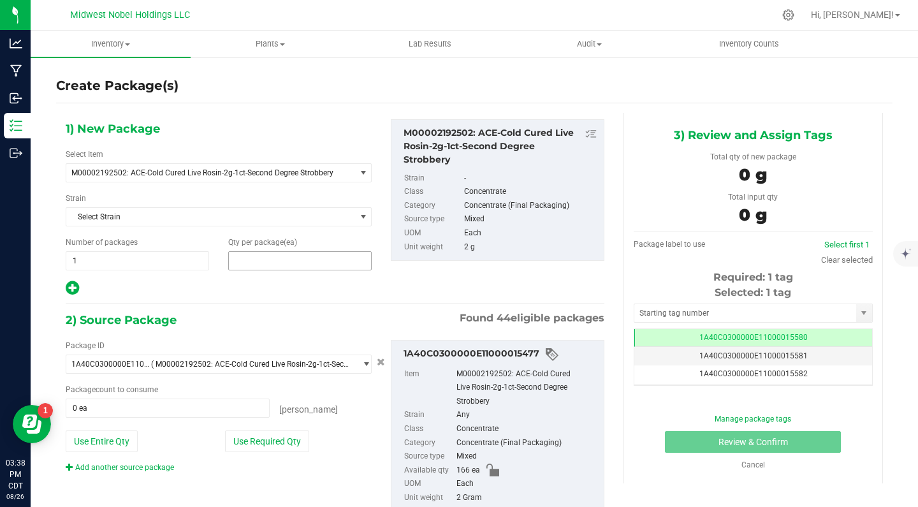
click at [258, 258] on span at bounding box center [299, 260] width 143 height 19
type input "14"
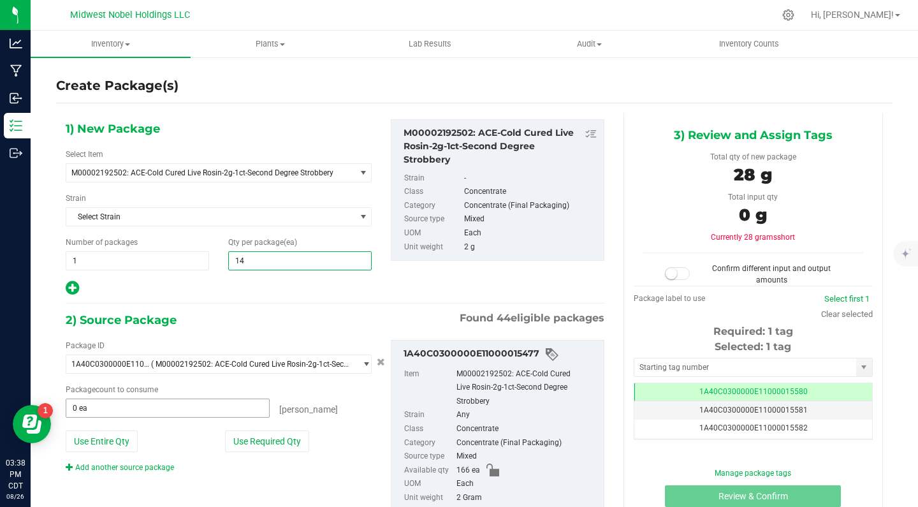
type input "14"
click at [186, 415] on span at bounding box center [168, 408] width 204 height 19
type input "14"
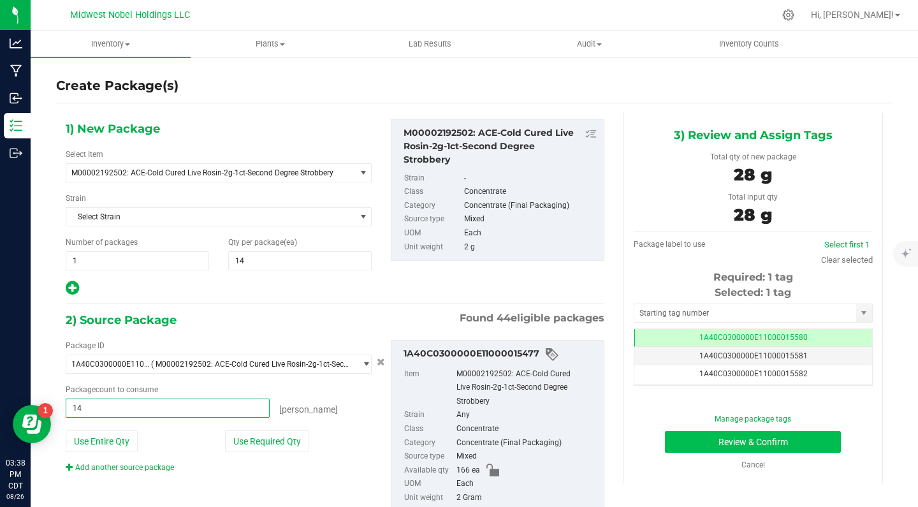
type input "14 ea"
click at [705, 441] on button "Review & Confirm" at bounding box center [753, 442] width 176 height 22
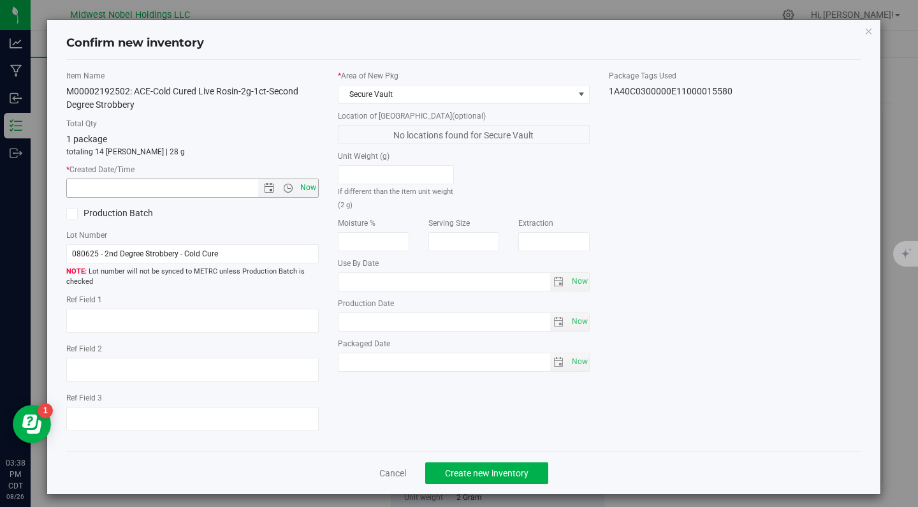
click at [308, 189] on span "Now" at bounding box center [308, 188] width 22 height 18
type input "8/26/2025 3:38 PM"
drag, startPoint x: 224, startPoint y: 259, endPoint x: 0, endPoint y: 214, distance: 228.9
click at [0, 214] on div "Confirm new inventory Item Name M00002192502: ACE-Cold Cured Live Rosin-2g-1ct-…" at bounding box center [464, 253] width 928 height 507
paste input "Vertical"
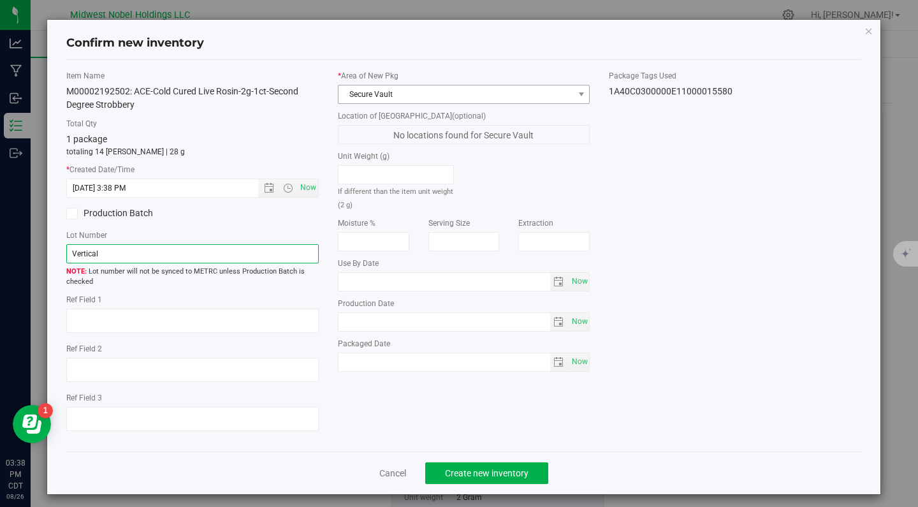
type input "Vertical"
click at [413, 96] on span "Secure Vault" at bounding box center [456, 94] width 235 height 18
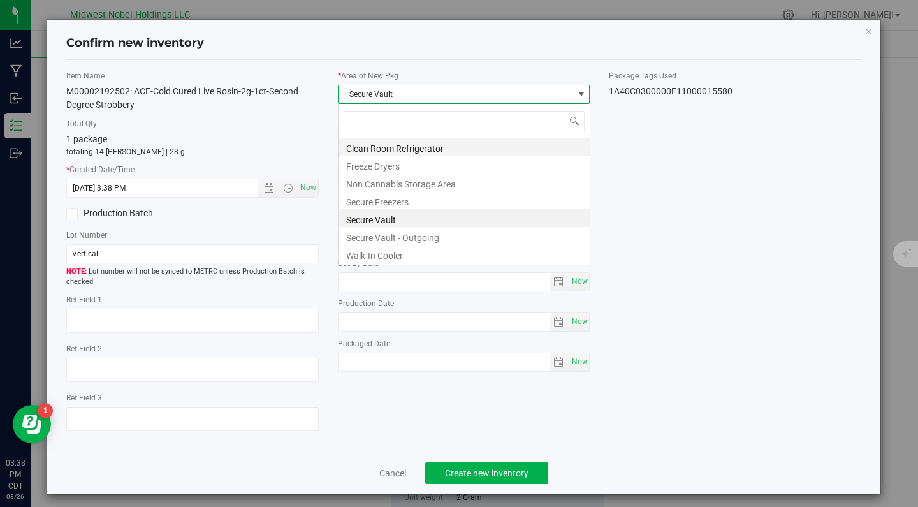
scroll to position [19, 253]
click at [450, 240] on li "Secure Vault - Outgoing" at bounding box center [464, 236] width 251 height 18
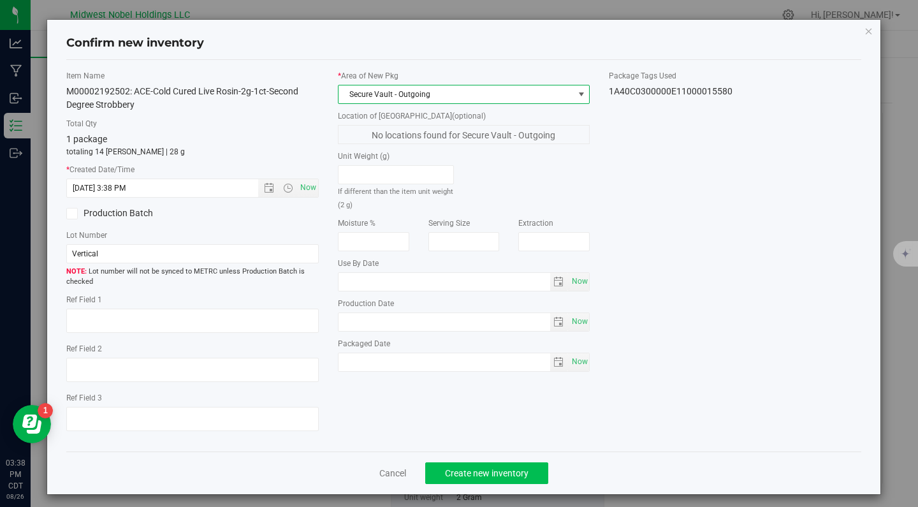
click at [510, 468] on span "Create new inventory" at bounding box center [487, 473] width 84 height 10
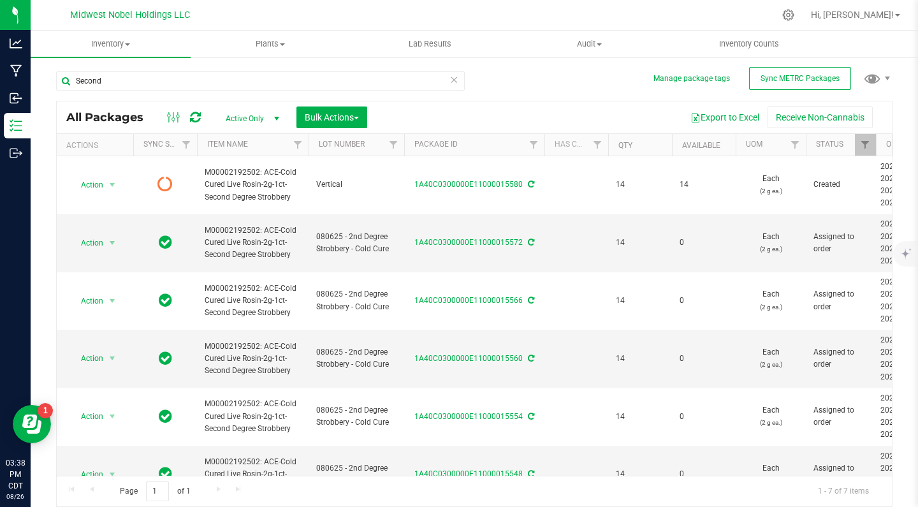
click at [457, 82] on icon at bounding box center [454, 78] width 9 height 15
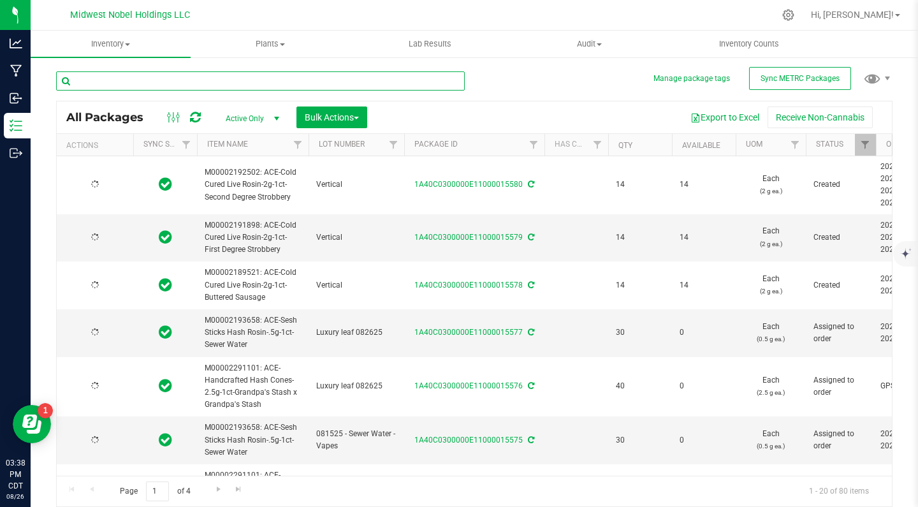
click at [427, 84] on input "text" at bounding box center [260, 80] width 409 height 19
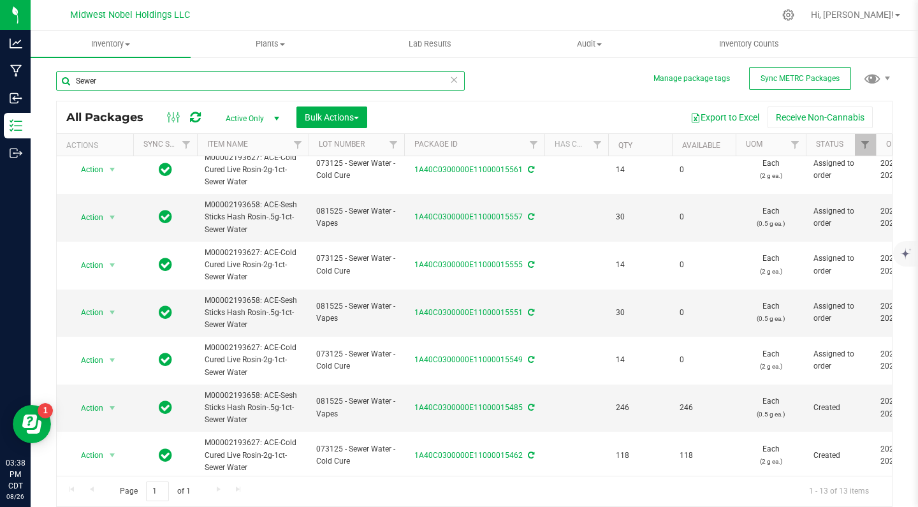
scroll to position [293, 0]
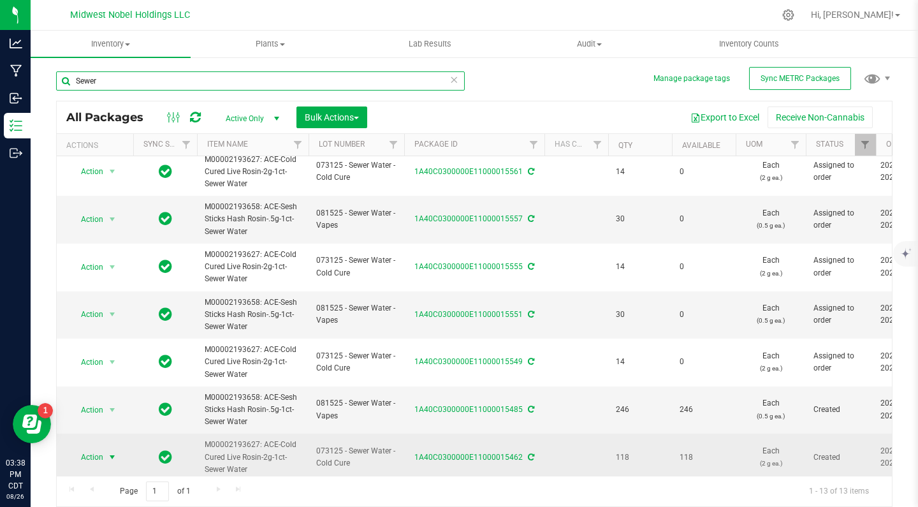
type input "Sewer"
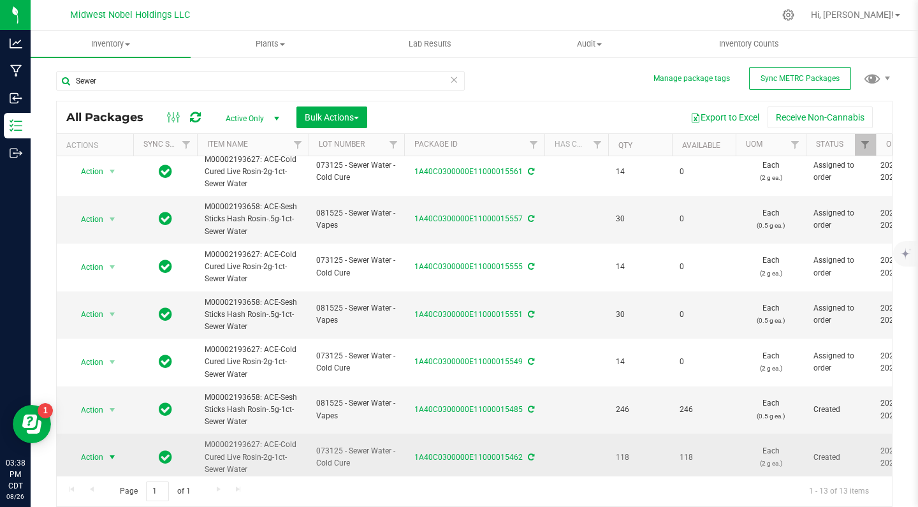
click at [93, 455] on span "Action" at bounding box center [87, 457] width 34 height 18
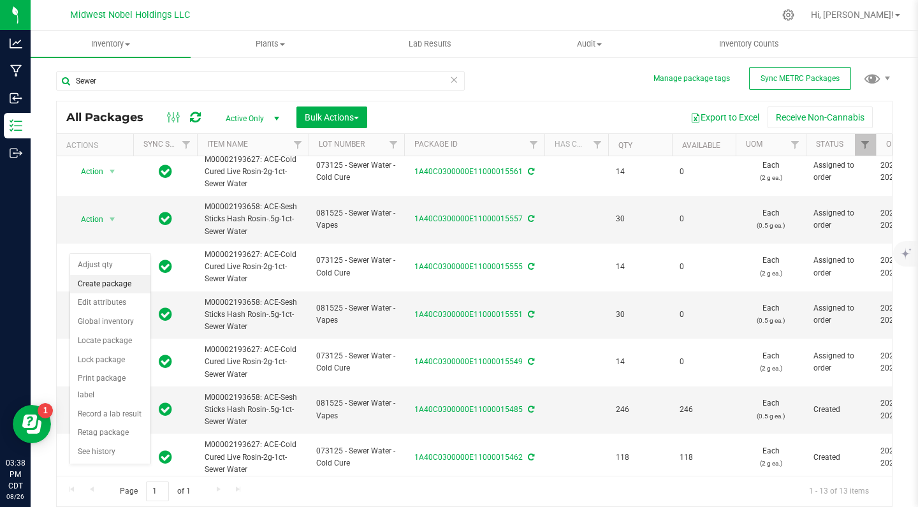
click at [119, 283] on li "Create package" at bounding box center [110, 284] width 80 height 19
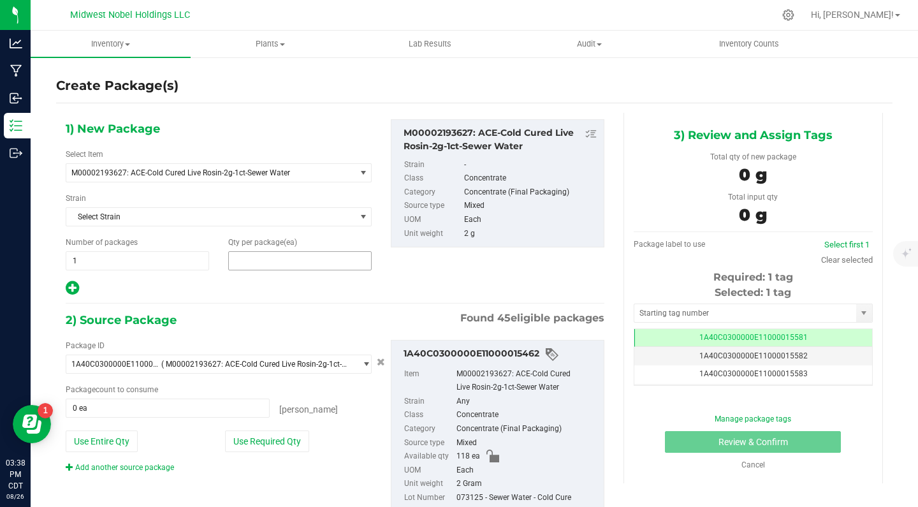
click at [277, 268] on span at bounding box center [299, 260] width 143 height 19
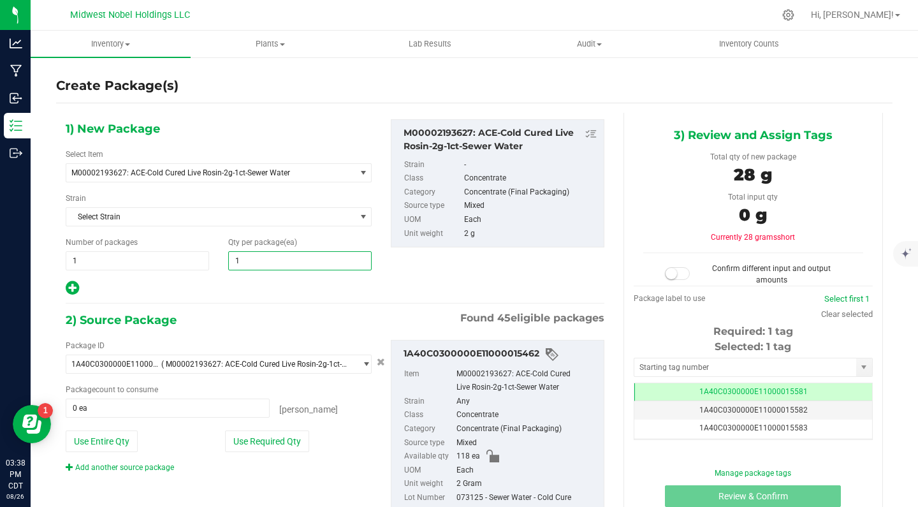
type input "14"
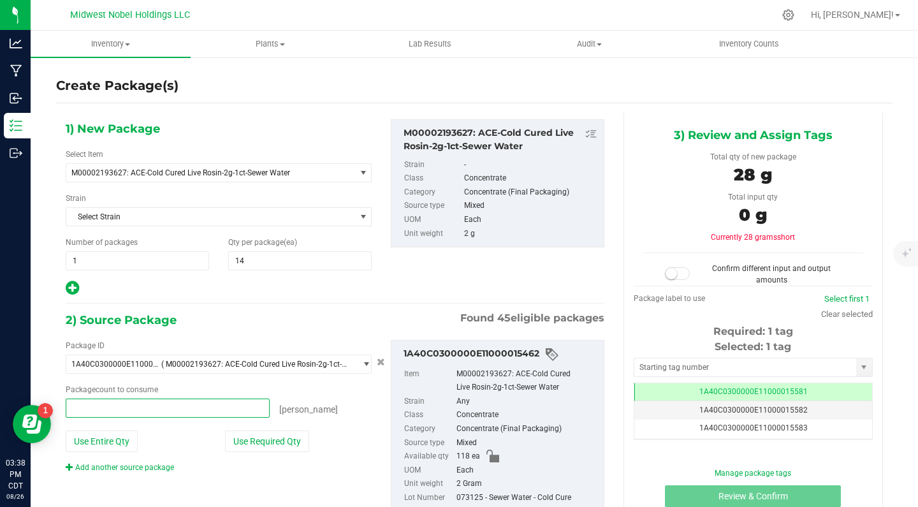
click at [183, 414] on span at bounding box center [168, 408] width 204 height 19
type input "14"
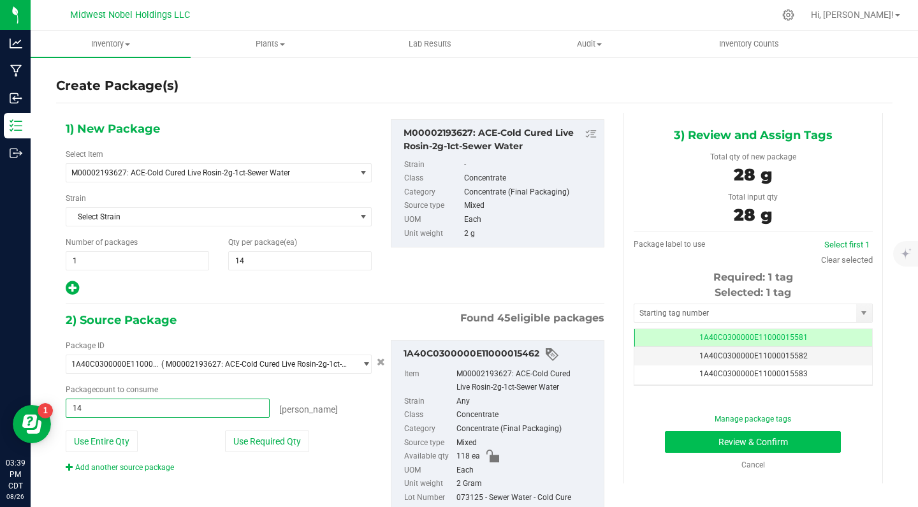
type input "14 ea"
click at [735, 437] on button "Review & Confirm" at bounding box center [753, 442] width 176 height 22
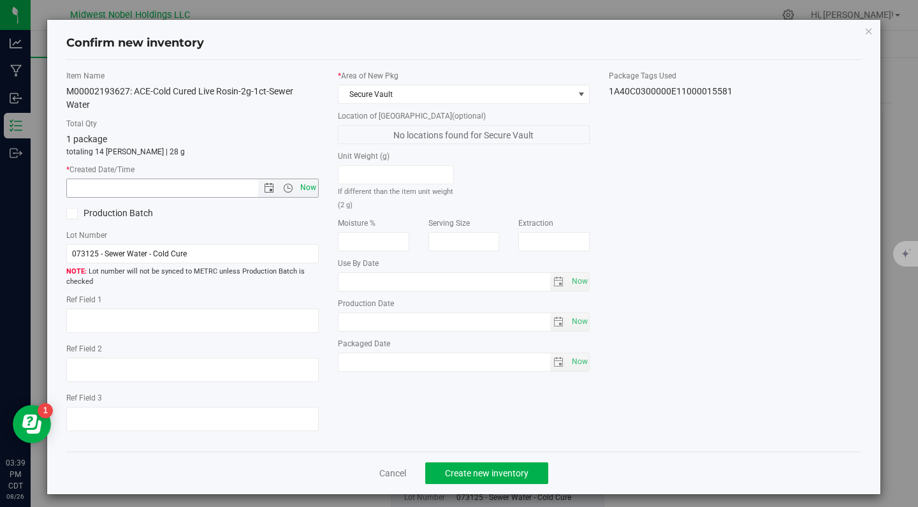
click at [308, 184] on span "Now" at bounding box center [308, 188] width 22 height 18
type input "8/26/2025 3:39 PM"
drag, startPoint x: 234, startPoint y: 256, endPoint x: 0, endPoint y: 230, distance: 235.6
click at [0, 231] on div "Confirm new inventory Item Name M00002193627: ACE-Cold Cured Live Rosin-2g-1ct-…" at bounding box center [464, 253] width 928 height 507
paste input "Vertical"
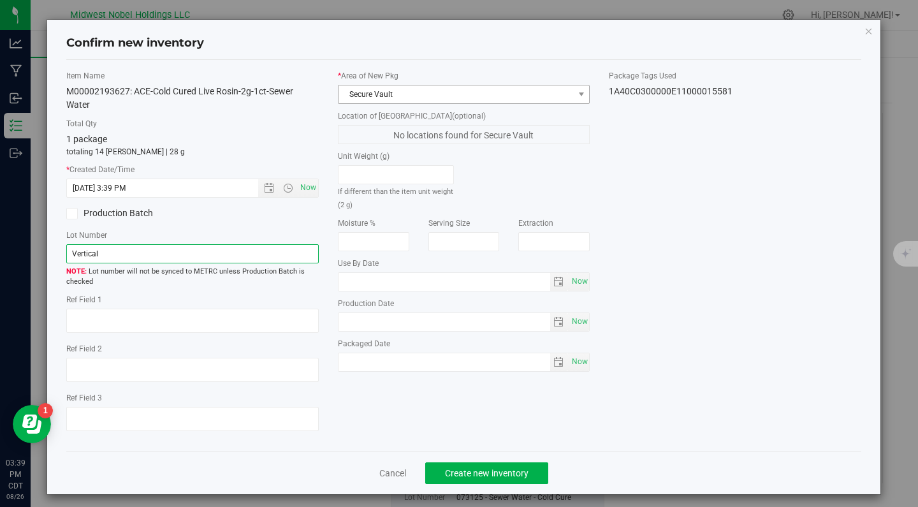
type input "Vertical"
click at [487, 87] on span "Secure Vault" at bounding box center [456, 94] width 235 height 18
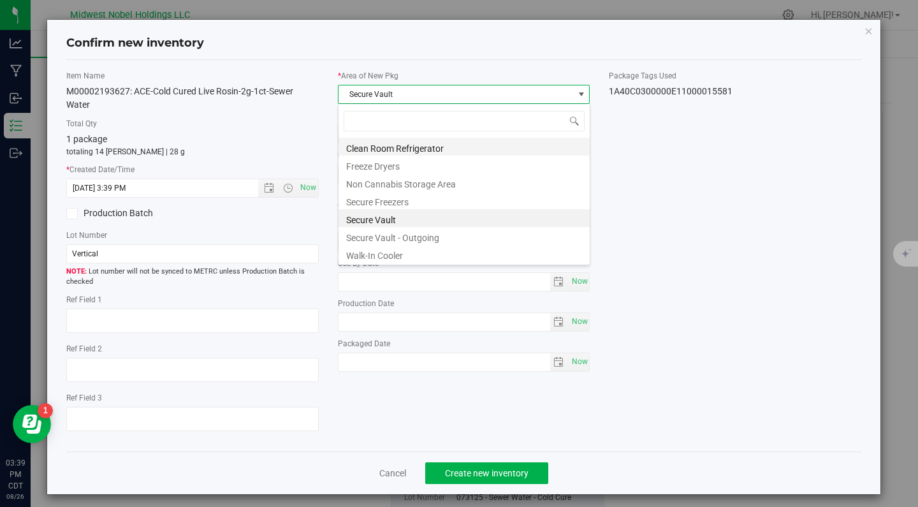
scroll to position [19, 253]
click at [460, 244] on li "Secure Vault - Outgoing" at bounding box center [464, 236] width 251 height 18
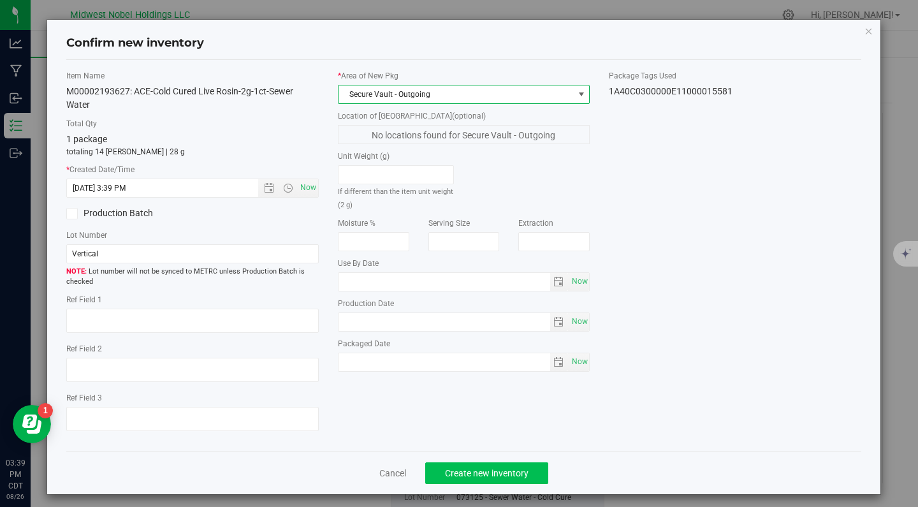
click at [497, 472] on span "Create new inventory" at bounding box center [487, 473] width 84 height 10
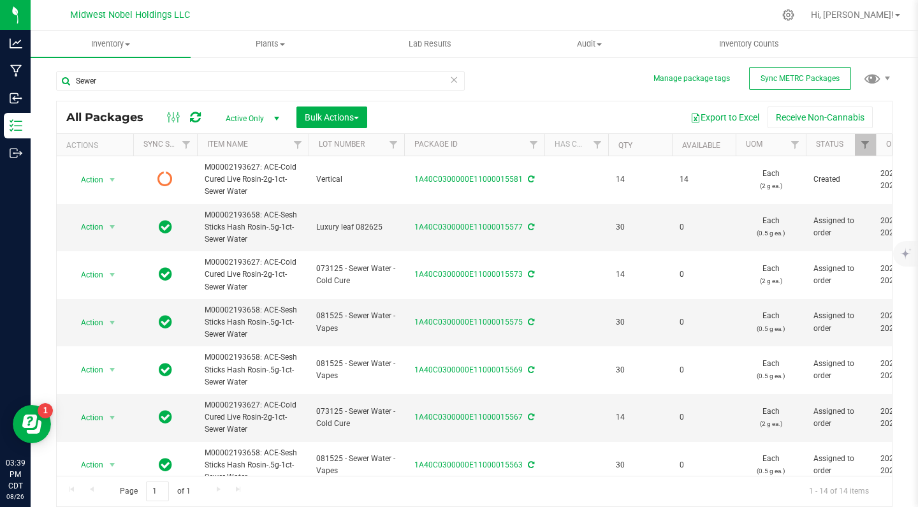
click at [455, 81] on icon at bounding box center [454, 78] width 9 height 15
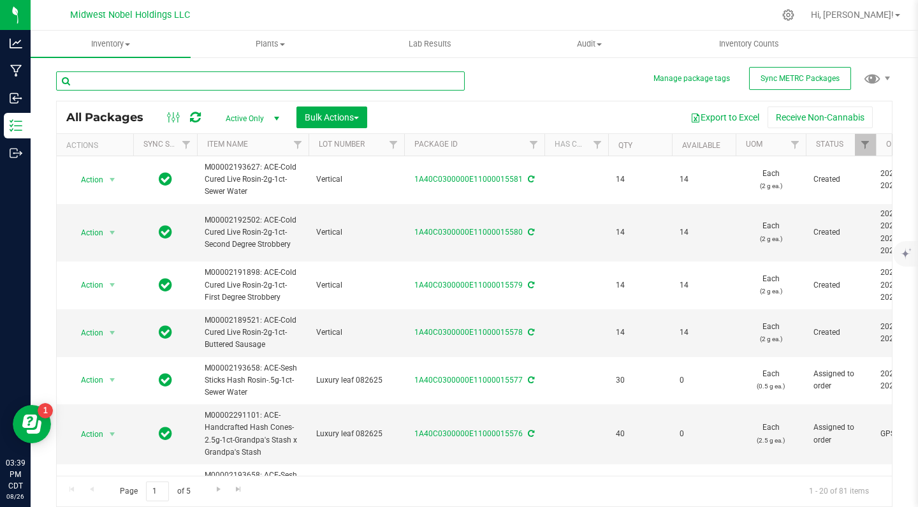
click at [402, 84] on input "text" at bounding box center [260, 80] width 409 height 19
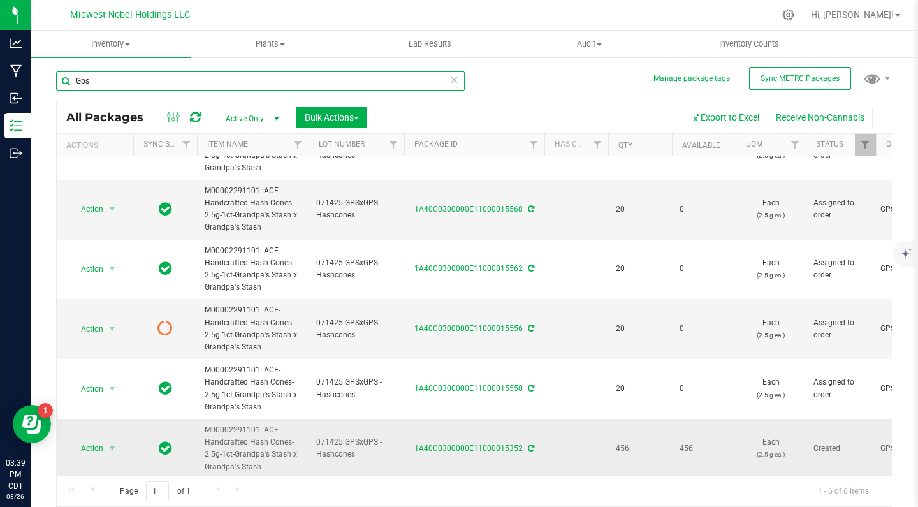
scroll to position [36, 0]
type input "Gps"
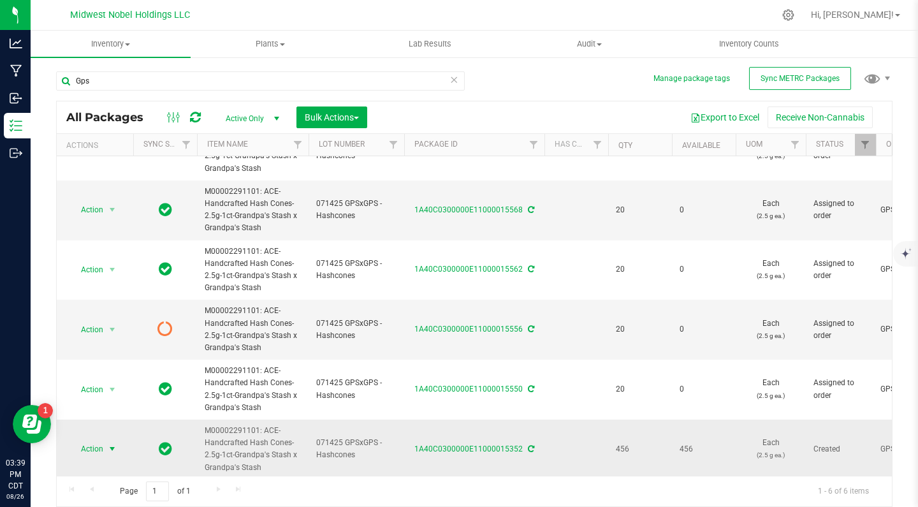
click at [87, 448] on span "Action" at bounding box center [87, 449] width 34 height 18
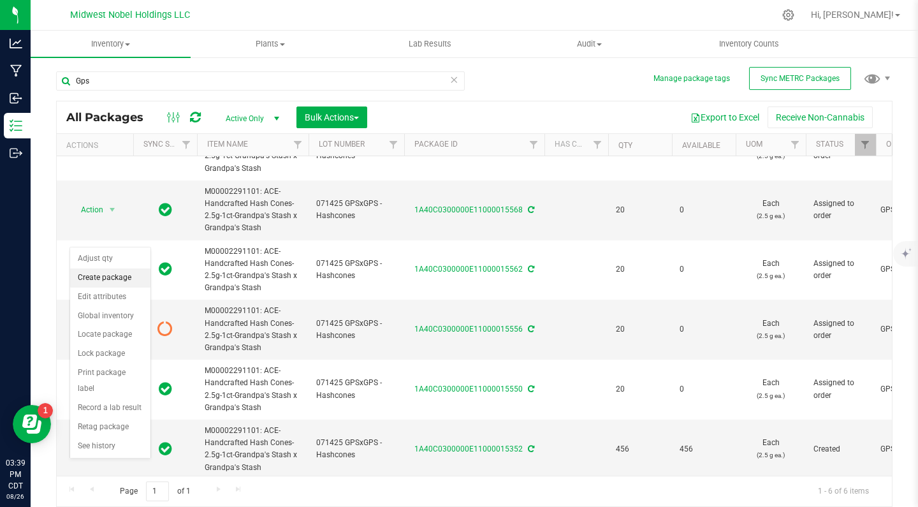
click at [123, 275] on li "Create package" at bounding box center [110, 277] width 80 height 19
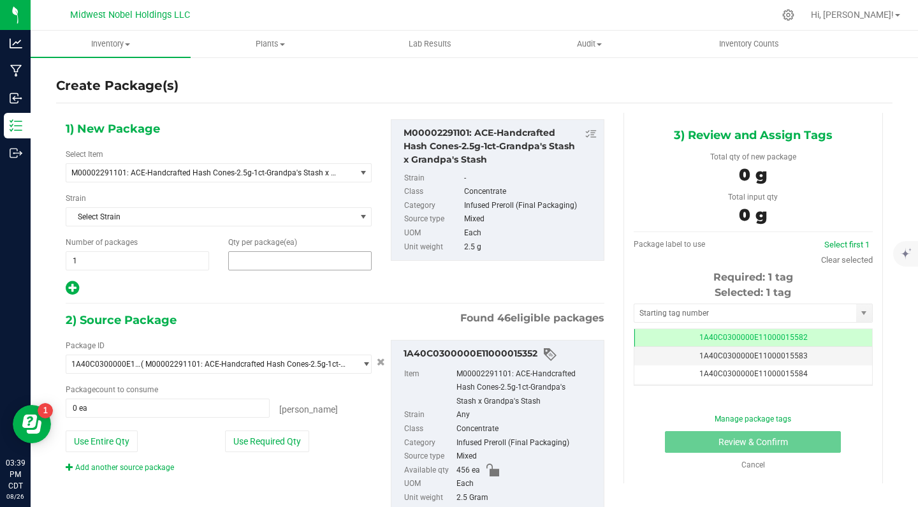
click at [253, 253] on span at bounding box center [299, 260] width 143 height 19
type input "40"
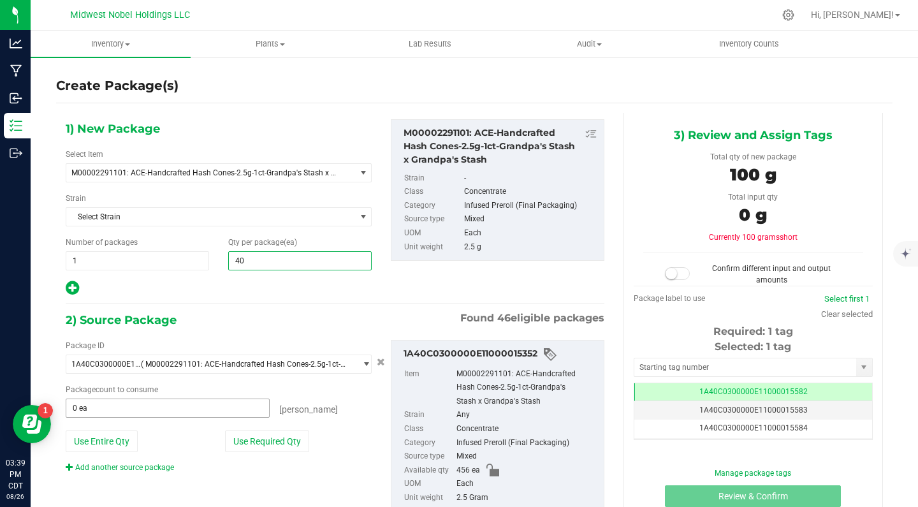
type input "40"
click at [191, 409] on span at bounding box center [168, 408] width 204 height 19
type input "40"
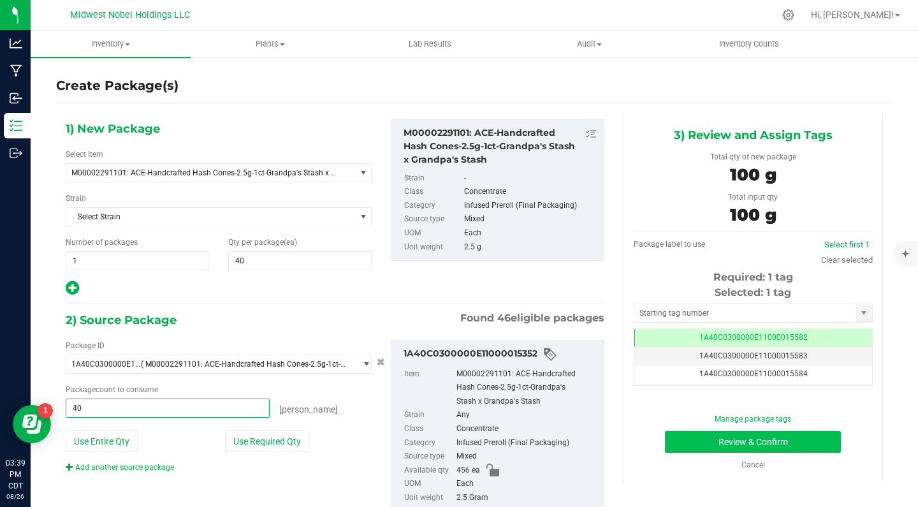
type input "40 ea"
click at [757, 446] on button "Review & Confirm" at bounding box center [753, 442] width 176 height 22
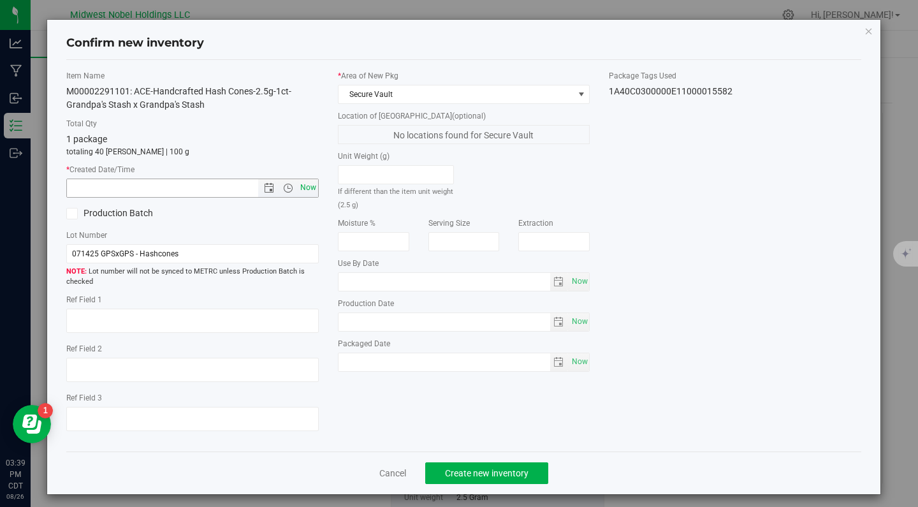
click at [307, 190] on span "Now" at bounding box center [308, 188] width 22 height 18
type input "8/26/2025 3:39 PM"
drag, startPoint x: 224, startPoint y: 254, endPoint x: 0, endPoint y: 253, distance: 223.8
click at [0, 253] on div "Confirm new inventory Item Name M00002291101: ACE-Handcrafted Hash Cones-2.5g-1…" at bounding box center [464, 253] width 928 height 507
paste input "Vertical"
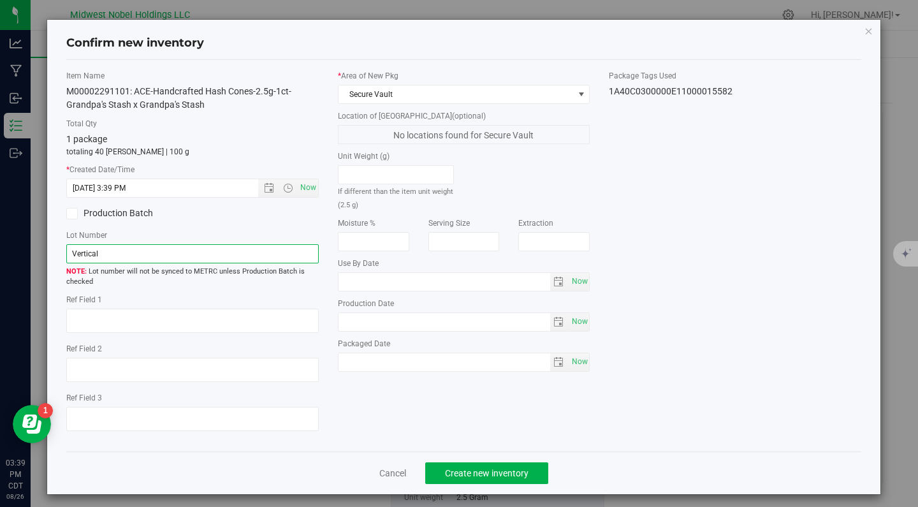
type input "Vertical"
click at [96, 211] on label "Production Batch" at bounding box center [124, 213] width 117 height 13
click at [0, 0] on input "Production Batch" at bounding box center [0, 0] width 0 height 0
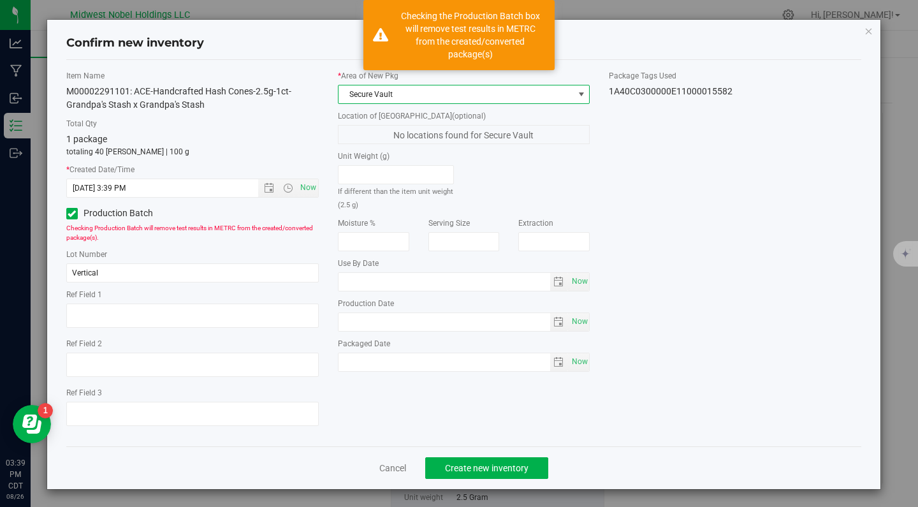
click at [547, 91] on span "Secure Vault" at bounding box center [456, 94] width 235 height 18
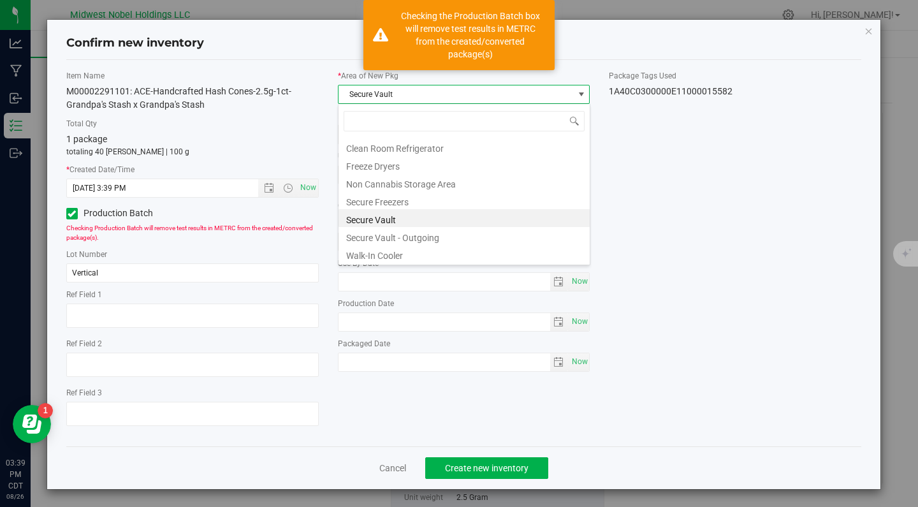
scroll to position [19, 253]
click at [460, 233] on li "Secure Vault - Outgoing" at bounding box center [464, 236] width 251 height 18
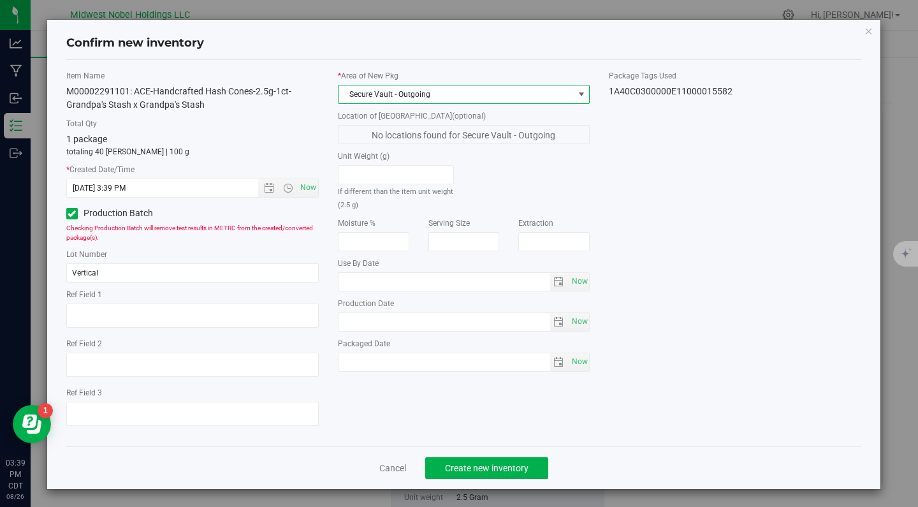
click at [133, 214] on label "Production Batch" at bounding box center [124, 213] width 117 height 13
click at [0, 0] on input "Production Batch" at bounding box center [0, 0] width 0 height 0
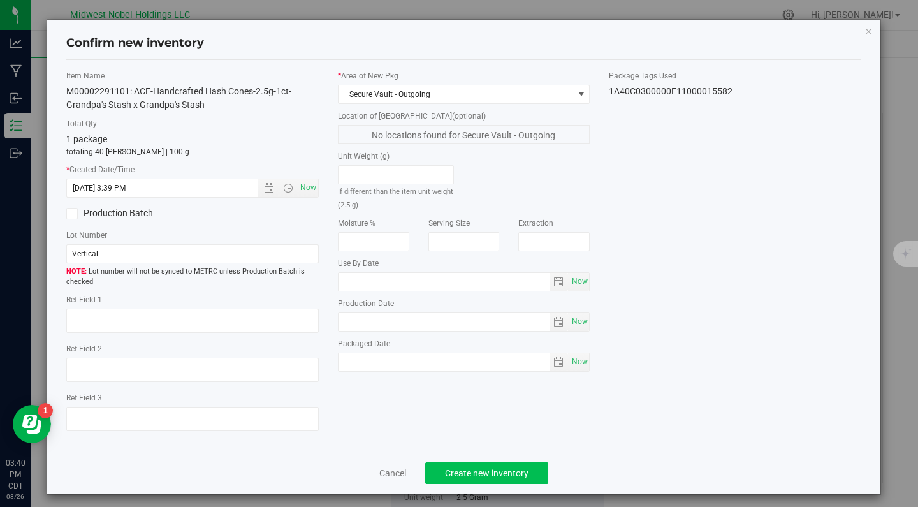
click at [510, 468] on span "Create new inventory" at bounding box center [487, 473] width 84 height 10
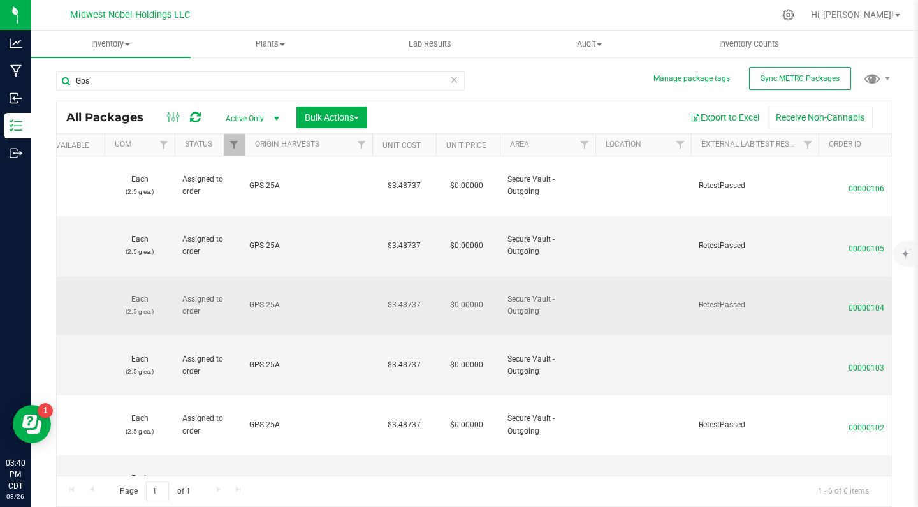
scroll to position [0, 632]
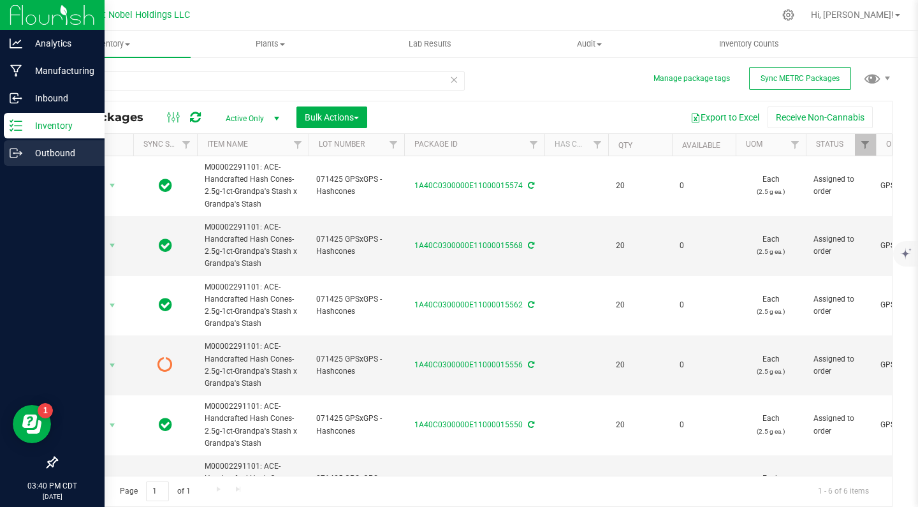
click at [35, 158] on p "Outbound" at bounding box center [60, 152] width 77 height 15
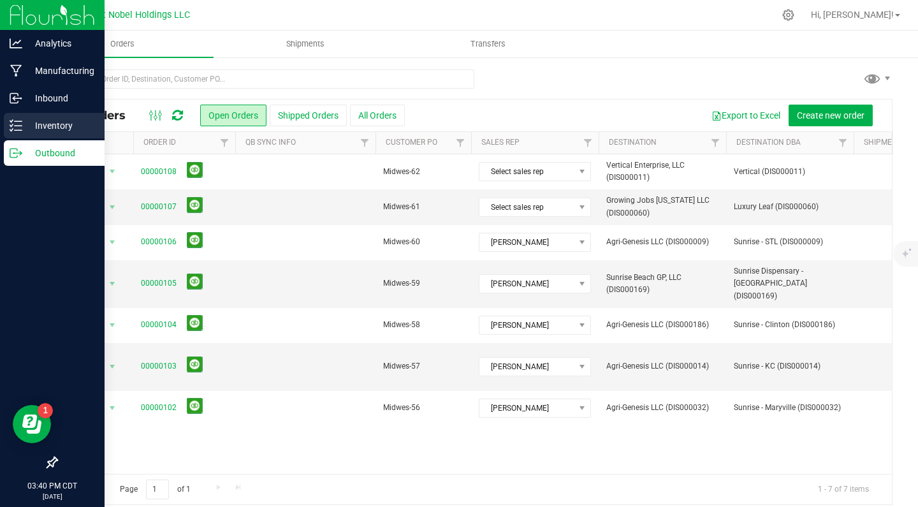
click at [71, 129] on p "Inventory" at bounding box center [60, 125] width 77 height 15
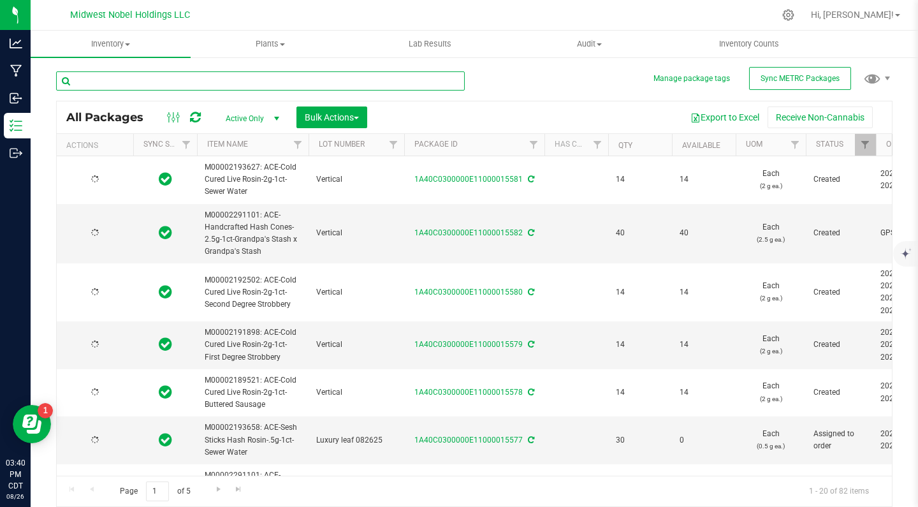
click at [218, 85] on input "text" at bounding box center [260, 80] width 409 height 19
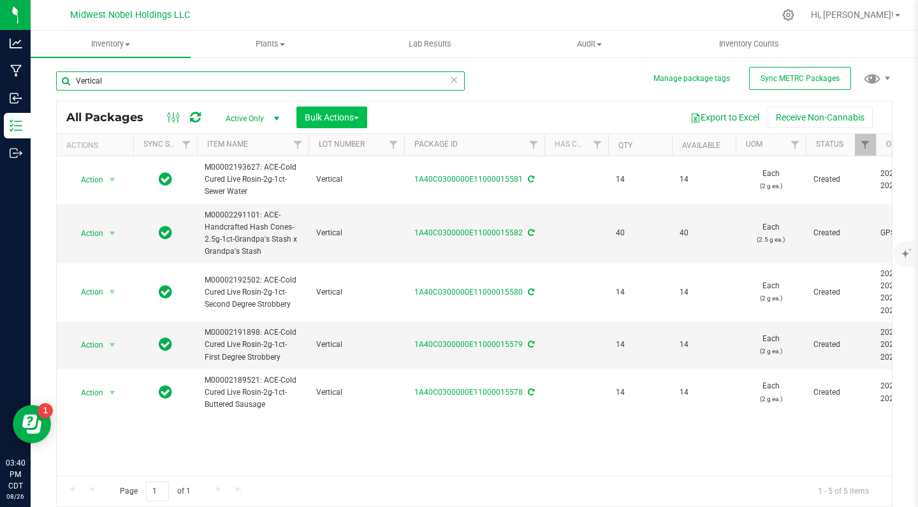
type input "Vertical"
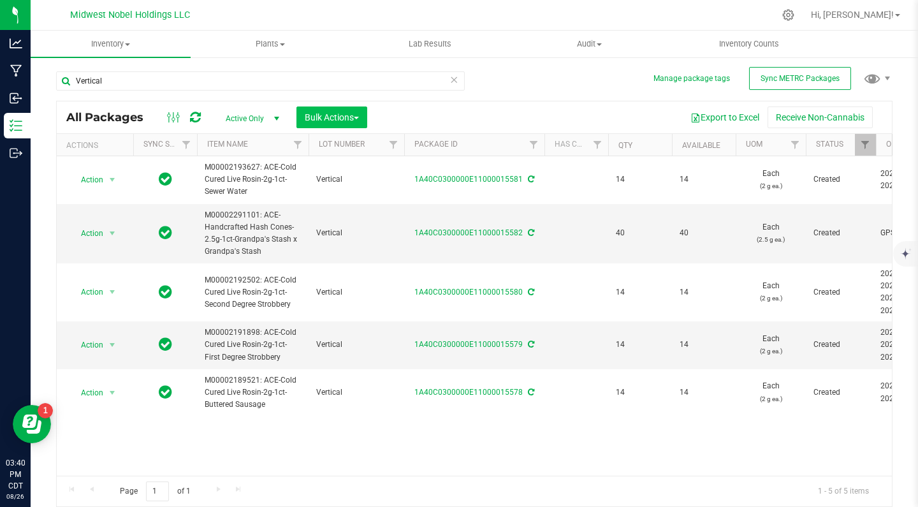
click at [328, 114] on span "Bulk Actions" at bounding box center [332, 117] width 54 height 10
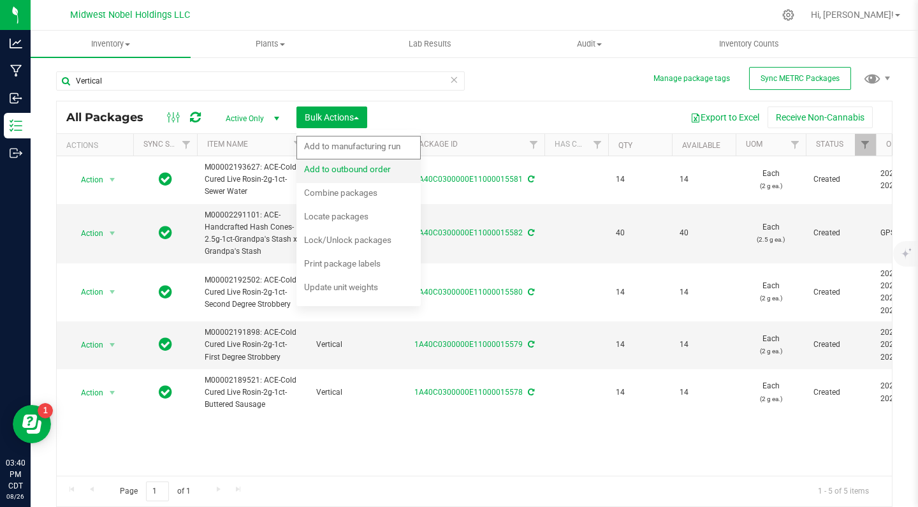
click at [374, 177] on div "Add to outbound order" at bounding box center [356, 171] width 104 height 20
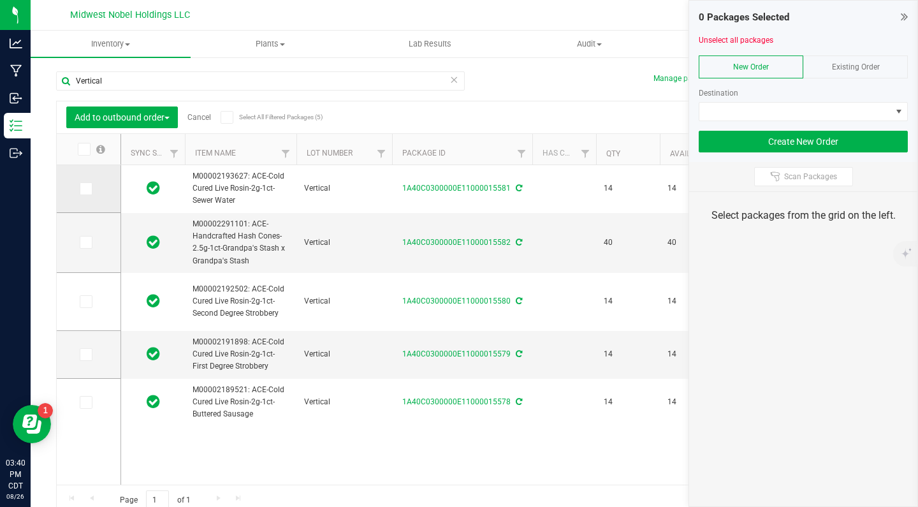
click at [80, 185] on span at bounding box center [86, 188] width 13 height 13
click at [0, 0] on input "checkbox" at bounding box center [0, 0] width 0 height 0
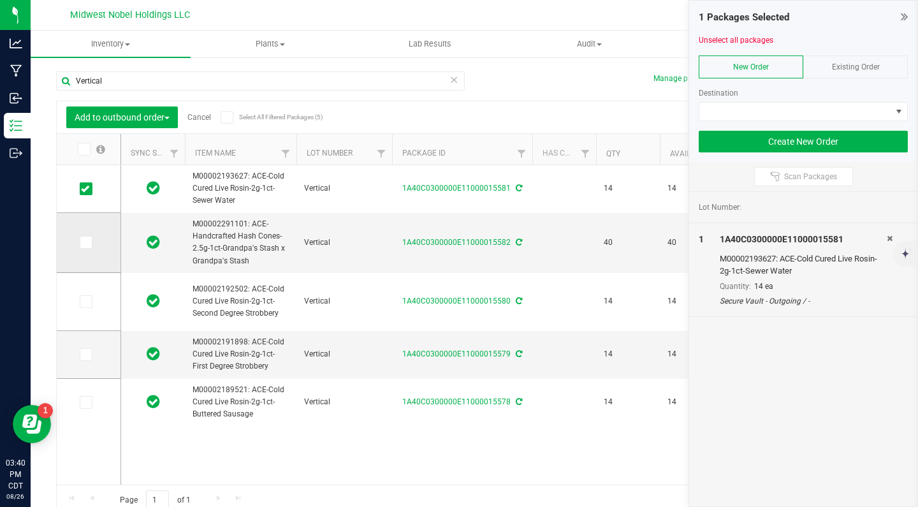
click at [80, 247] on span at bounding box center [86, 242] width 13 height 13
click at [0, 0] on input "checkbox" at bounding box center [0, 0] width 0 height 0
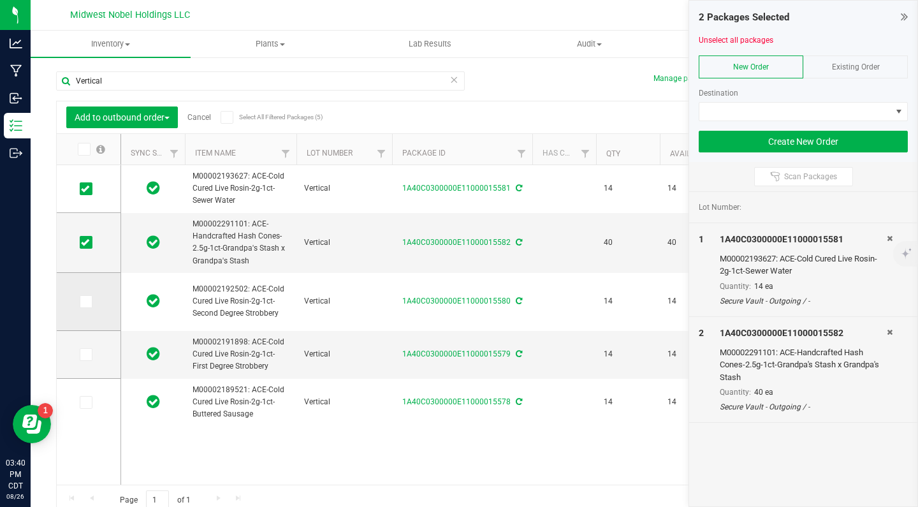
click at [81, 302] on icon at bounding box center [85, 302] width 8 height 0
click at [0, 0] on input "checkbox" at bounding box center [0, 0] width 0 height 0
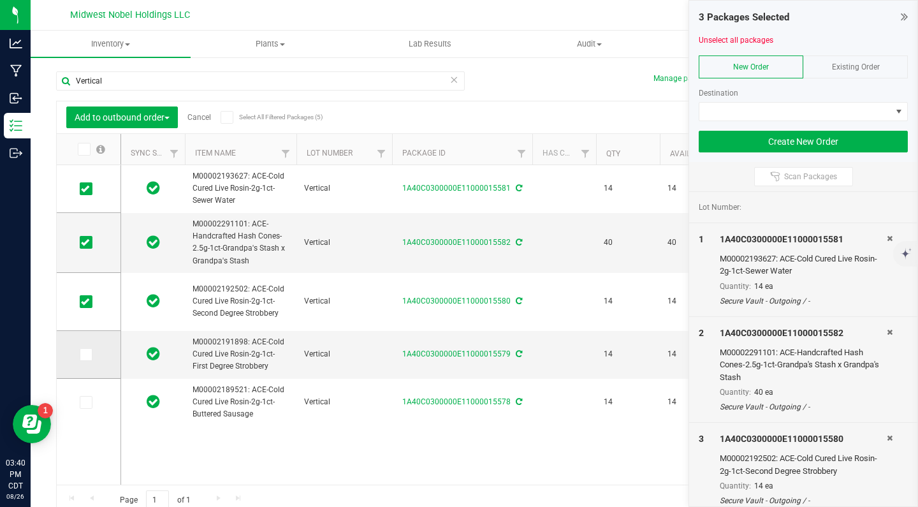
click at [80, 360] on label at bounding box center [89, 354] width 18 height 13
click at [0, 0] on input "checkbox" at bounding box center [0, 0] width 0 height 0
click at [81, 402] on icon at bounding box center [85, 402] width 8 height 0
click at [0, 0] on input "checkbox" at bounding box center [0, 0] width 0 height 0
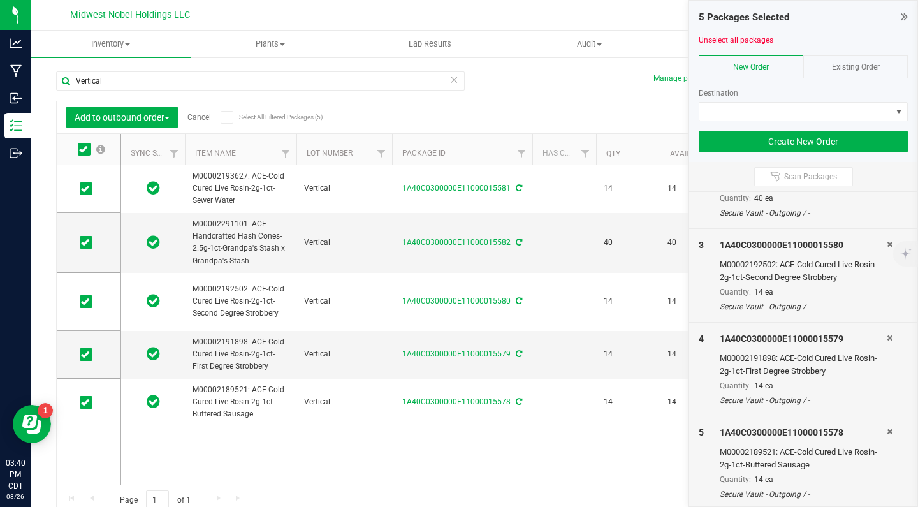
click at [867, 64] on span "Existing Order" at bounding box center [856, 66] width 48 height 9
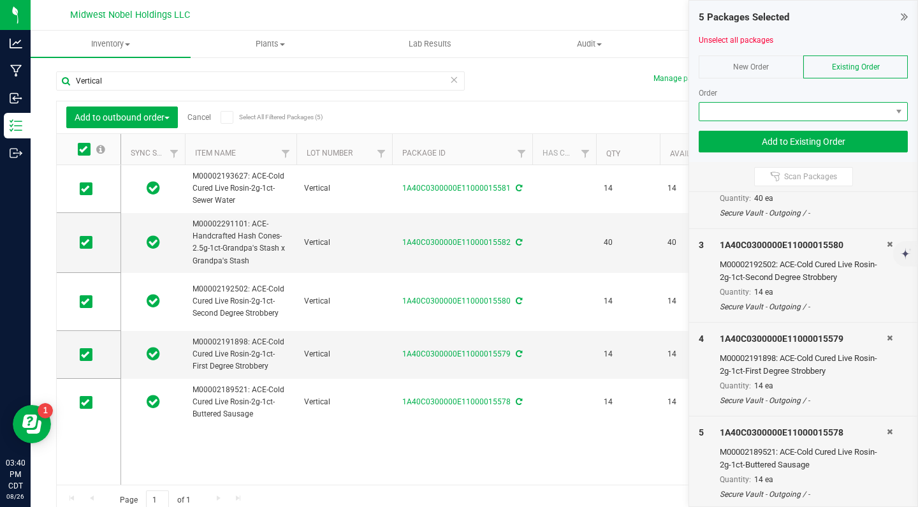
click at [742, 115] on span at bounding box center [796, 112] width 192 height 18
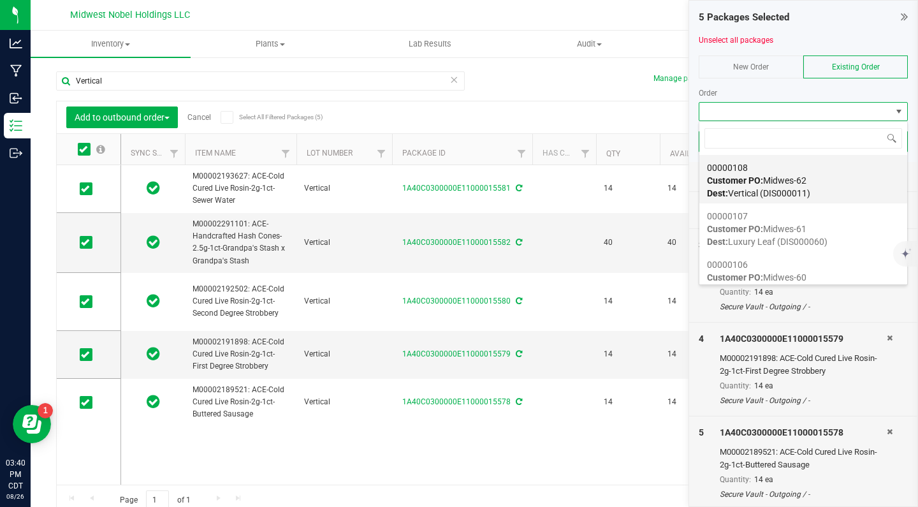
click at [760, 181] on strong "Customer PO:" at bounding box center [735, 180] width 56 height 10
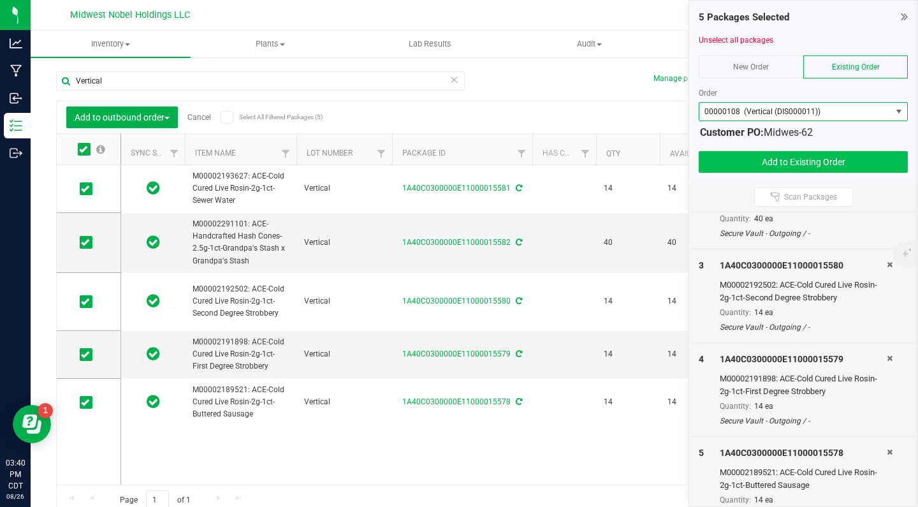
click at [730, 167] on button "Add to Existing Order" at bounding box center [803, 162] width 209 height 22
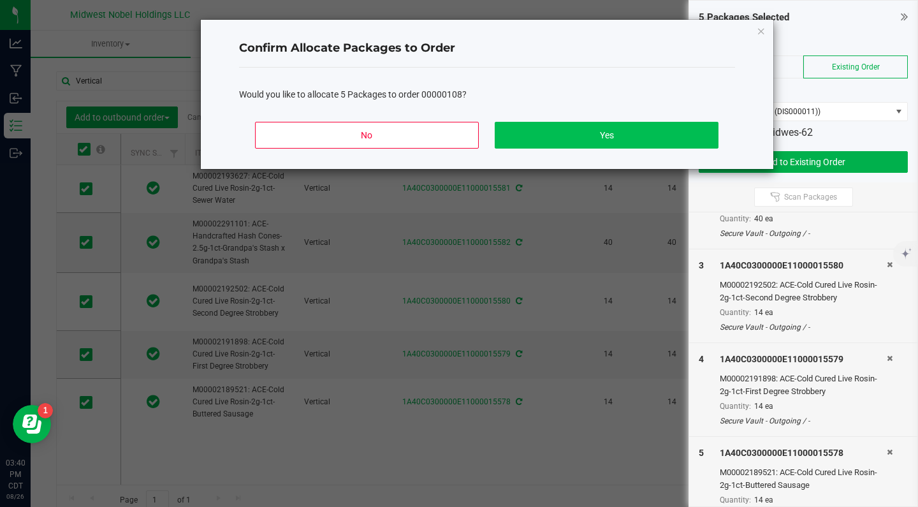
click at [541, 140] on button "Yes" at bounding box center [606, 135] width 223 height 27
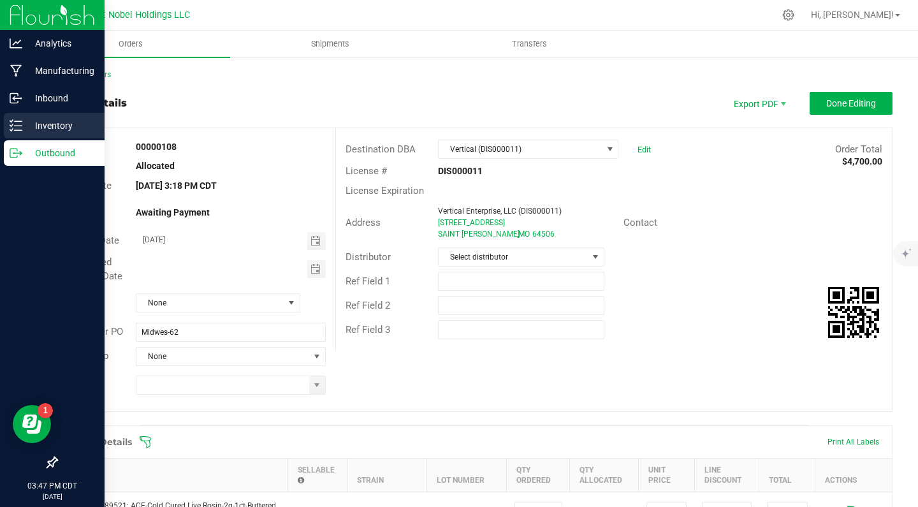
click at [41, 129] on p "Inventory" at bounding box center [60, 125] width 77 height 15
